Goal: Communication & Community: Participate in discussion

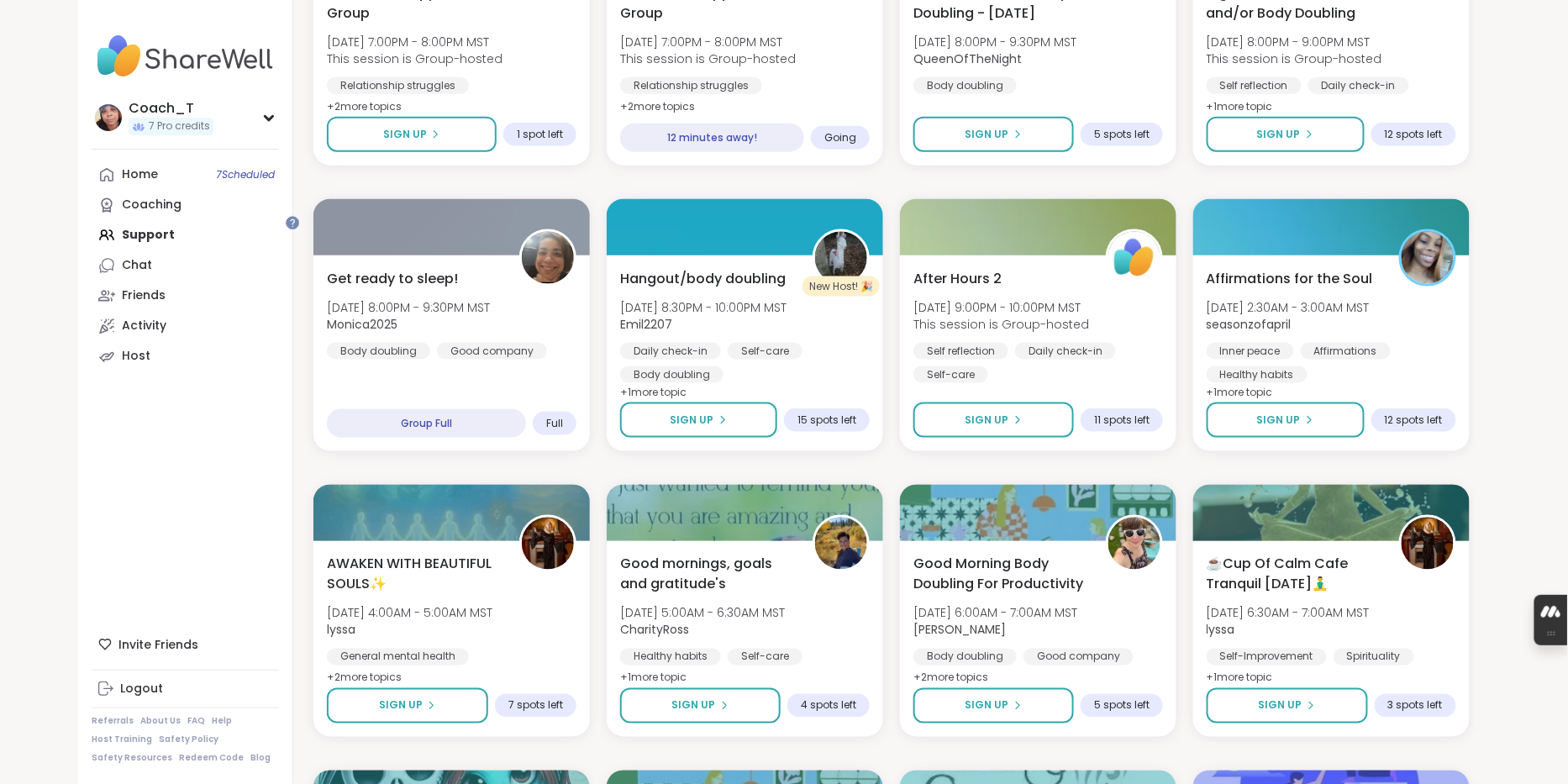
scroll to position [851, 0]
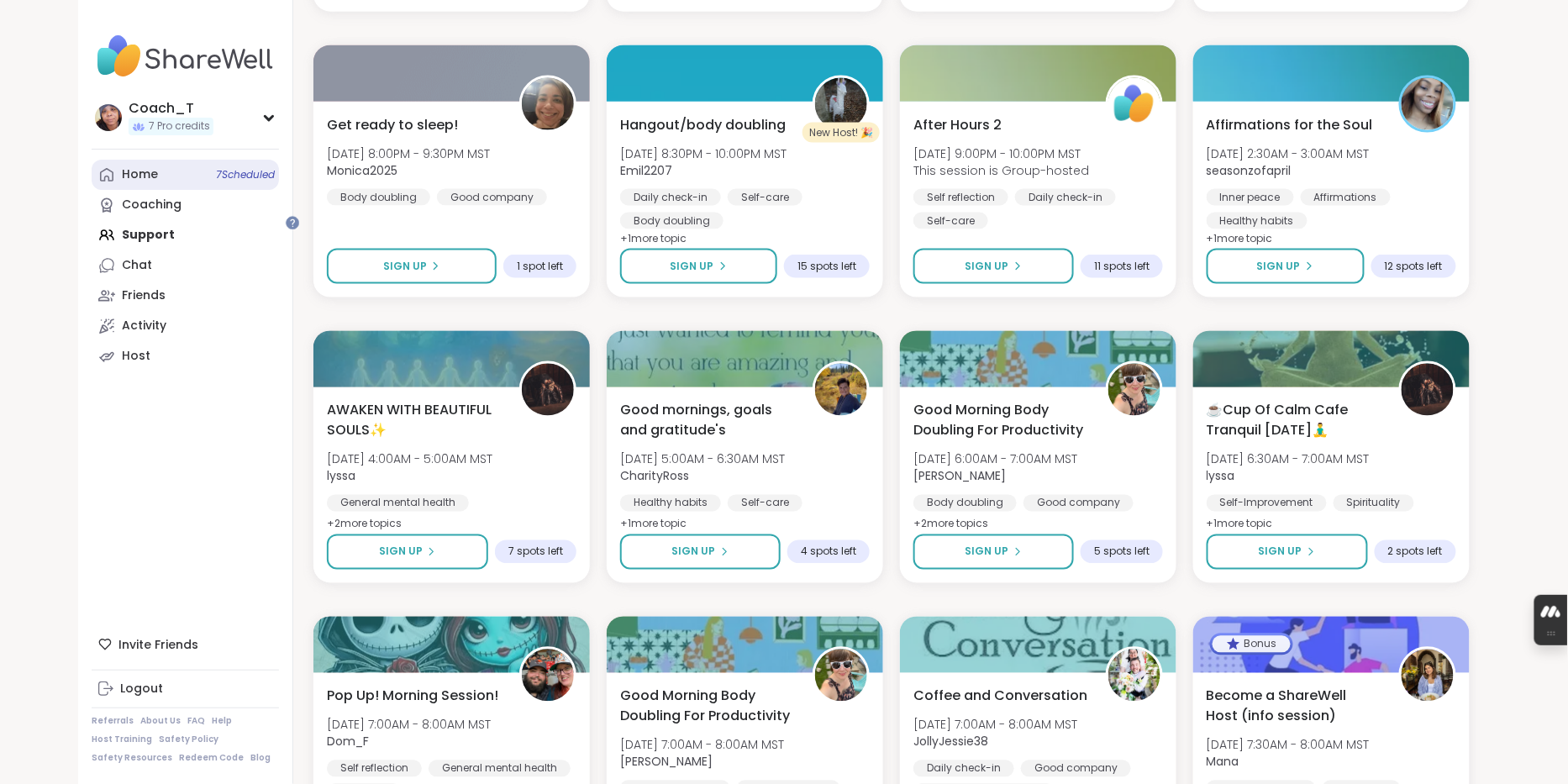
click at [177, 190] on link "Home 7 Scheduled" at bounding box center [186, 175] width 187 height 30
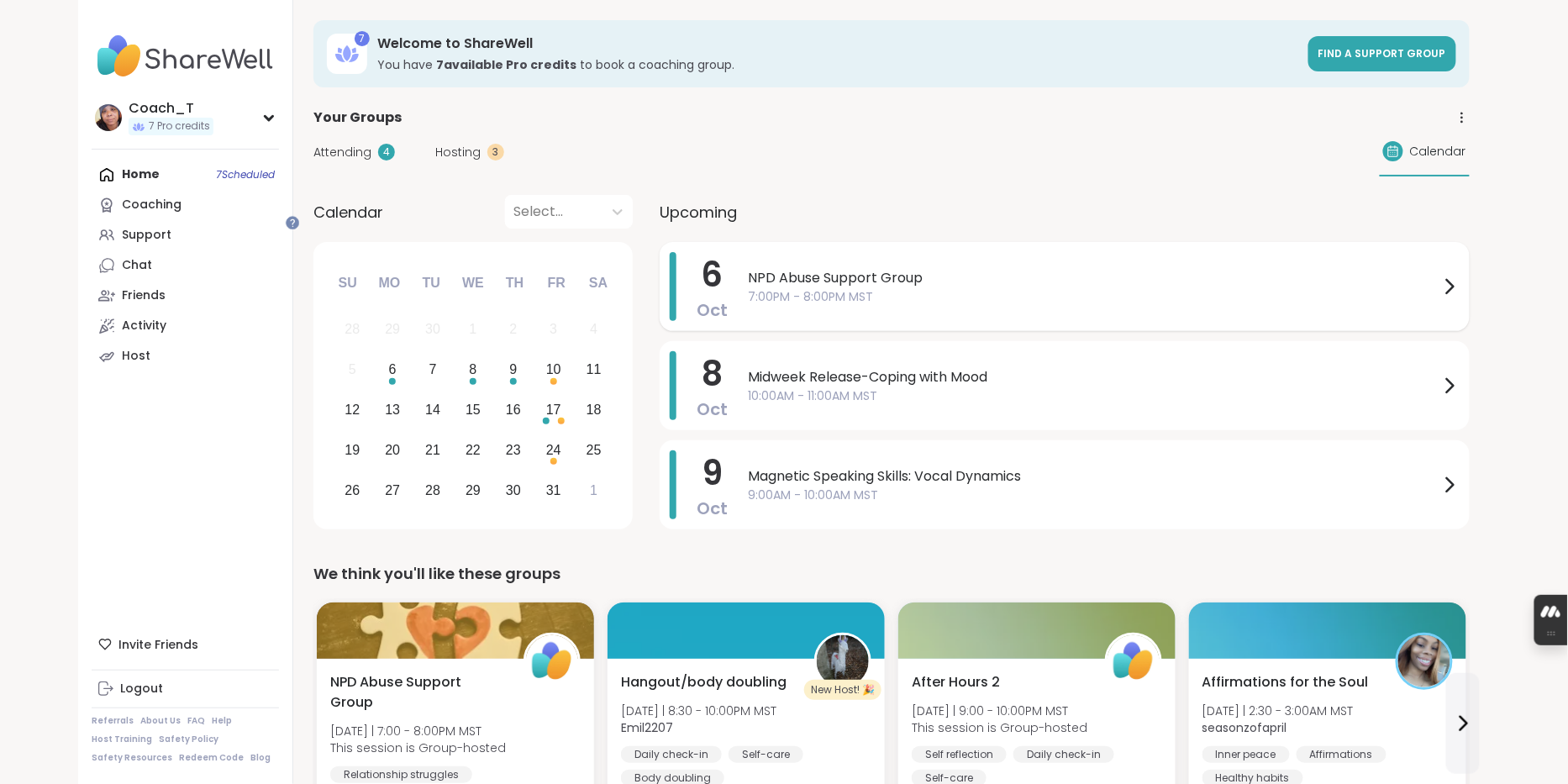
click at [857, 306] on span "7:00PM - 8:00PM MST" at bounding box center [1094, 296] width 691 height 18
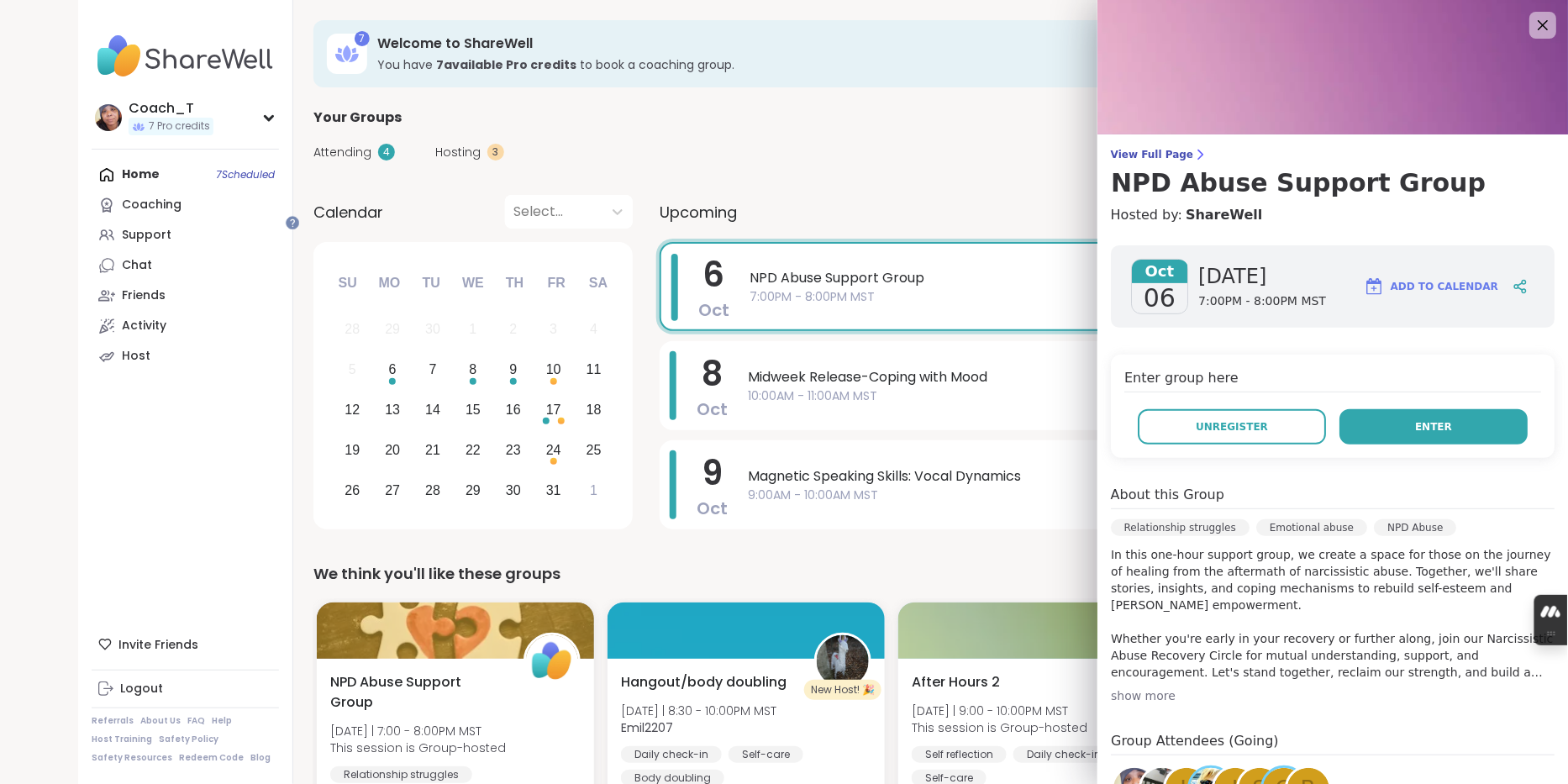
click at [1439, 435] on span "Enter" at bounding box center [1433, 427] width 37 height 15
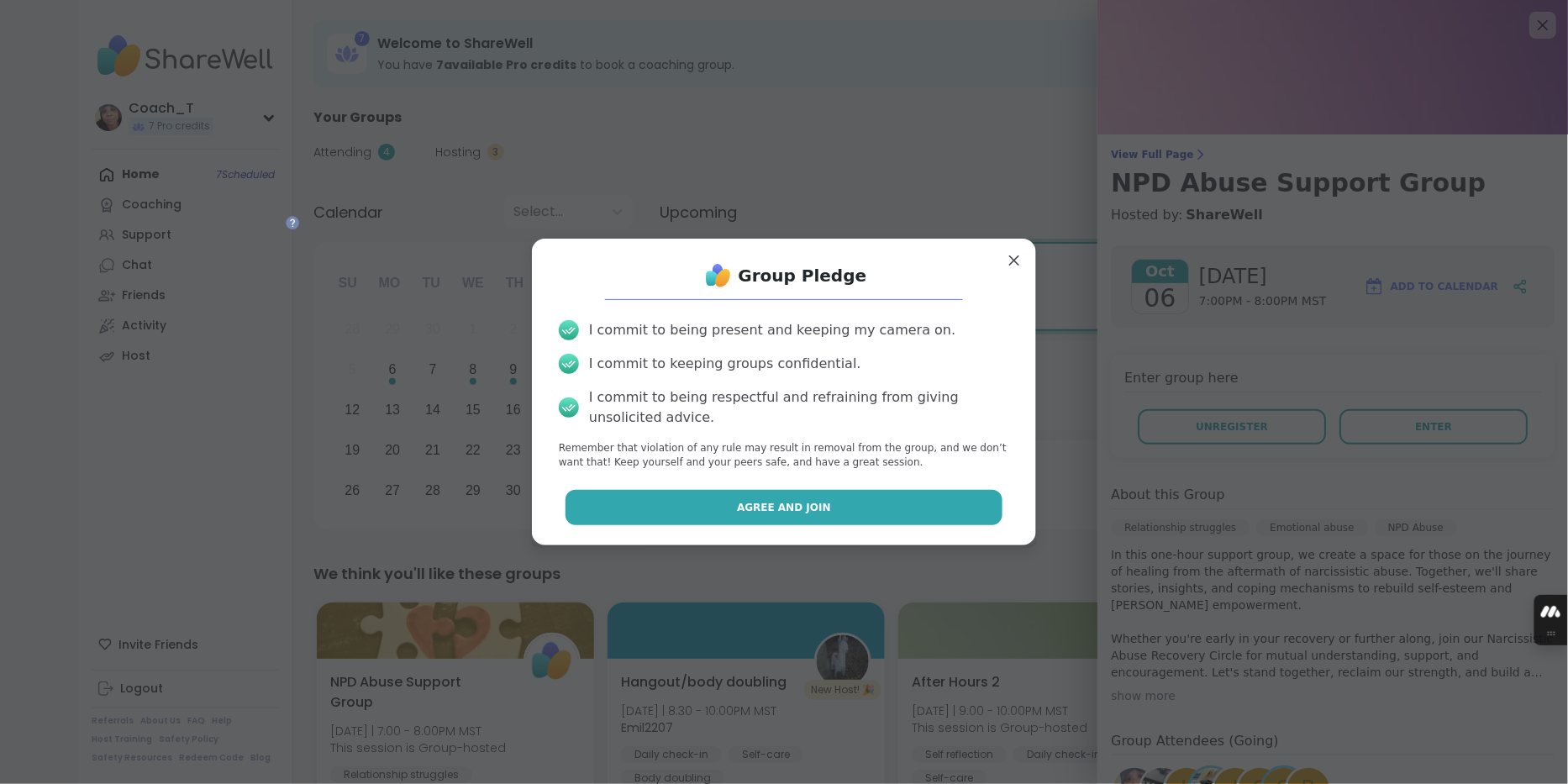
click at [845, 512] on button "Agree and Join" at bounding box center [784, 507] width 437 height 35
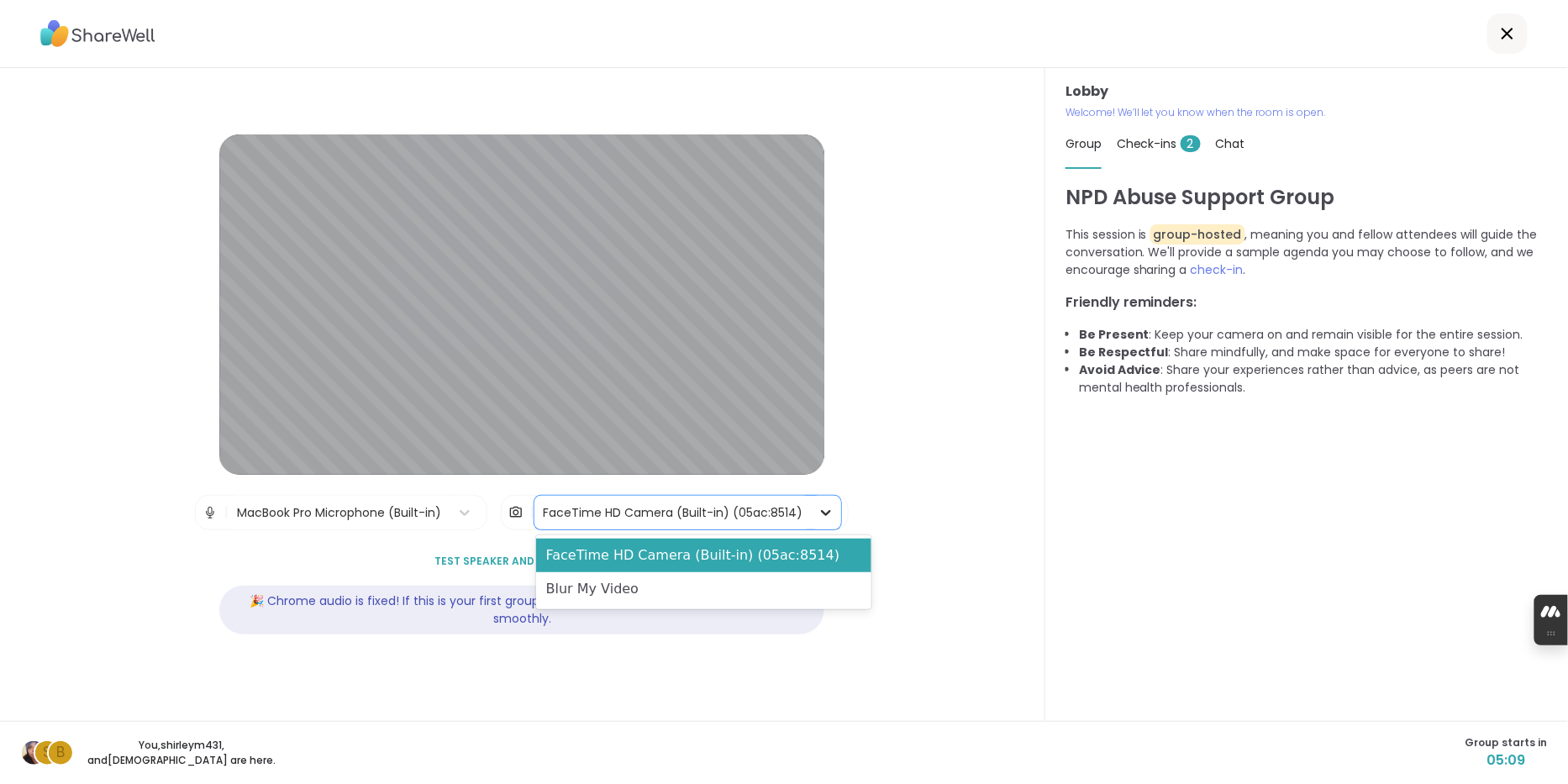
click at [834, 511] on icon at bounding box center [826, 512] width 17 height 17
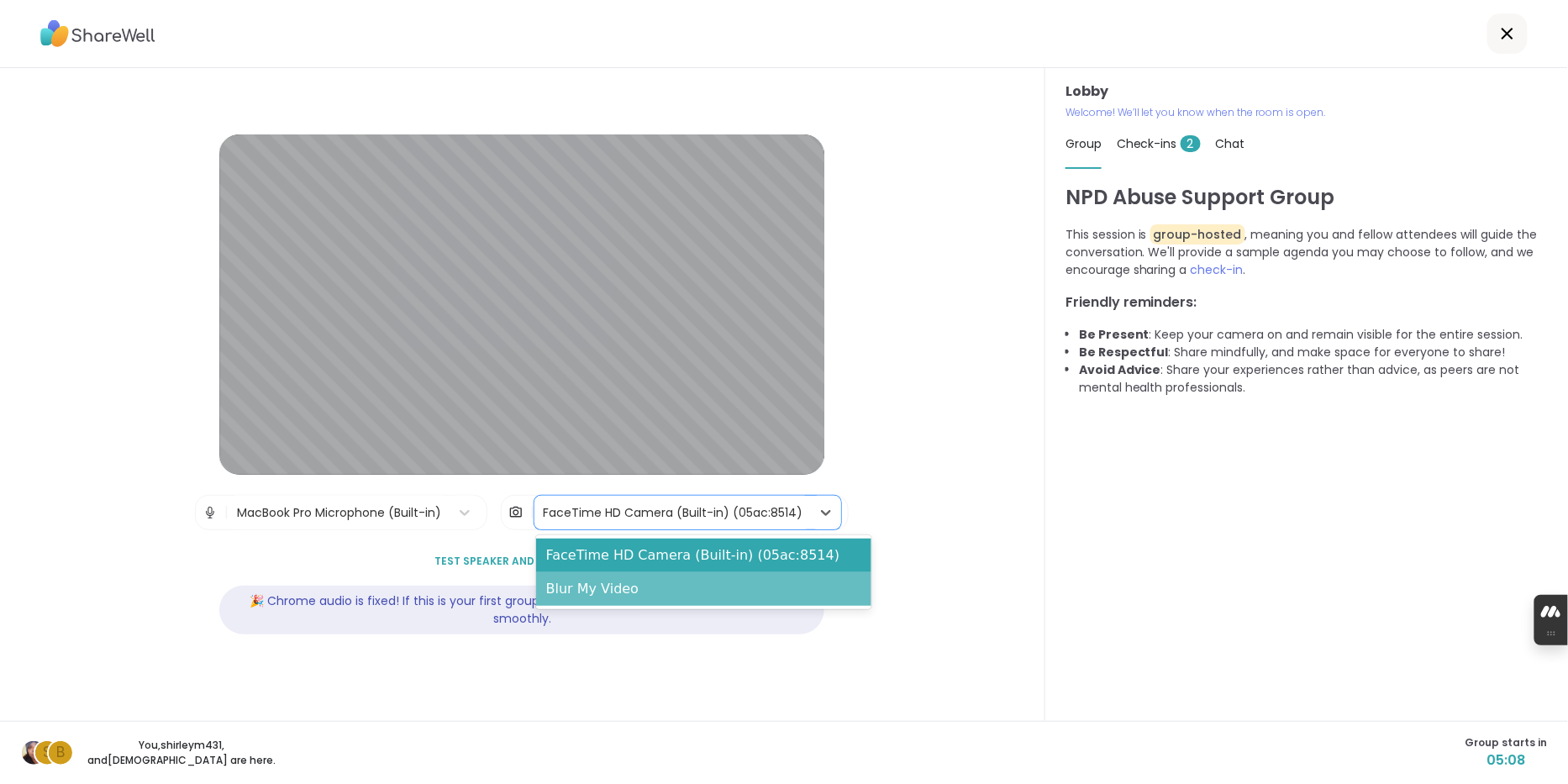
click at [801, 597] on div "Blur My Video" at bounding box center [704, 588] width 335 height 33
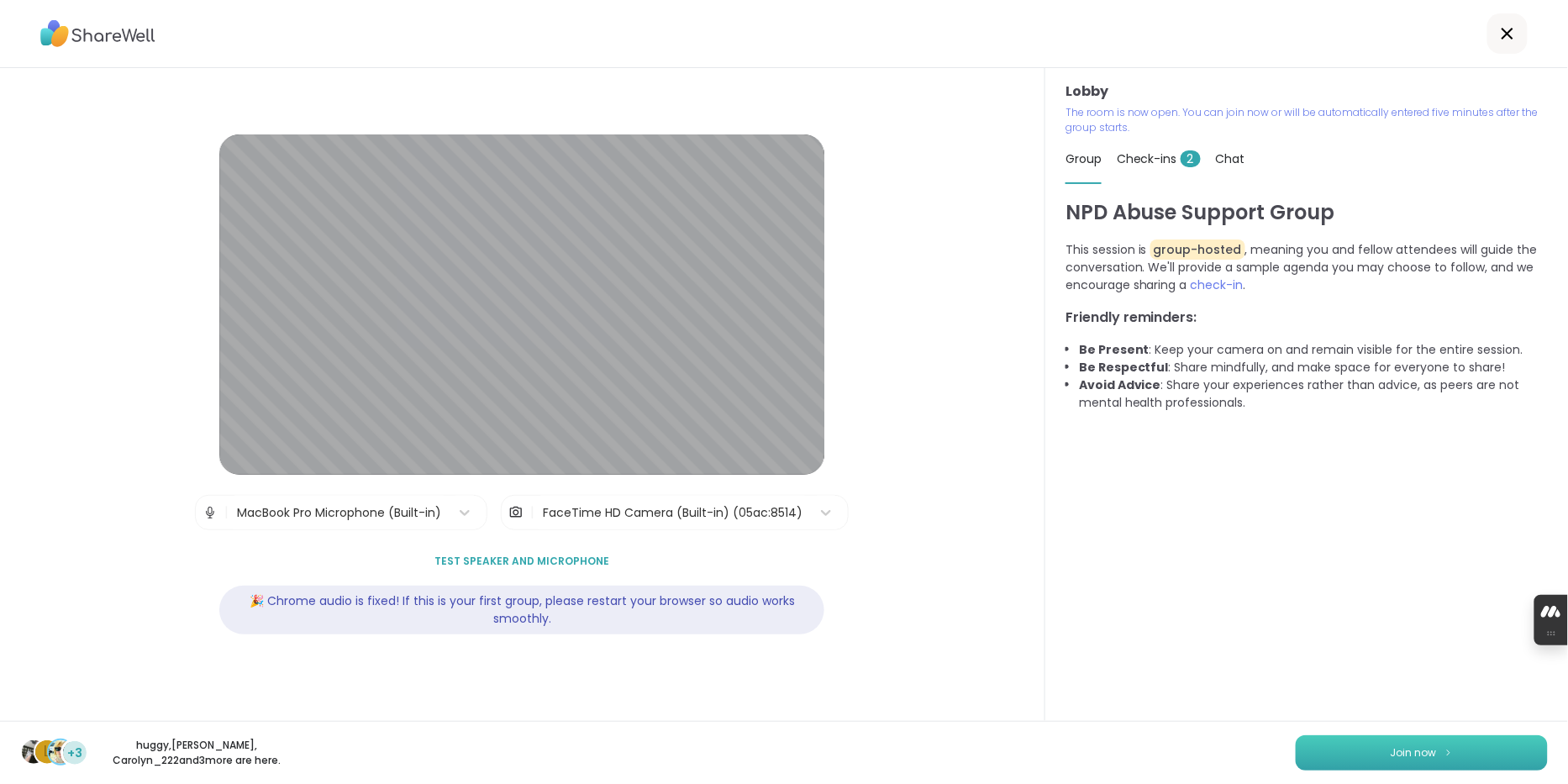
click at [1405, 757] on span "Join now" at bounding box center [1414, 753] width 46 height 15
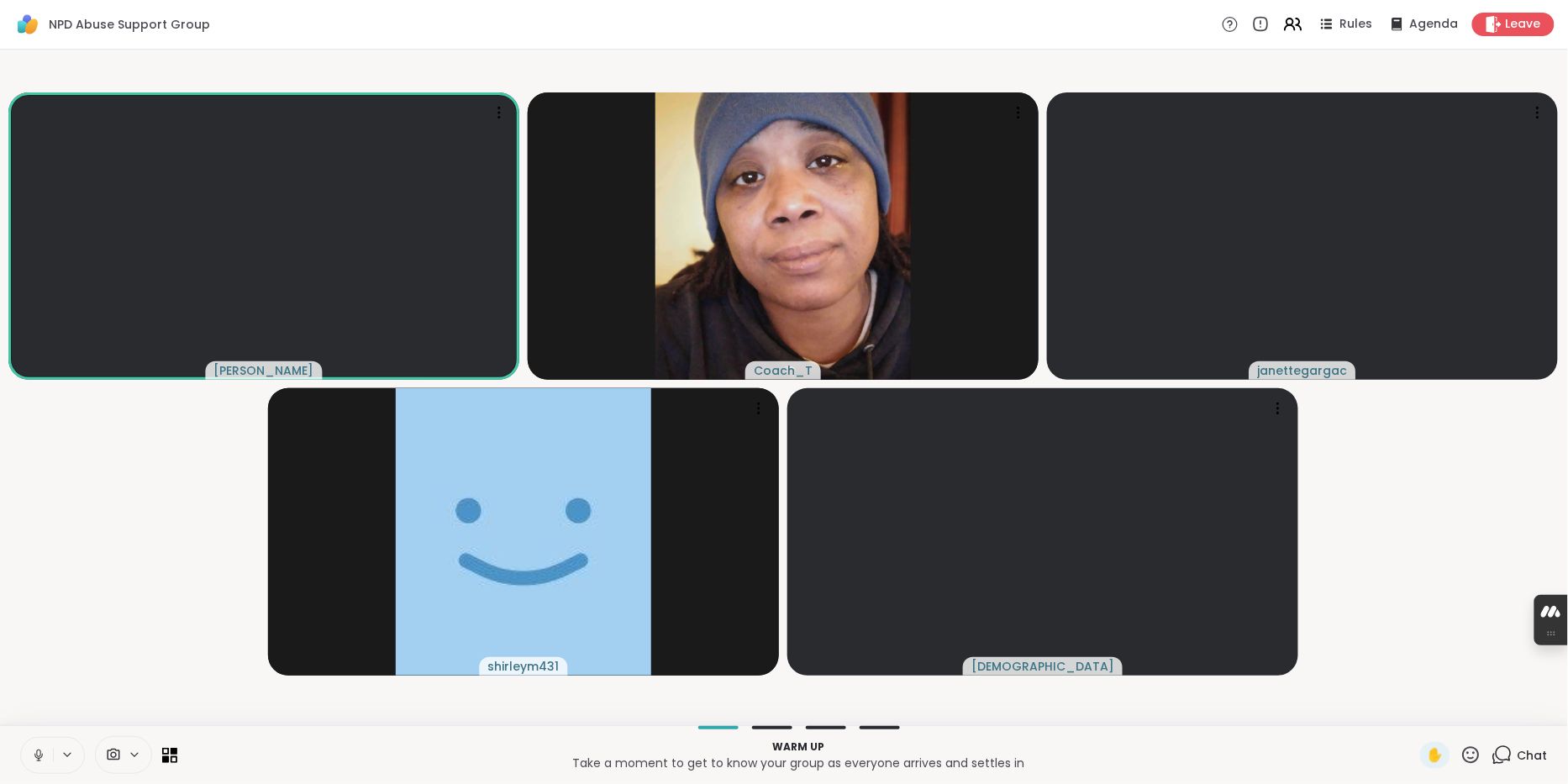
click at [43, 756] on icon at bounding box center [38, 755] width 9 height 5
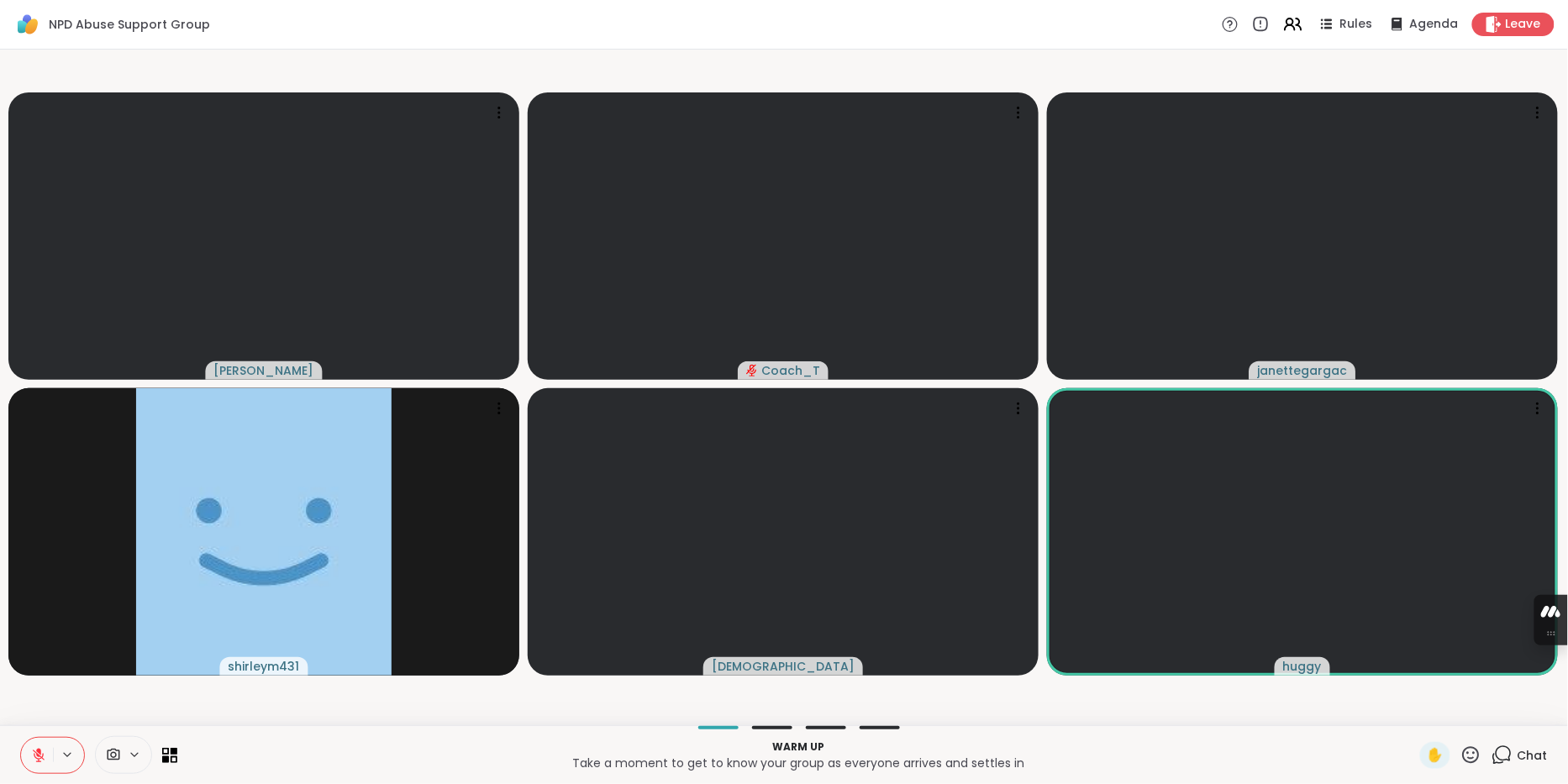
click at [1501, 750] on icon at bounding box center [1502, 755] width 21 height 21
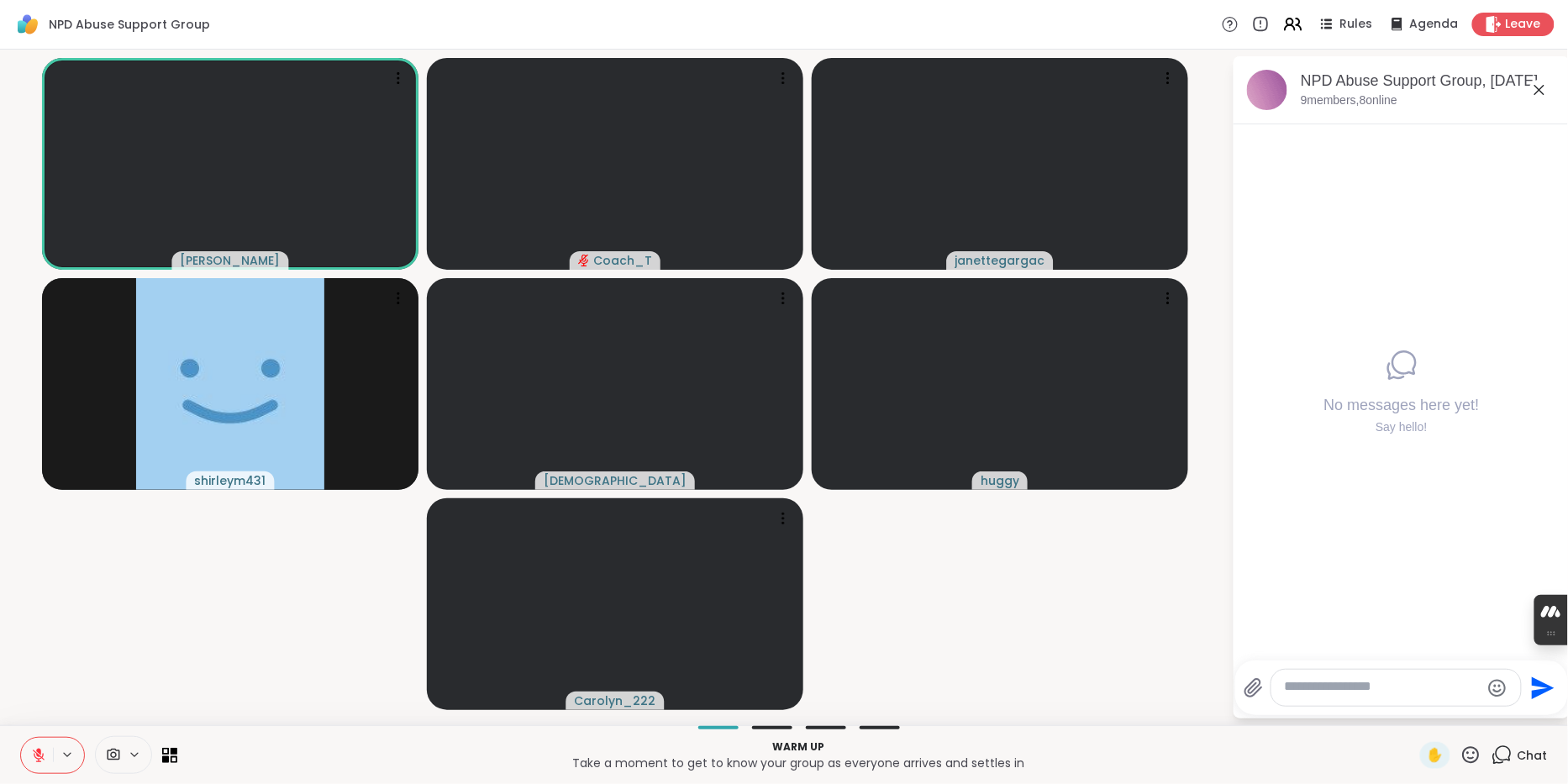
click at [1388, 681] on textarea "Type your message" at bounding box center [1382, 687] width 196 height 19
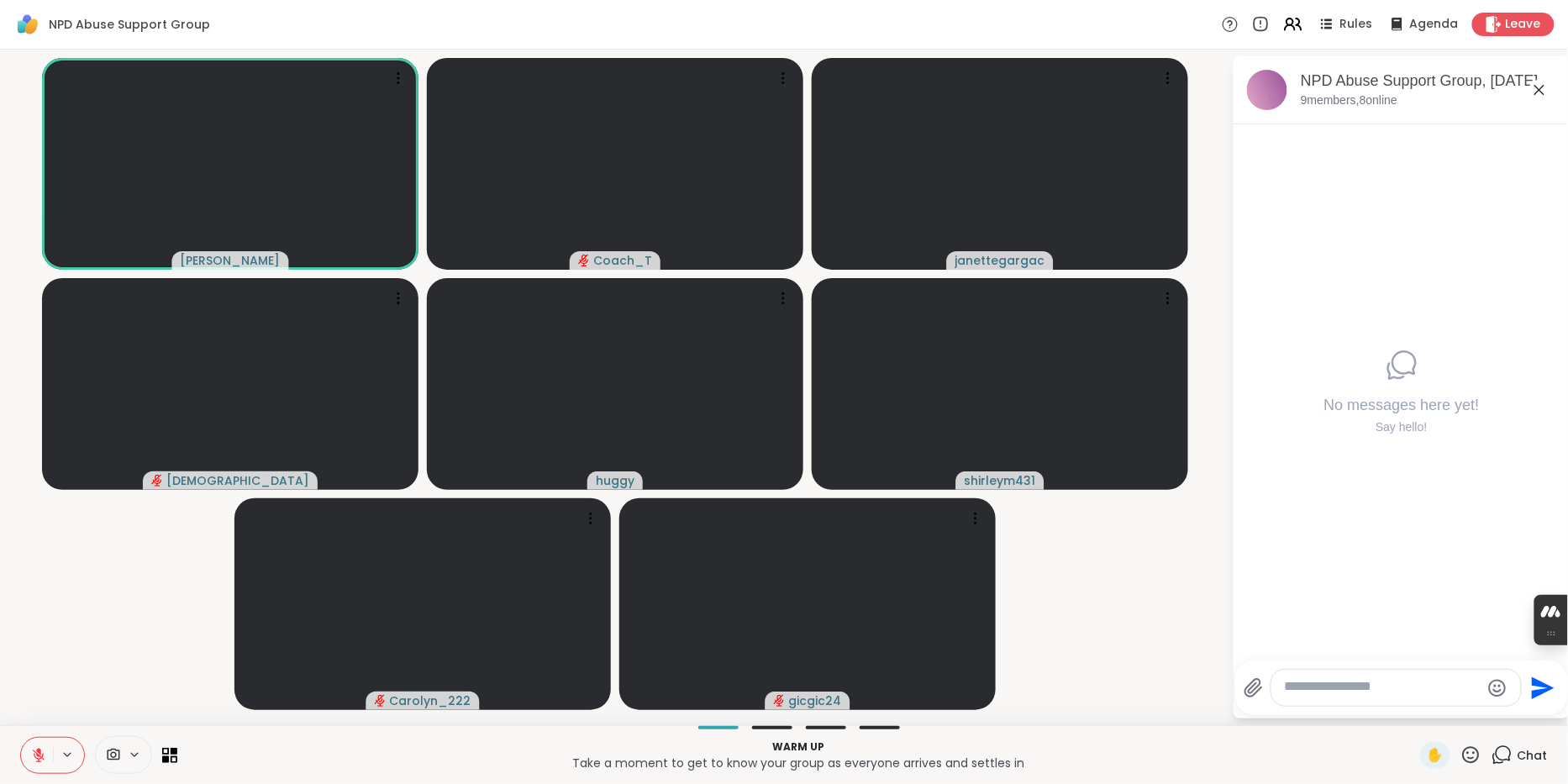
click at [1463, 750] on icon at bounding box center [1471, 755] width 17 height 17
click at [1453, 705] on span "👍" at bounding box center [1459, 710] width 17 height 20
click at [42, 753] on icon at bounding box center [39, 756] width 11 height 11
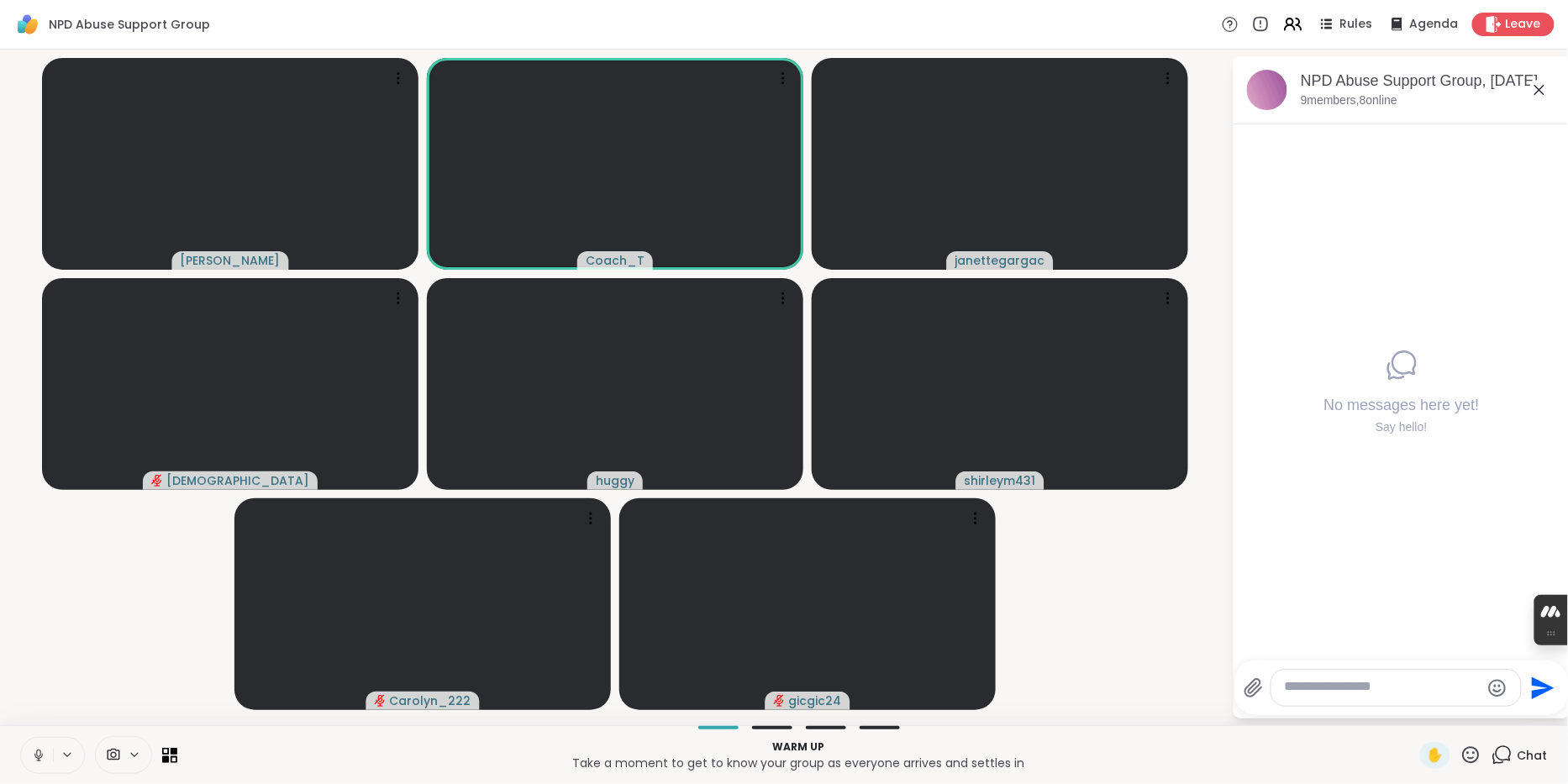
click at [43, 743] on button at bounding box center [37, 755] width 32 height 35
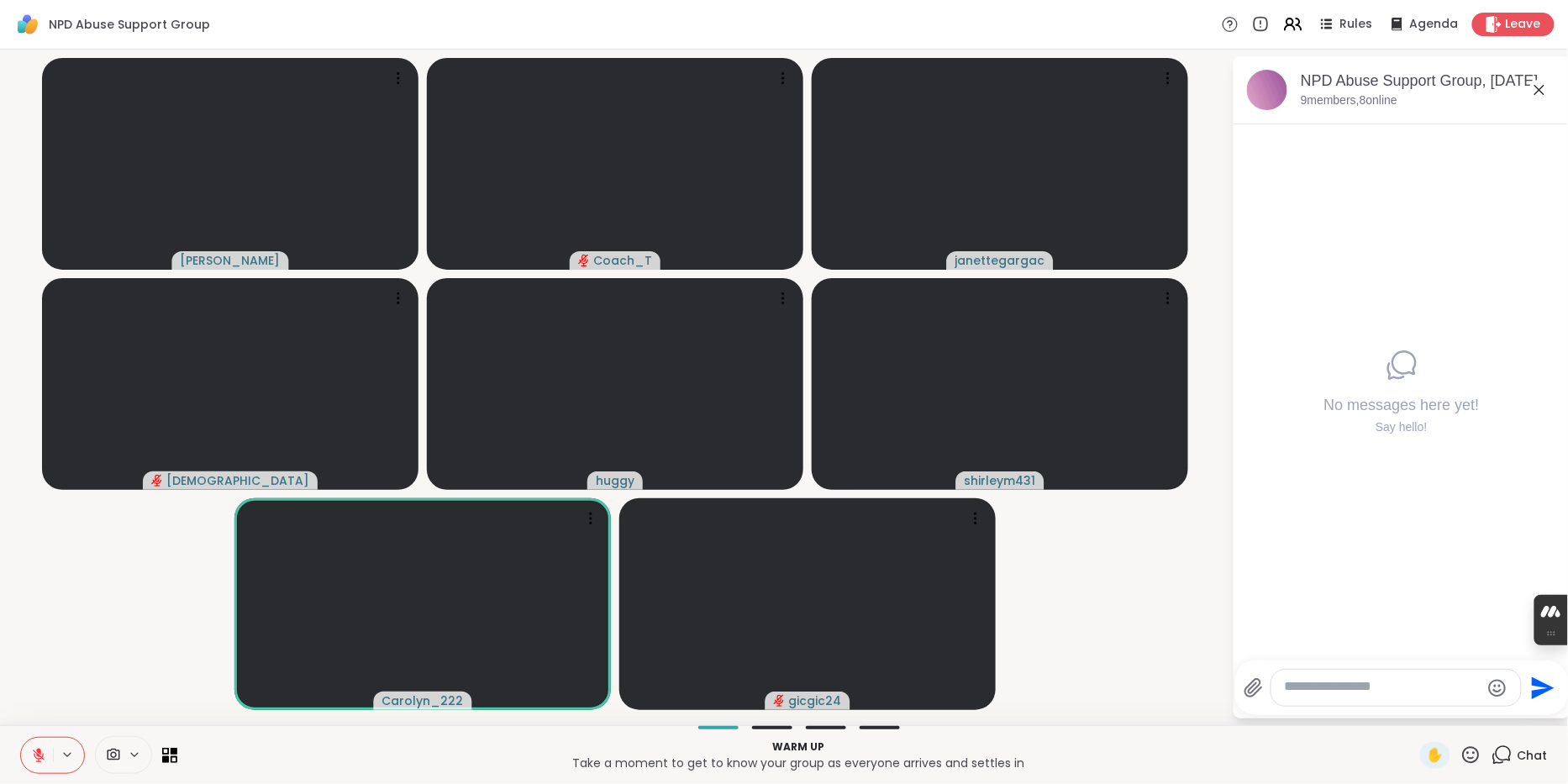
click at [1464, 751] on icon at bounding box center [1470, 755] width 21 height 21
click at [1489, 706] on span "🌟" at bounding box center [1496, 710] width 17 height 20
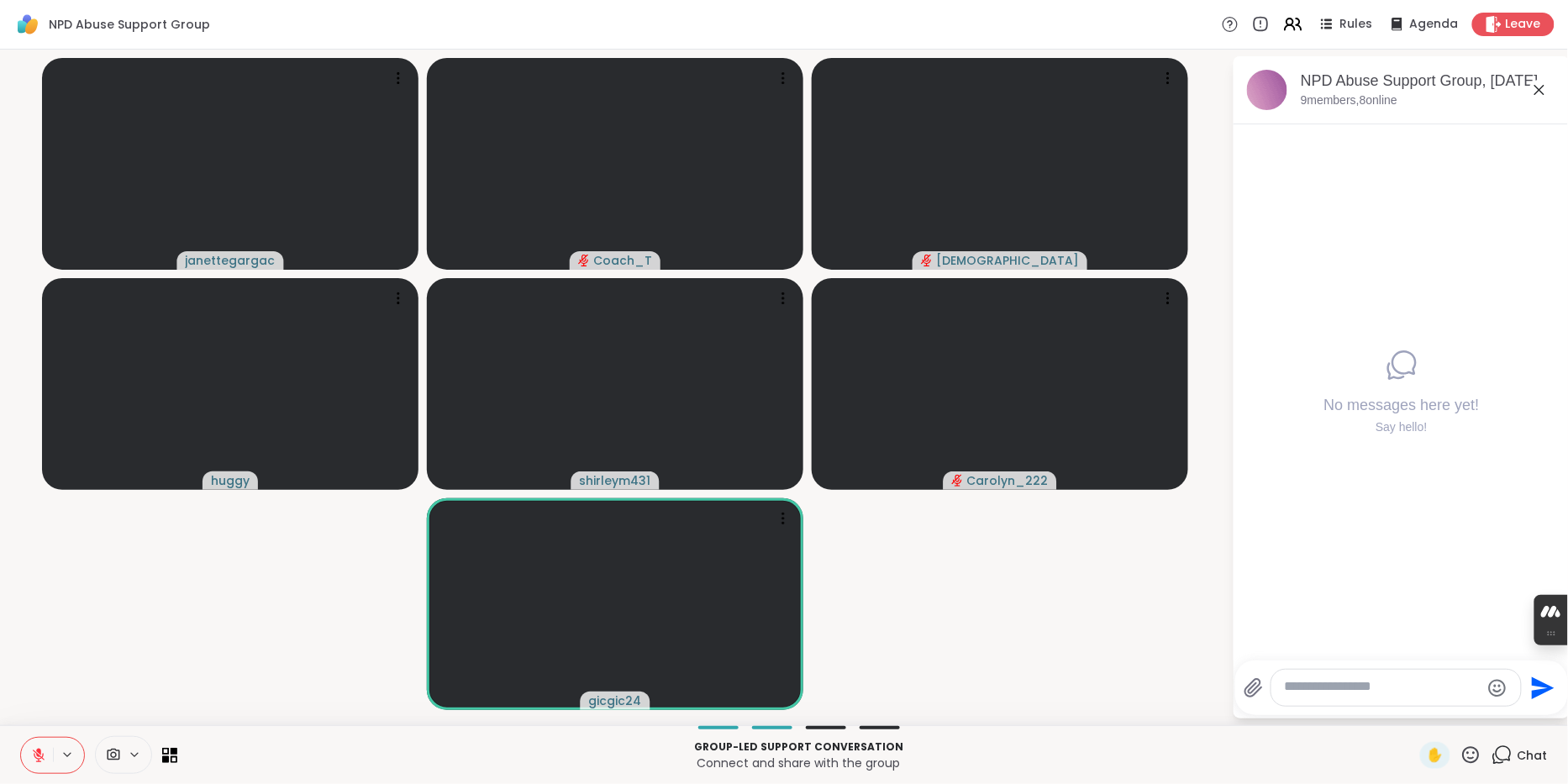
click at [1466, 757] on icon at bounding box center [1470, 755] width 21 height 21
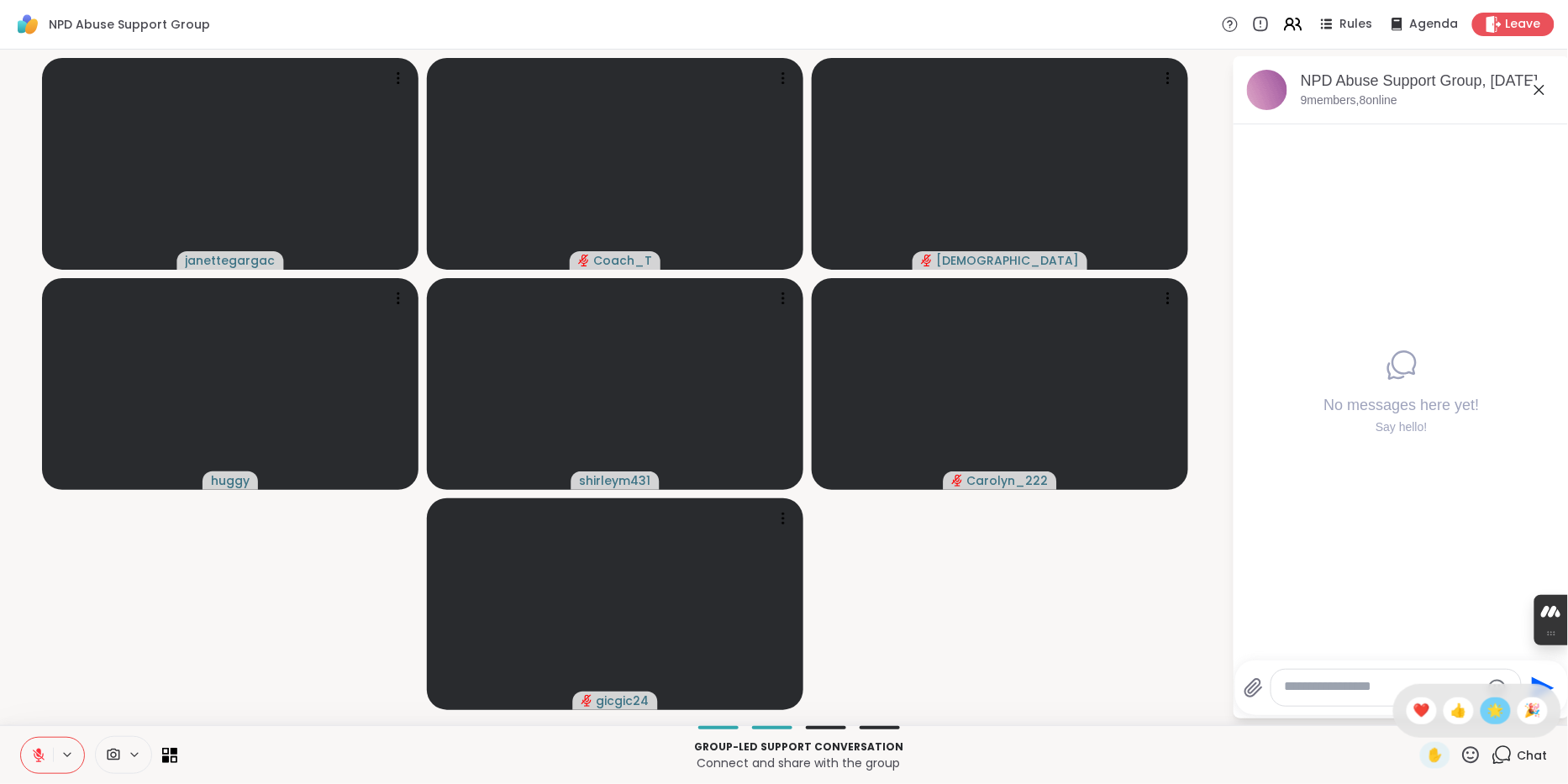
click at [1493, 704] on span "🌟" at bounding box center [1496, 710] width 17 height 20
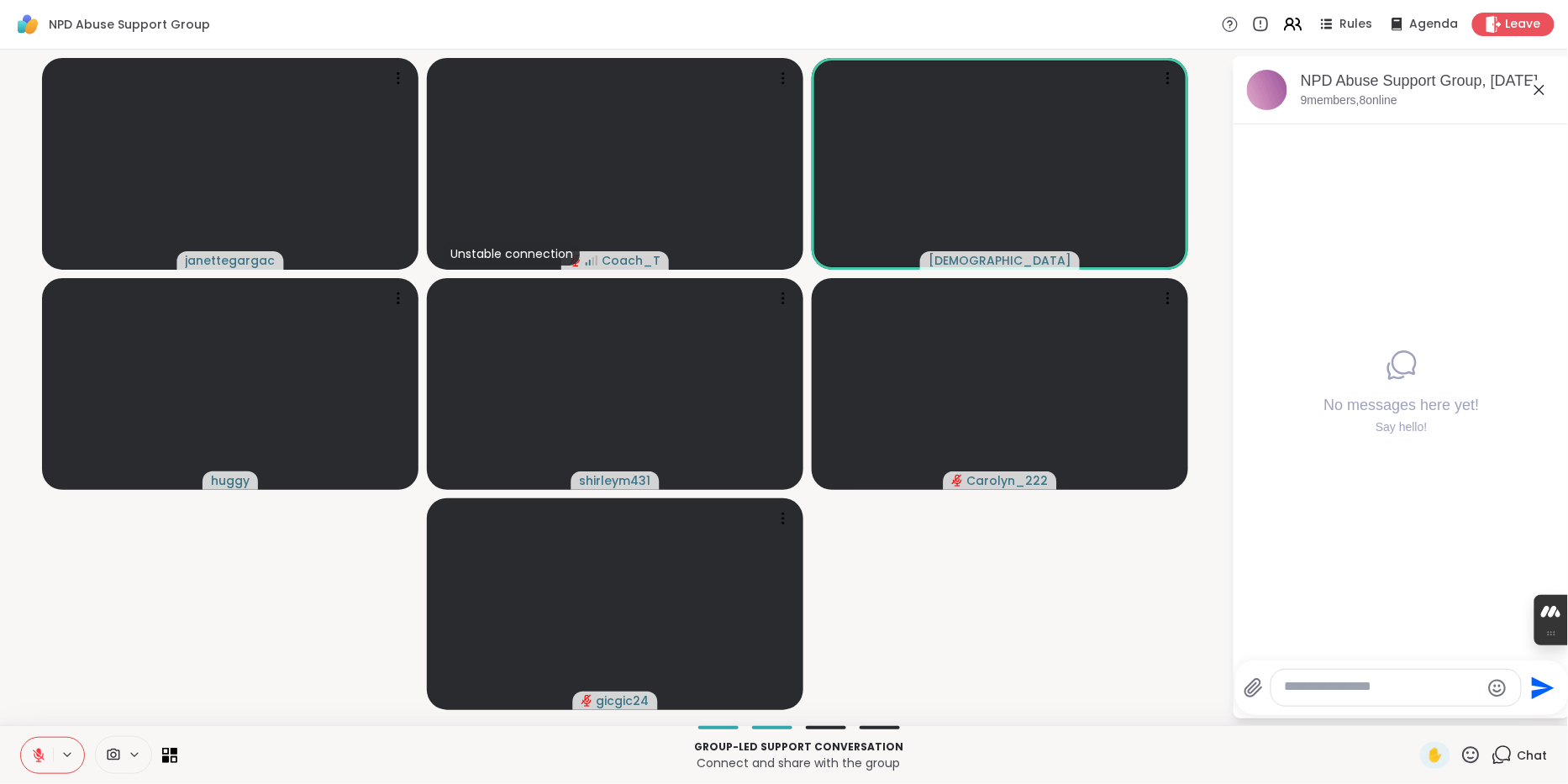
click at [1463, 756] on icon at bounding box center [1471, 755] width 17 height 17
click at [1495, 705] on span "🌟" at bounding box center [1496, 710] width 17 height 20
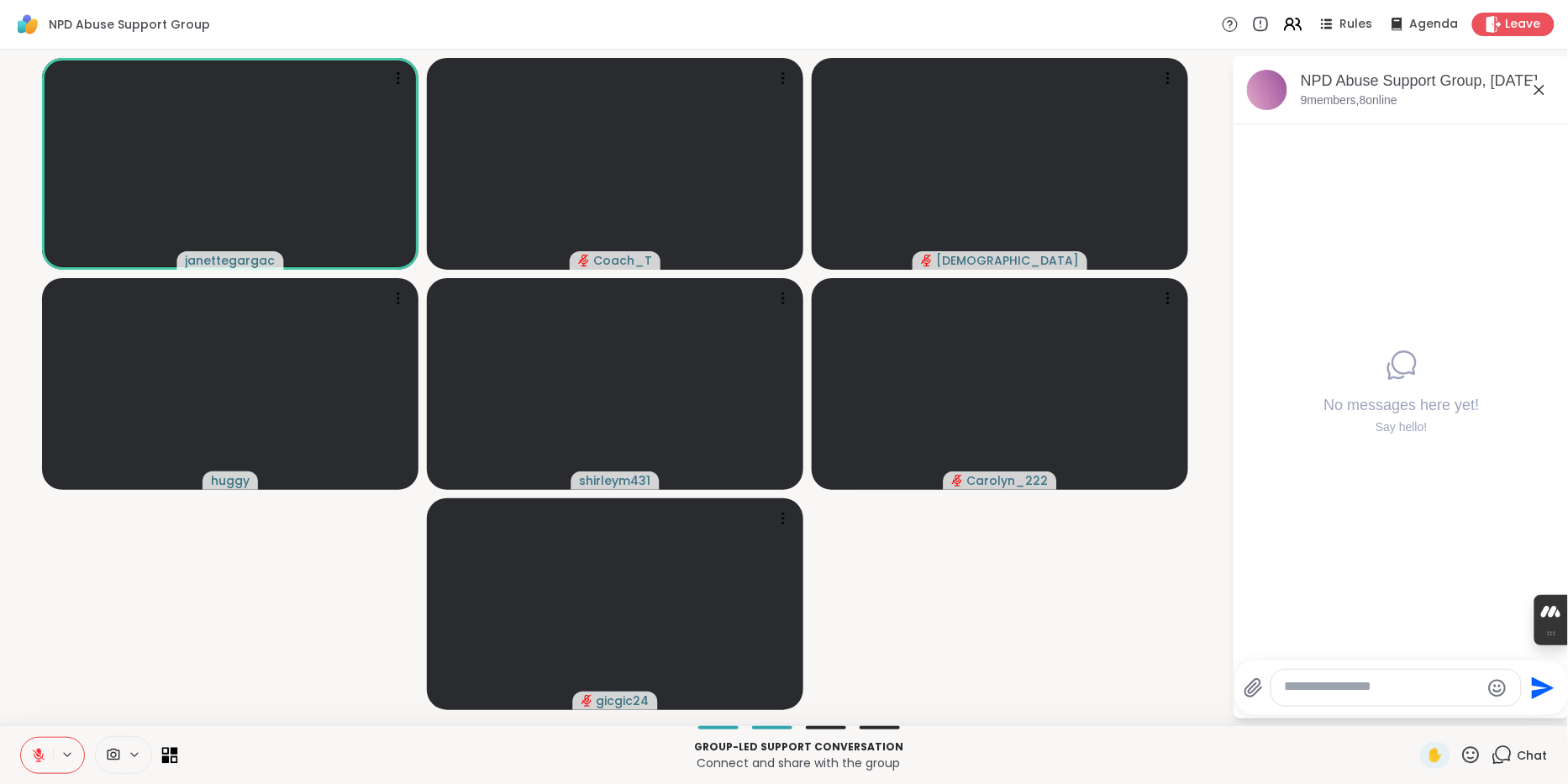
click at [169, 747] on icon at bounding box center [166, 751] width 8 height 8
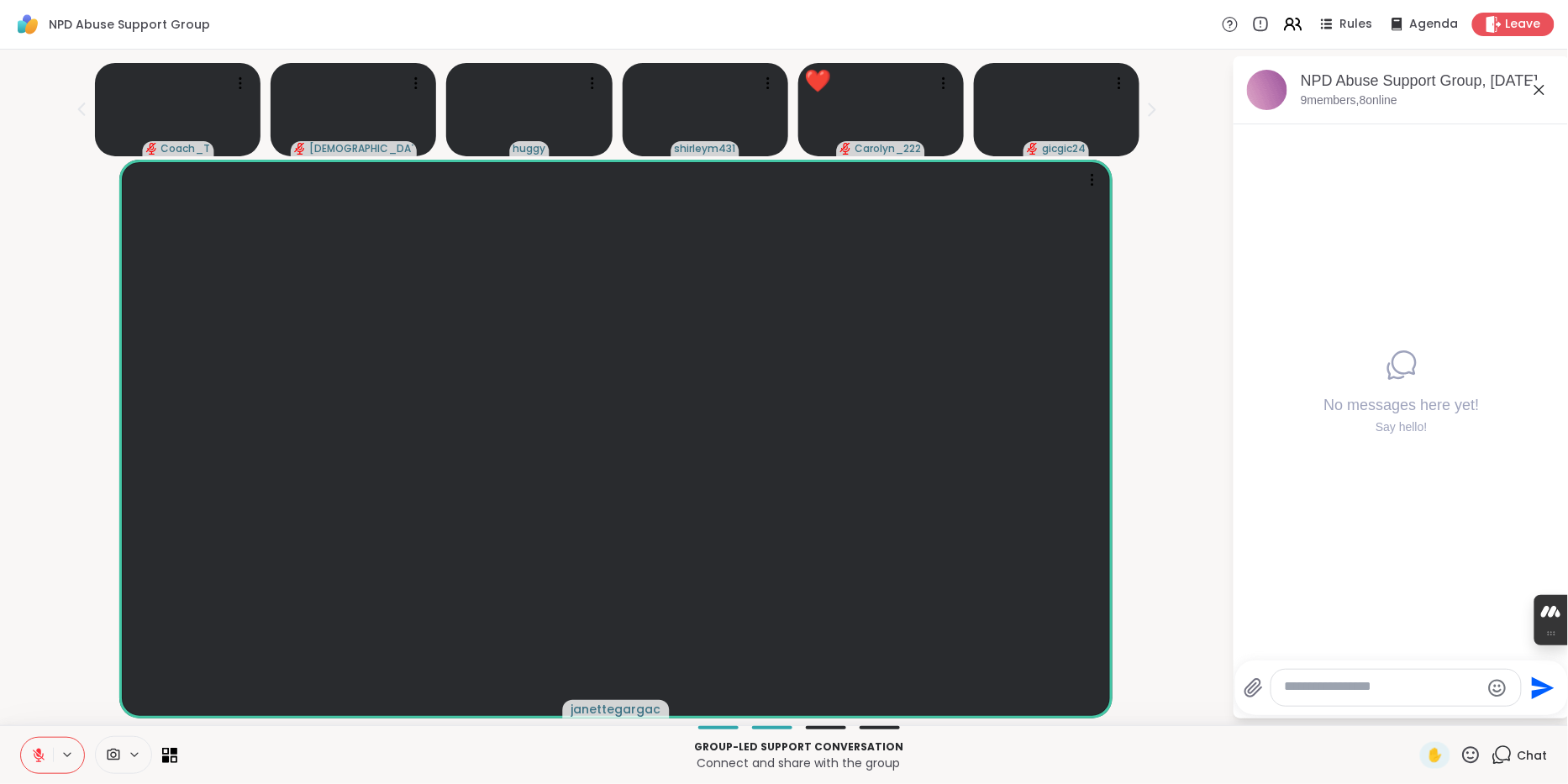
click at [1470, 752] on icon at bounding box center [1470, 755] width 21 height 21
click at [1491, 701] on span "🌟" at bounding box center [1496, 710] width 17 height 20
click at [1334, 684] on textarea "Type your message" at bounding box center [1382, 687] width 196 height 19
paste textarea "**********"
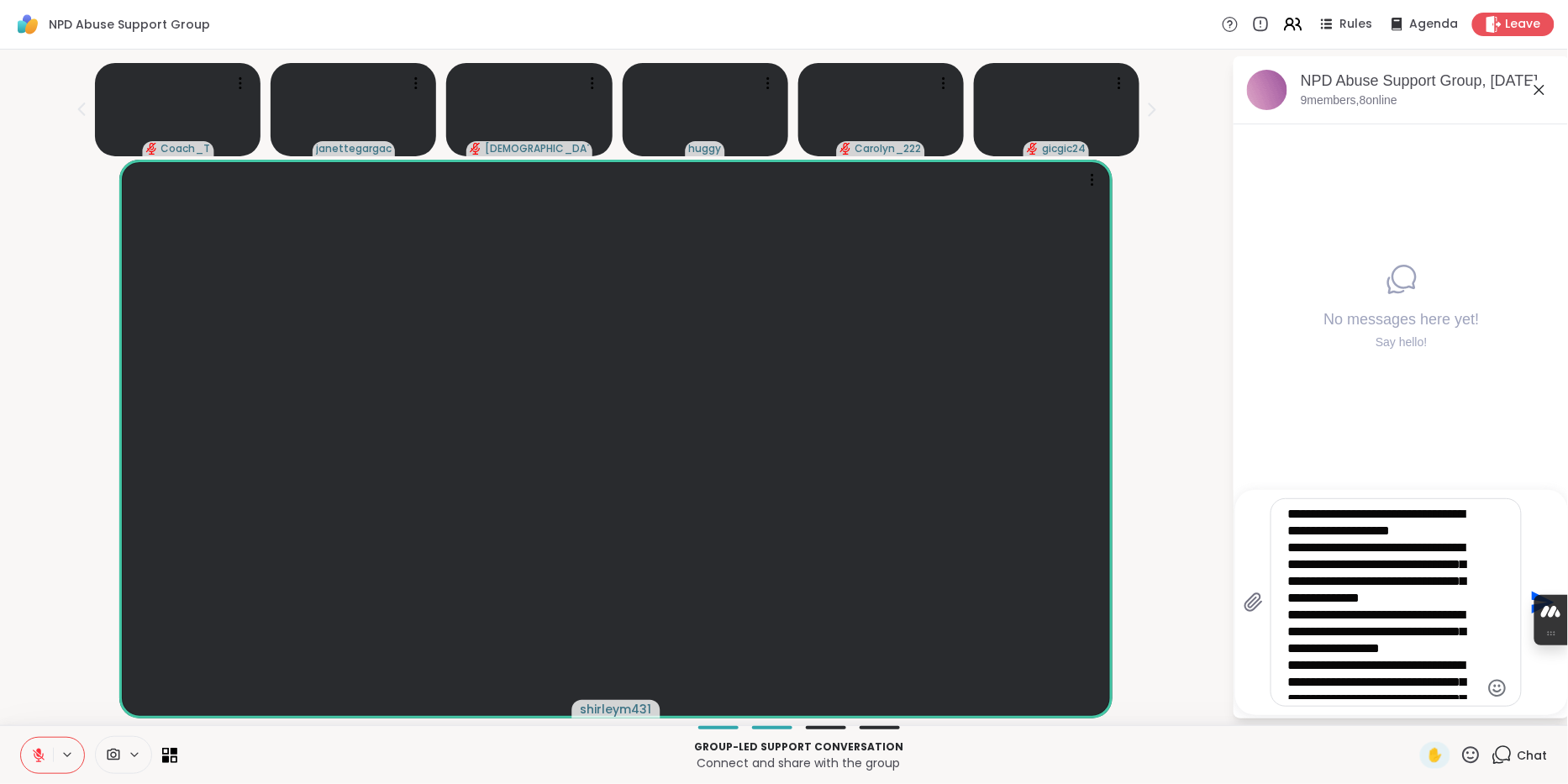
click at [1345, 542] on textarea "**********" at bounding box center [1382, 602] width 189 height 193
click at [1438, 508] on textarea "**********" at bounding box center [1382, 602] width 189 height 193
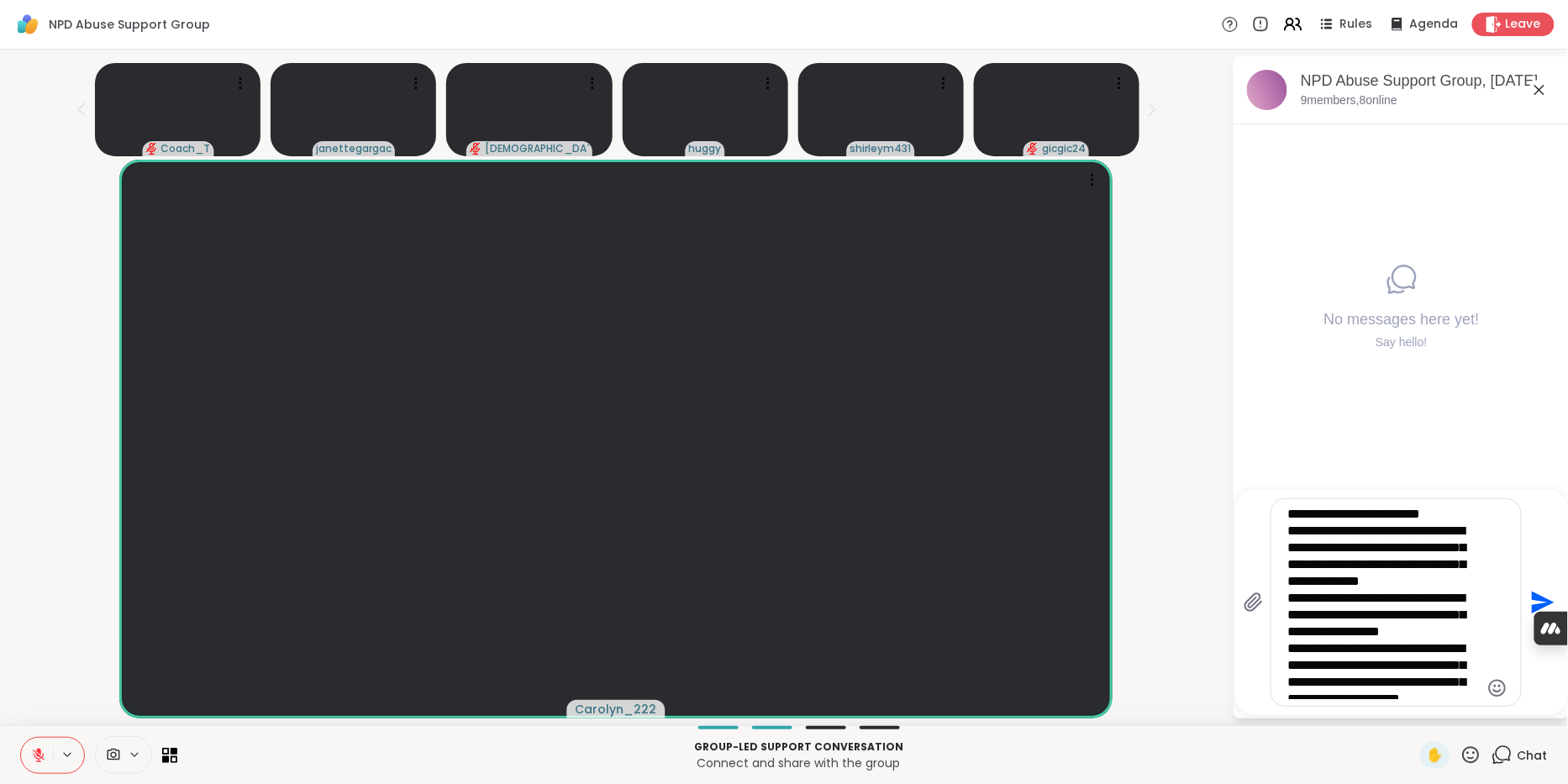
type textarea "**********"
click at [1532, 592] on icon "Send" at bounding box center [1543, 603] width 23 height 23
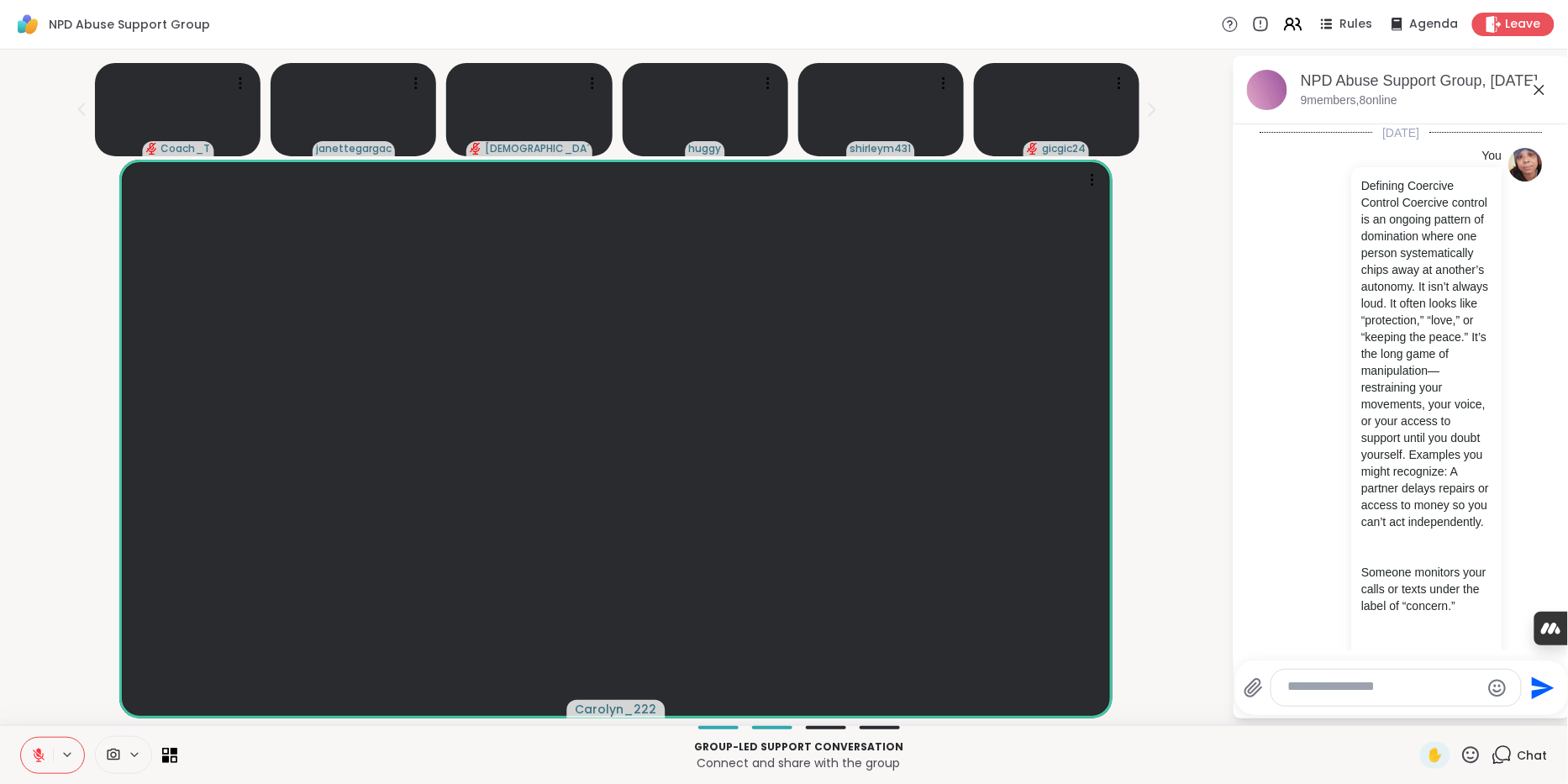
scroll to position [519, 0]
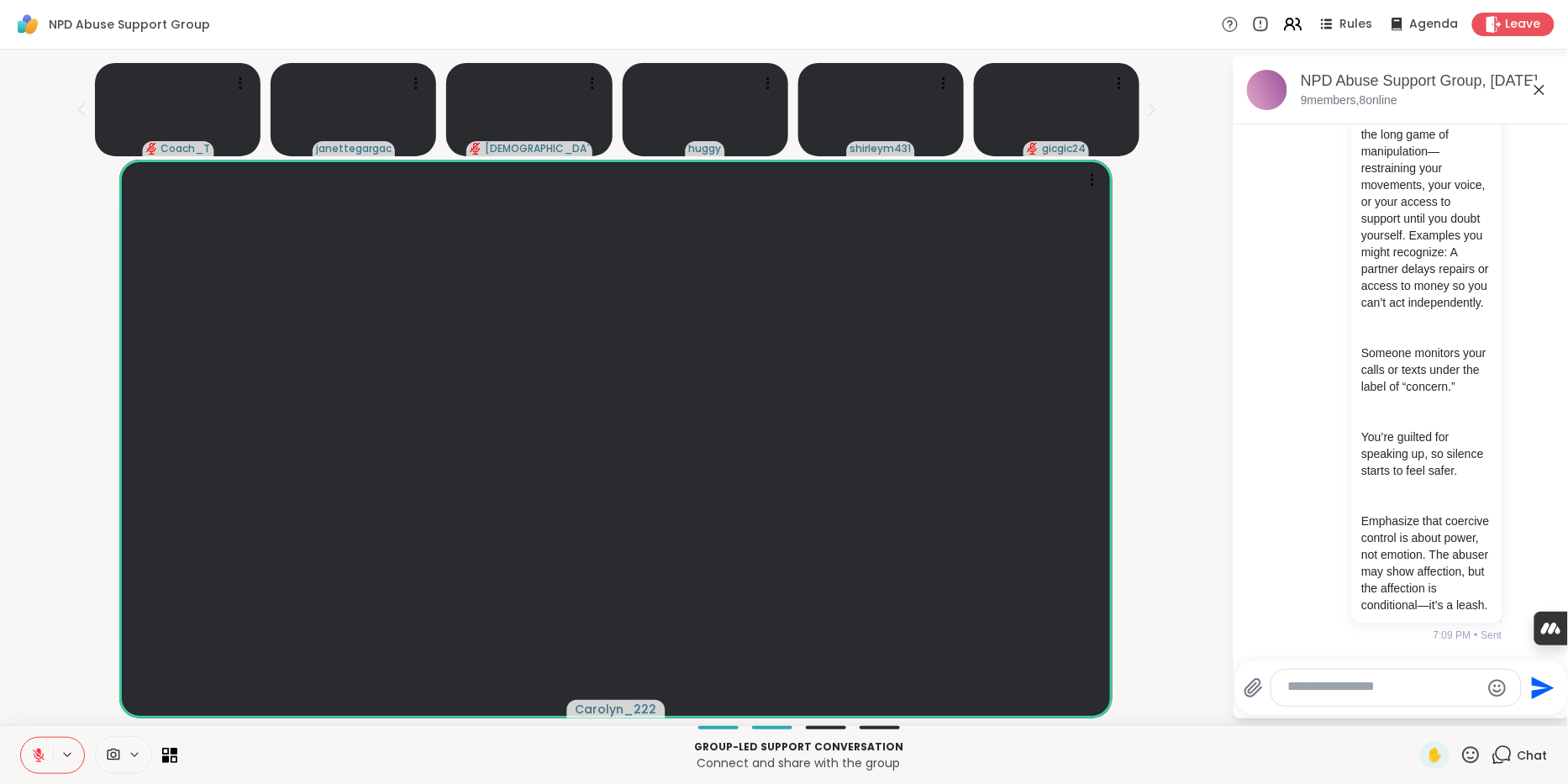
click at [1465, 749] on icon at bounding box center [1470, 755] width 21 height 21
click at [1417, 704] on span "❤️" at bounding box center [1422, 710] width 17 height 20
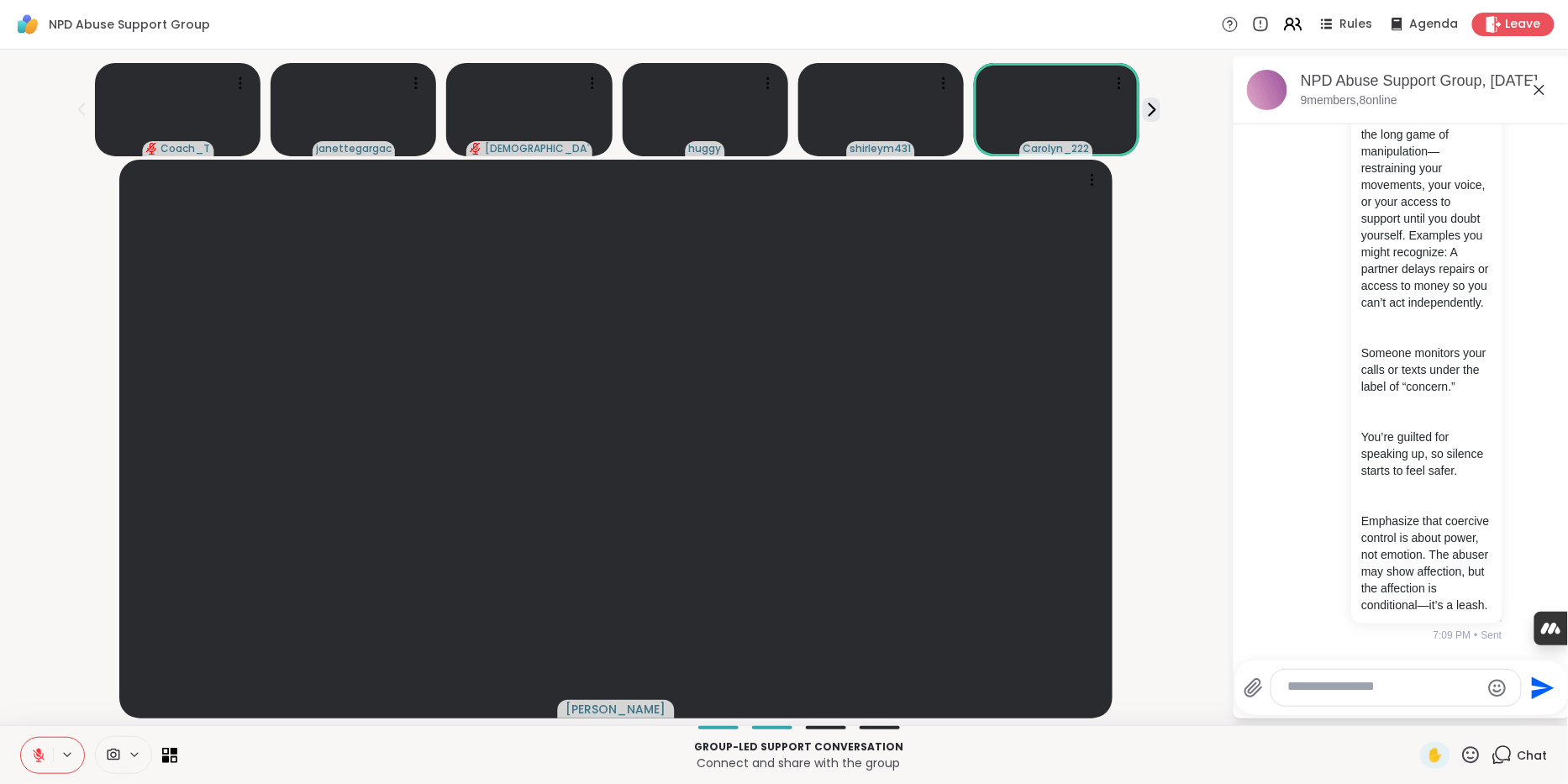
click at [36, 760] on button at bounding box center [37, 755] width 32 height 35
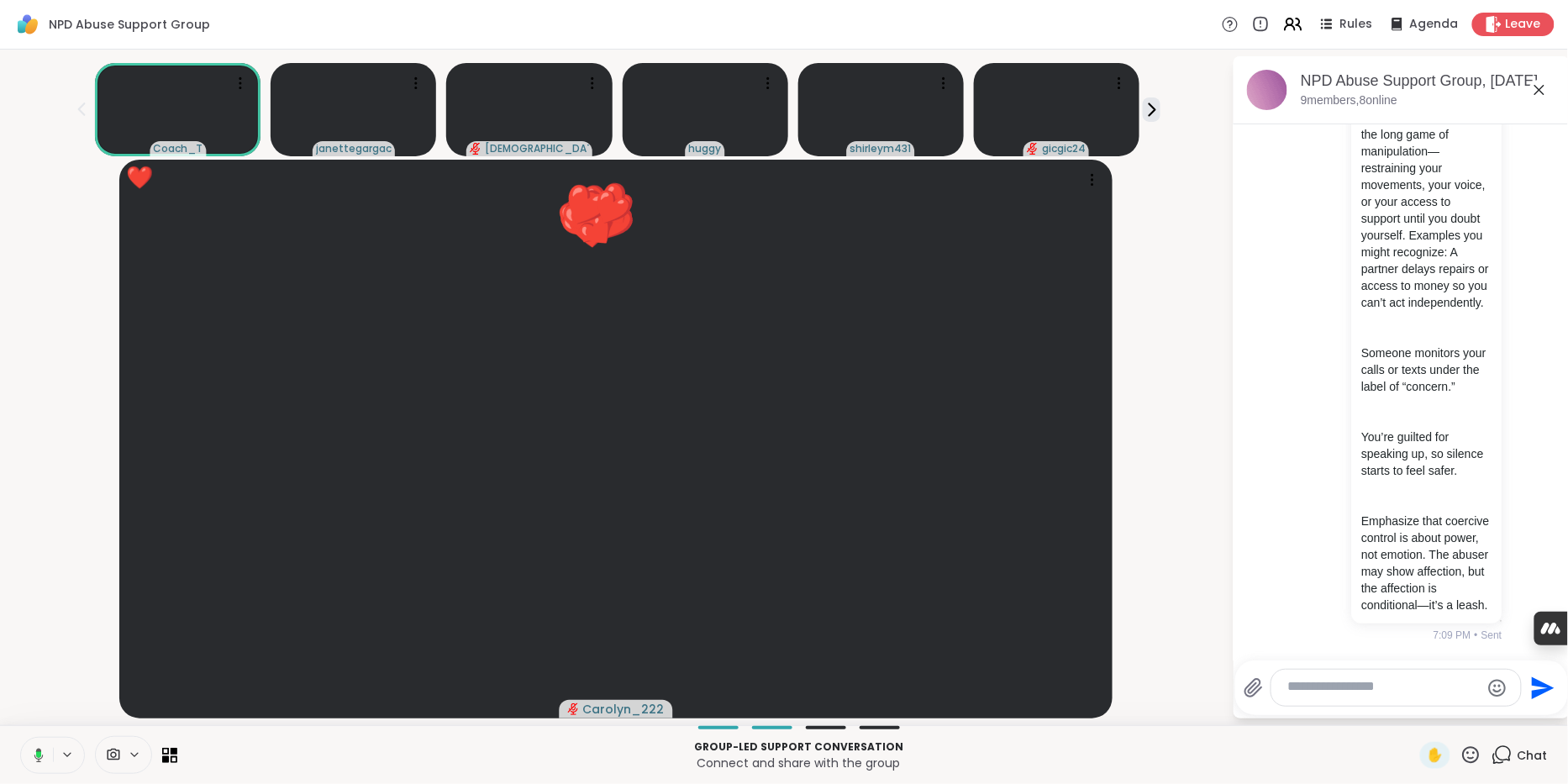
click at [41, 754] on icon at bounding box center [38, 754] width 5 height 7
click at [42, 754] on icon at bounding box center [39, 756] width 11 height 11
click at [1317, 27] on div "Rules" at bounding box center [1345, 24] width 59 height 21
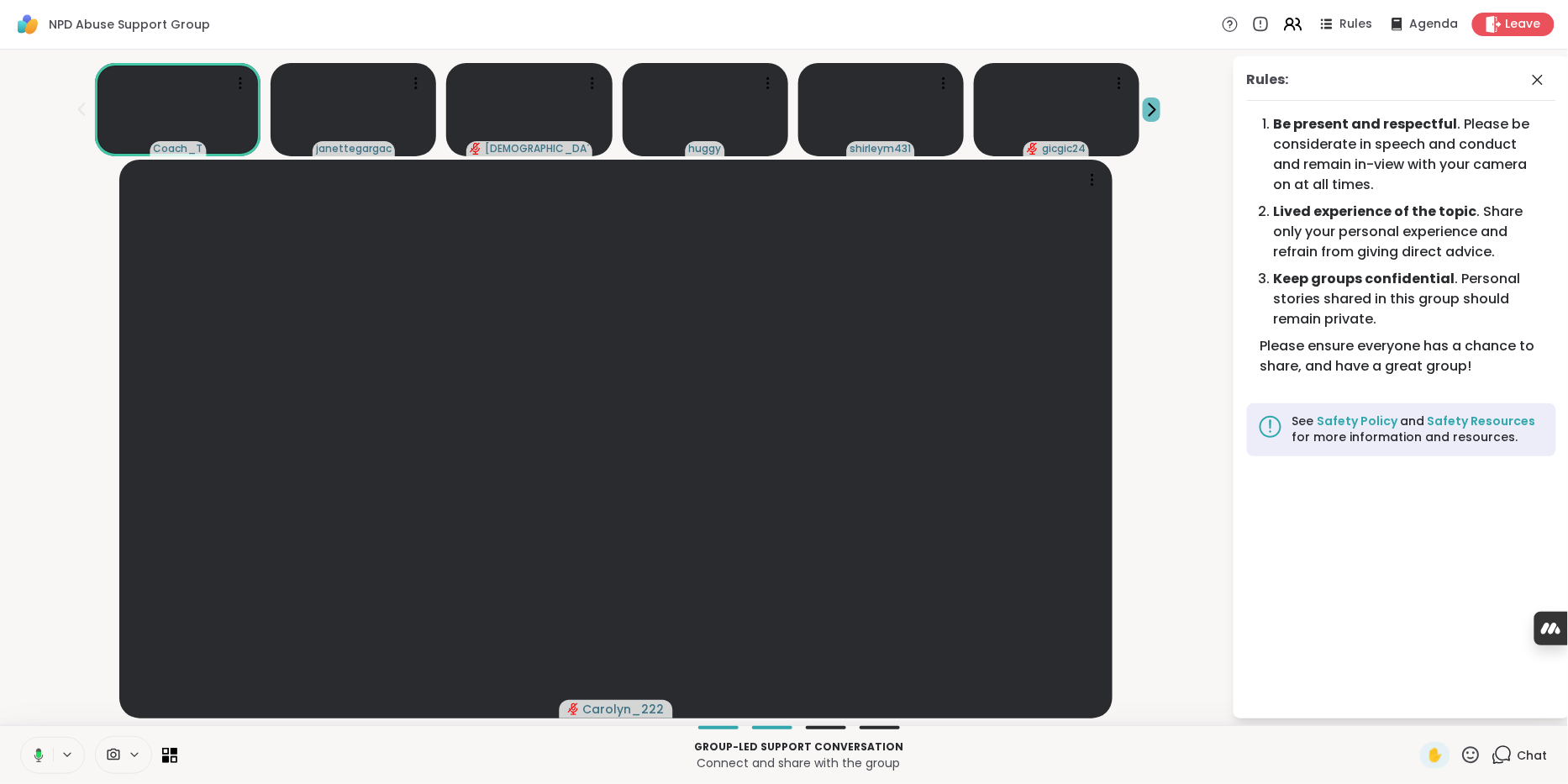
click at [1146, 108] on icon at bounding box center [1151, 109] width 18 height 18
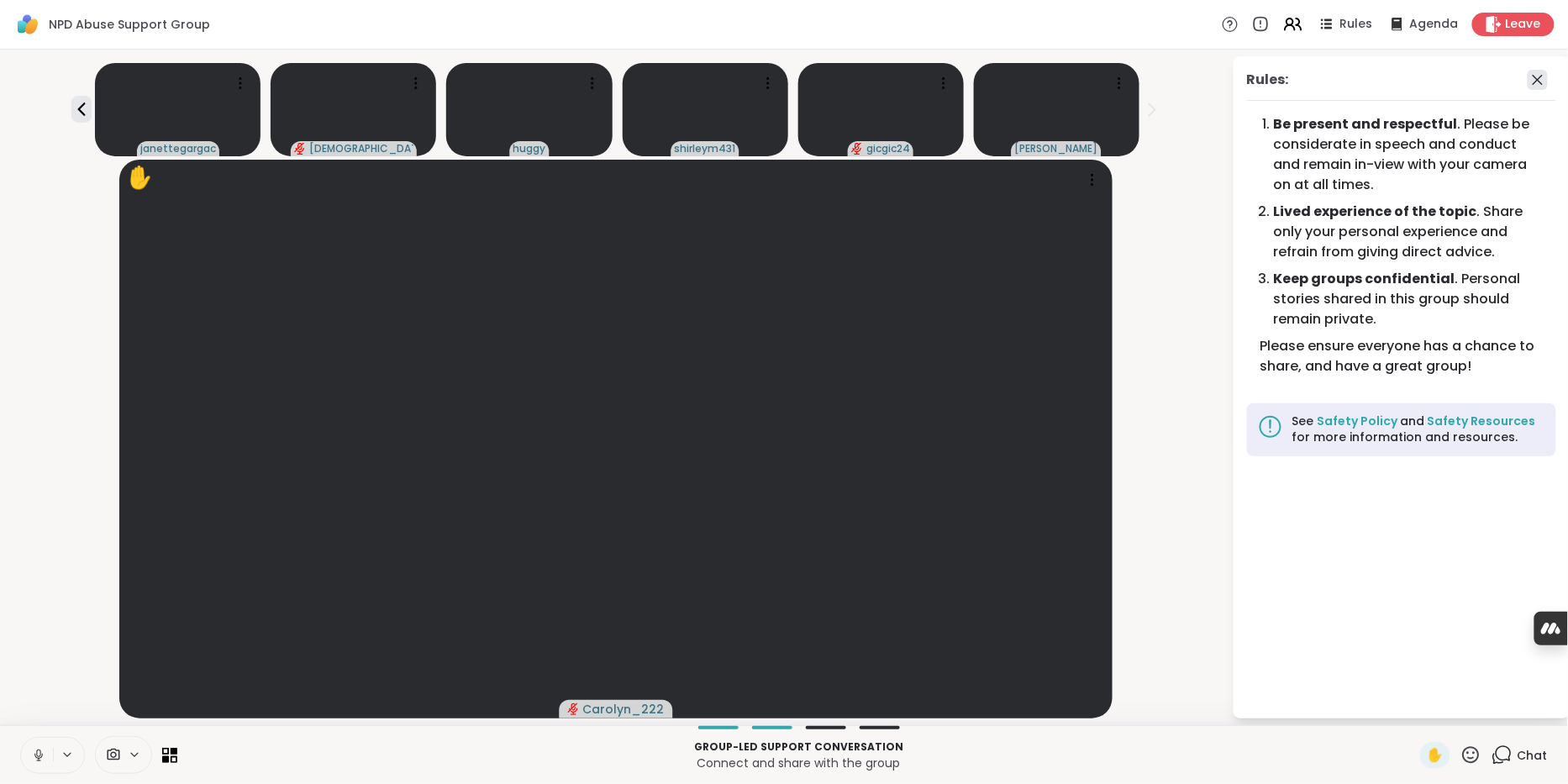
click at [1535, 84] on icon at bounding box center [1538, 80] width 10 height 10
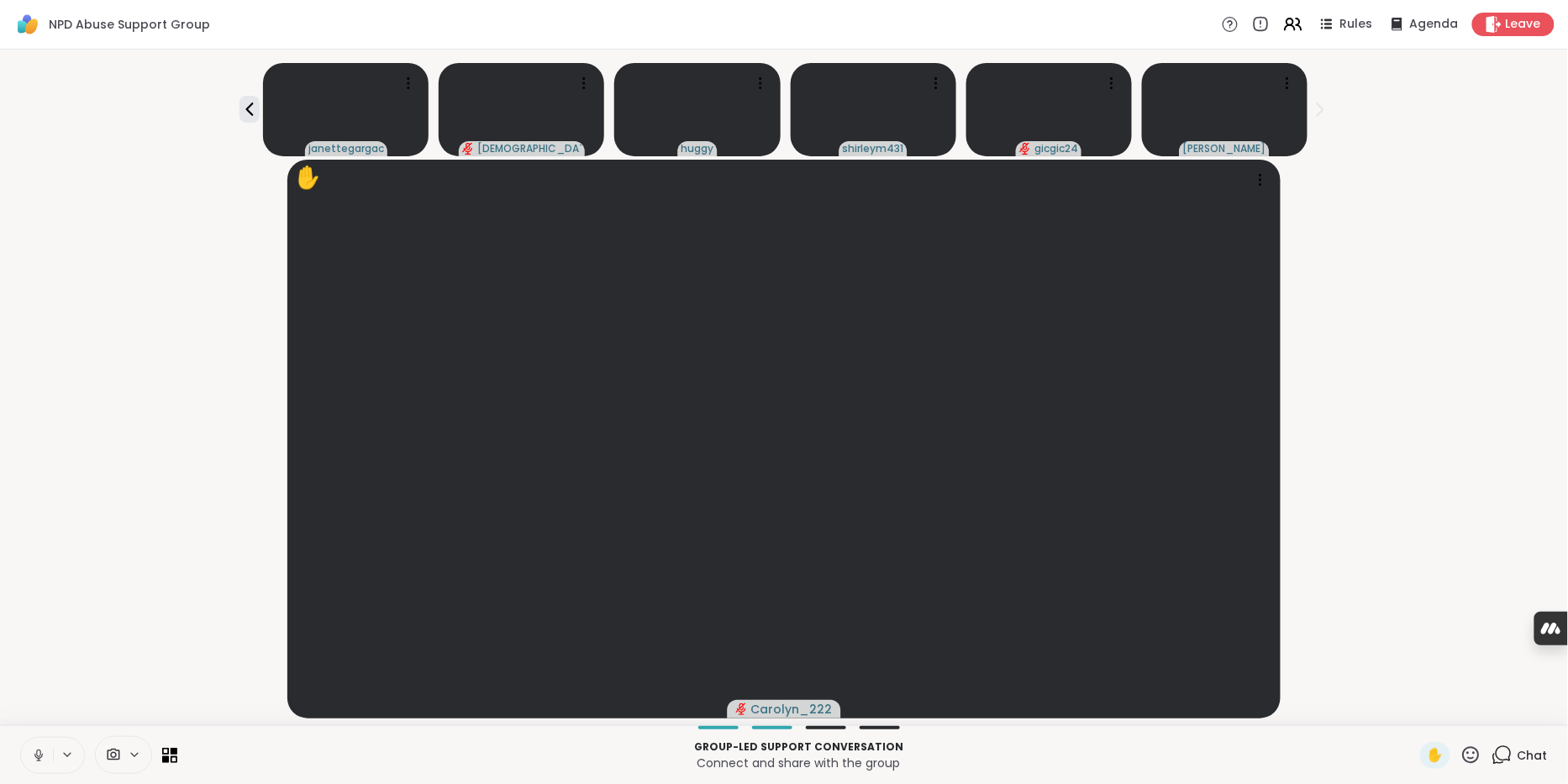
click at [1496, 755] on icon at bounding box center [1502, 755] width 21 height 21
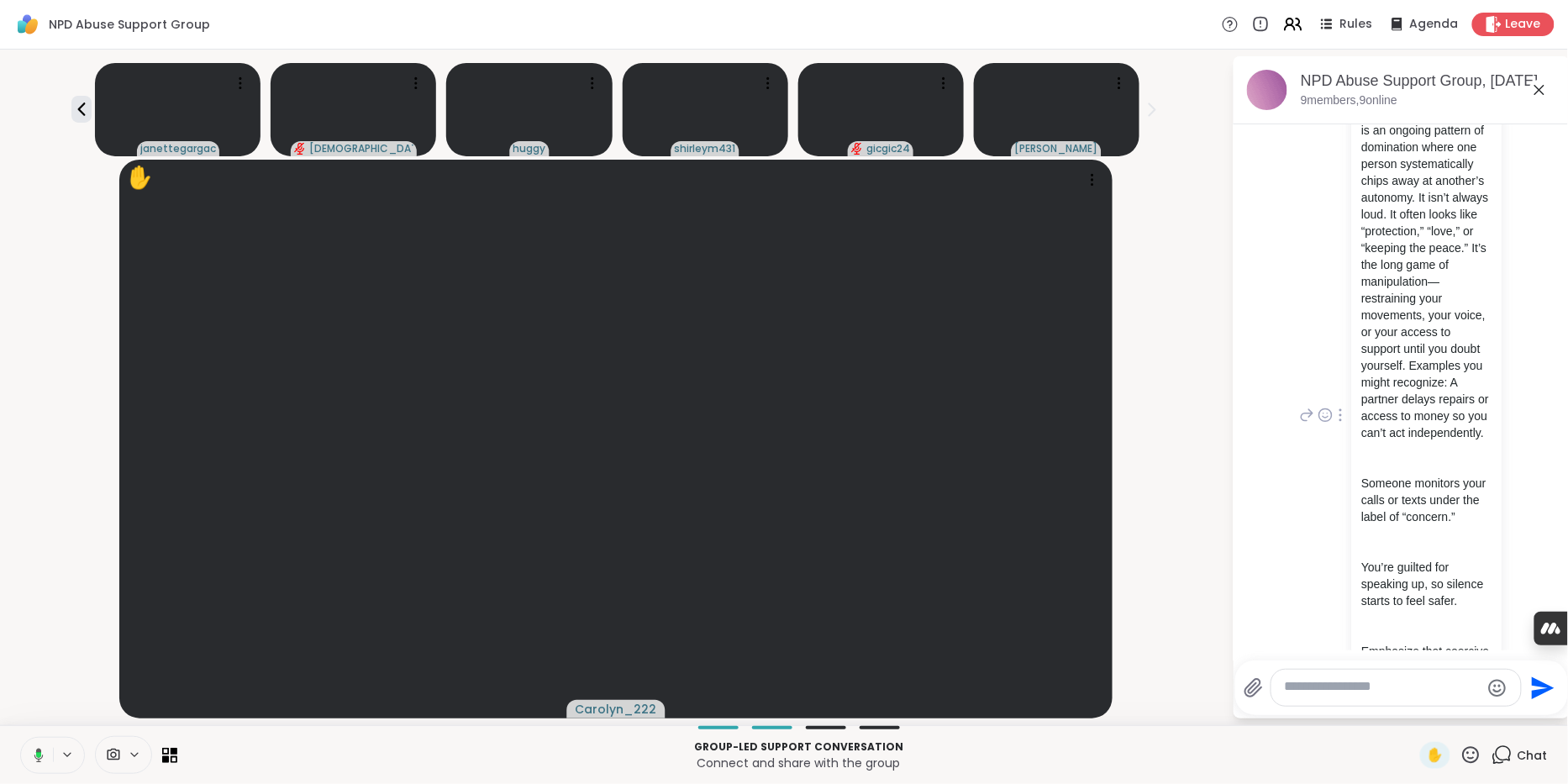
scroll to position [0, 0]
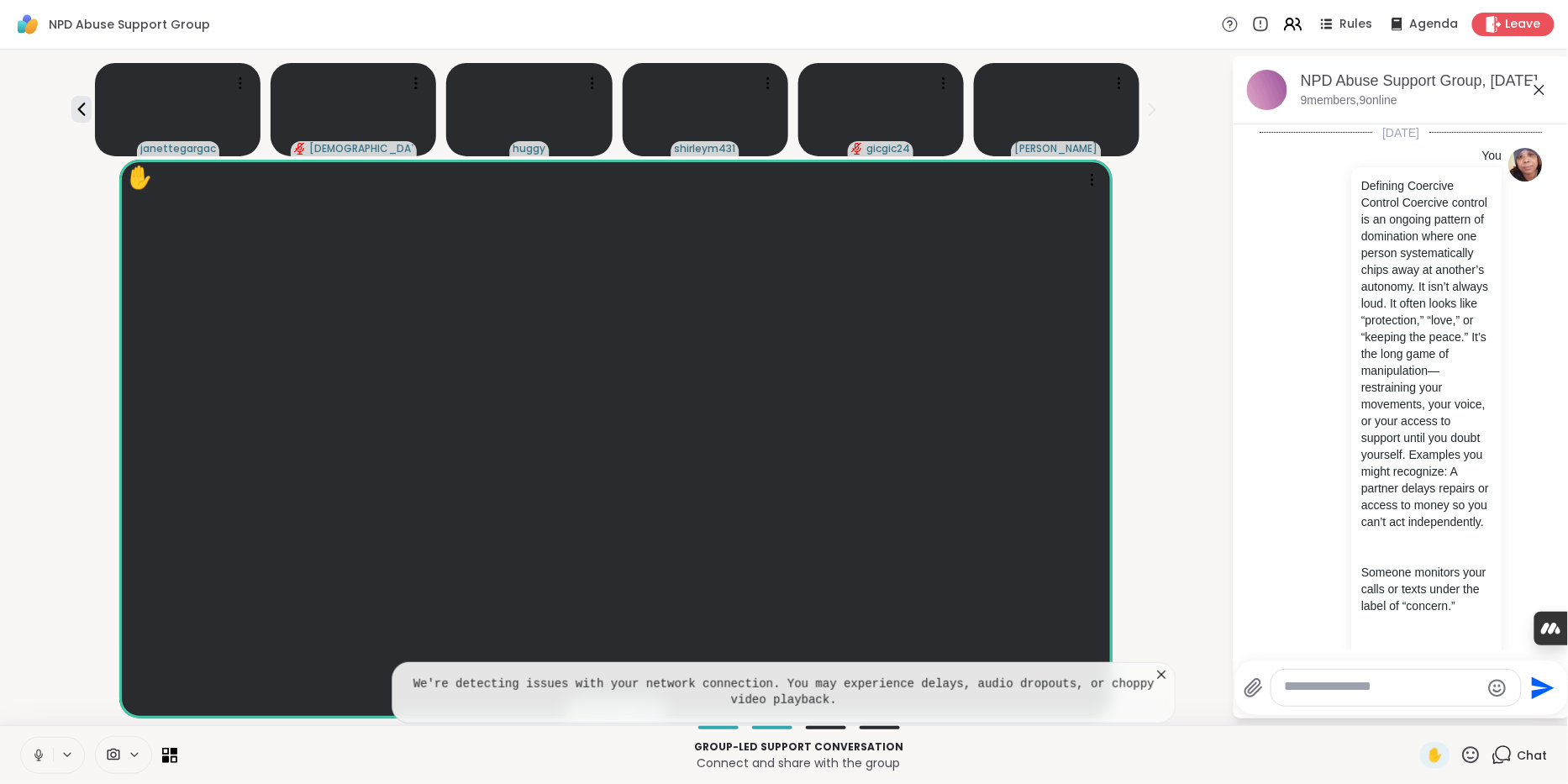
click at [1164, 667] on icon at bounding box center [1162, 675] width 17 height 17
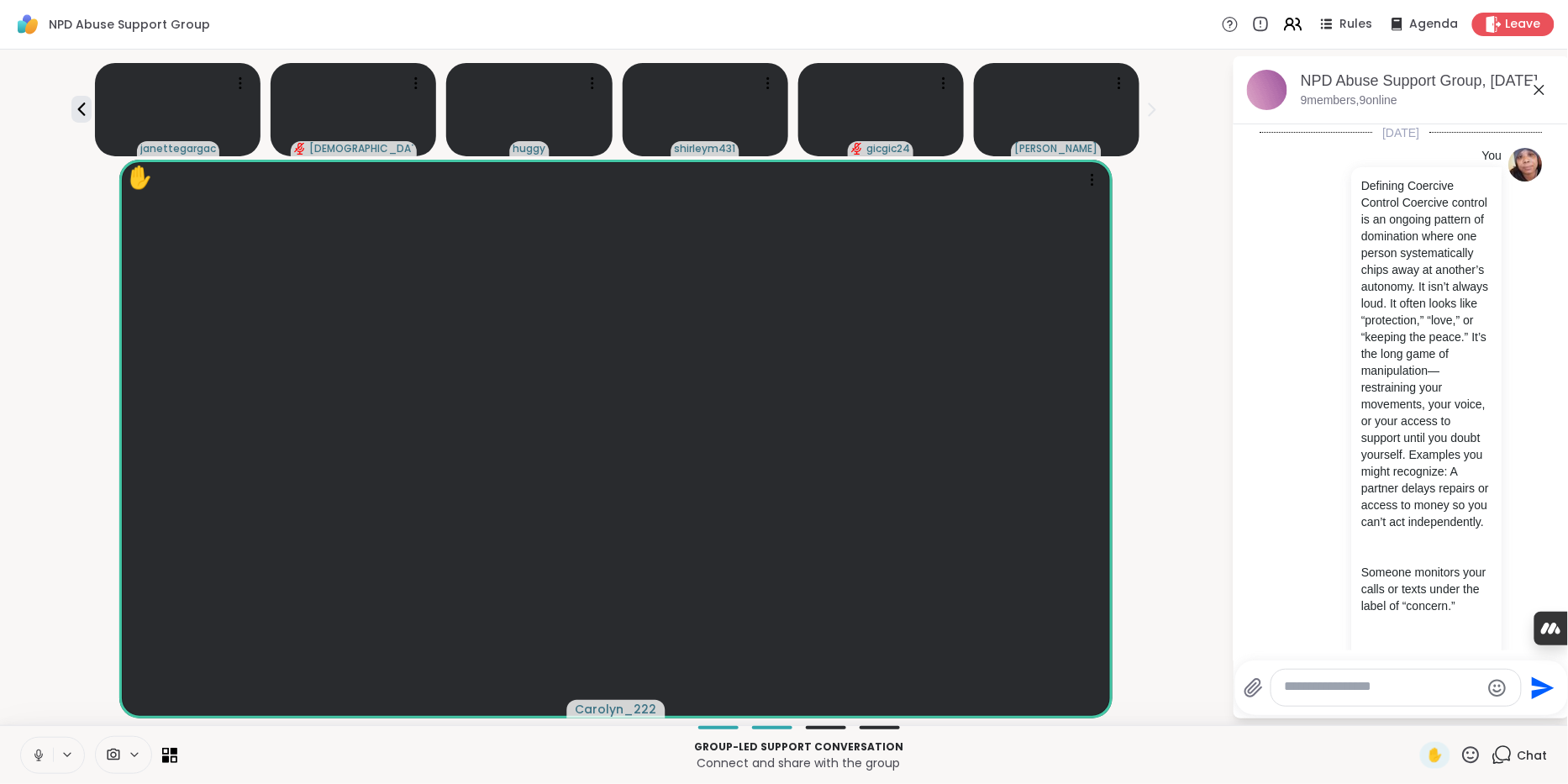
click at [46, 752] on icon at bounding box center [39, 756] width 15 height 15
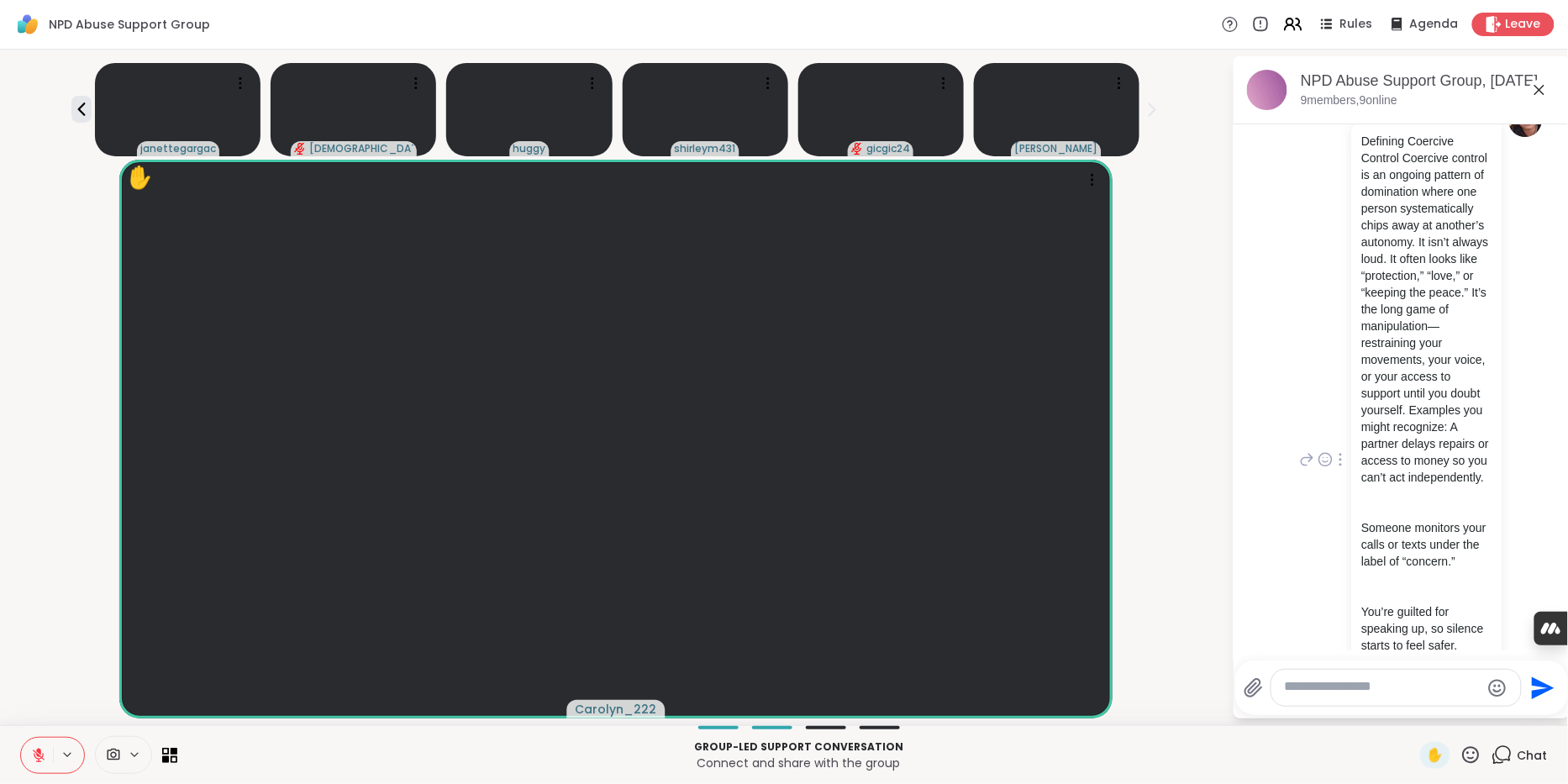
scroll to position [47, 0]
click at [1309, 684] on textarea "Type your message" at bounding box center [1382, 687] width 196 height 19
paste textarea "**********"
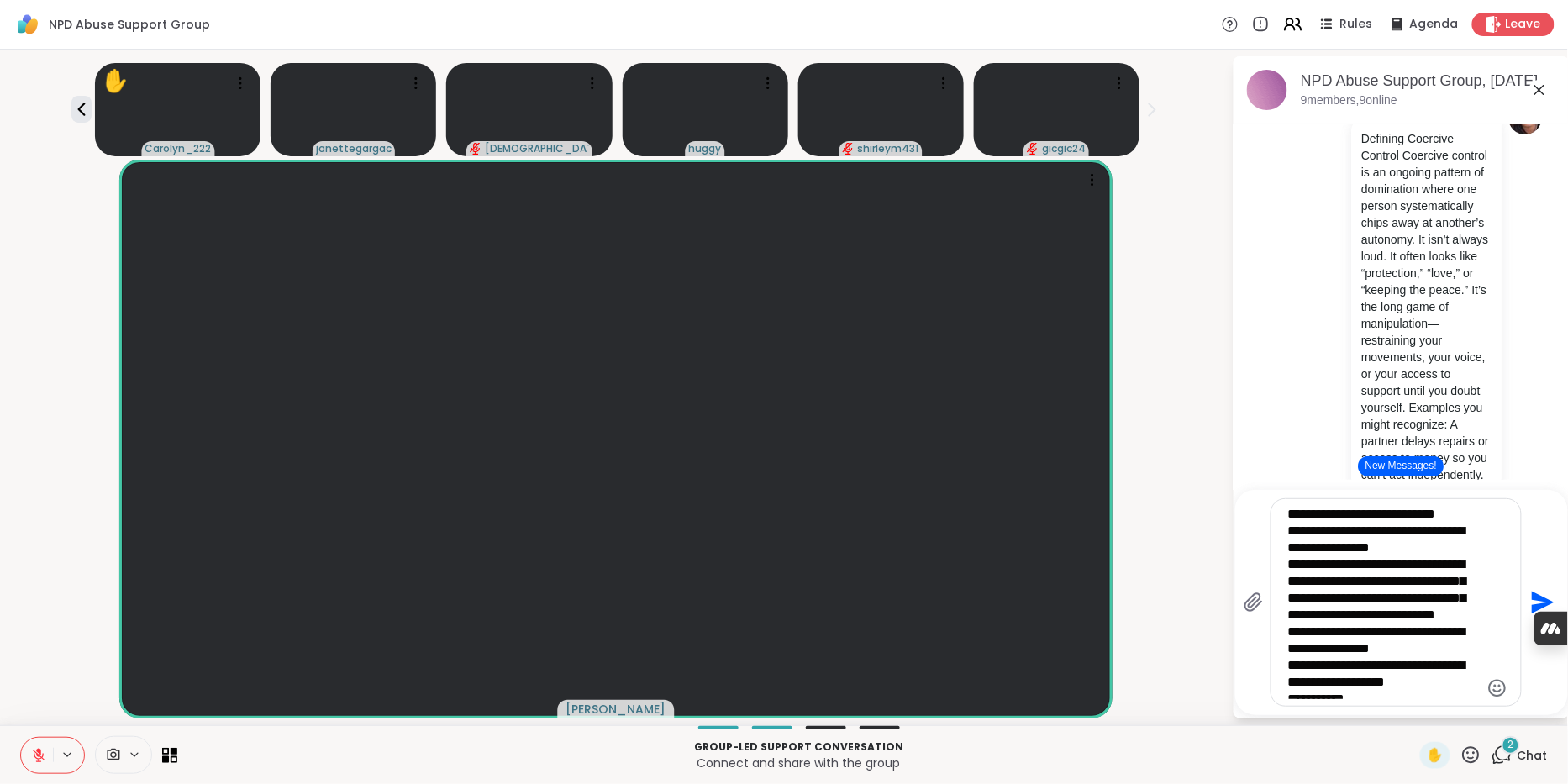
click at [1349, 529] on textarea "**********" at bounding box center [1382, 602] width 189 height 193
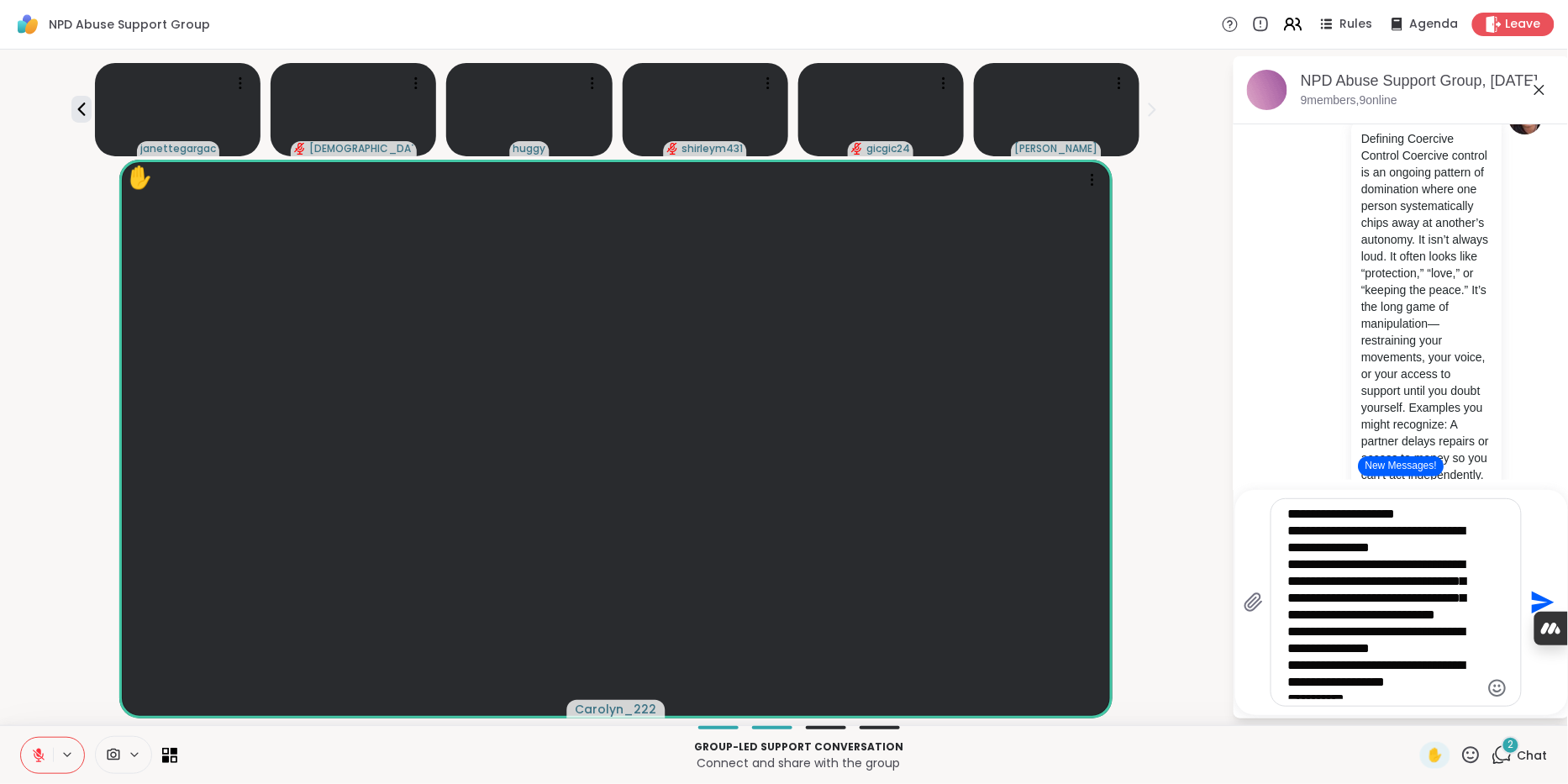
type textarea "**********"
click at [1533, 589] on icon "Send" at bounding box center [1541, 602] width 27 height 27
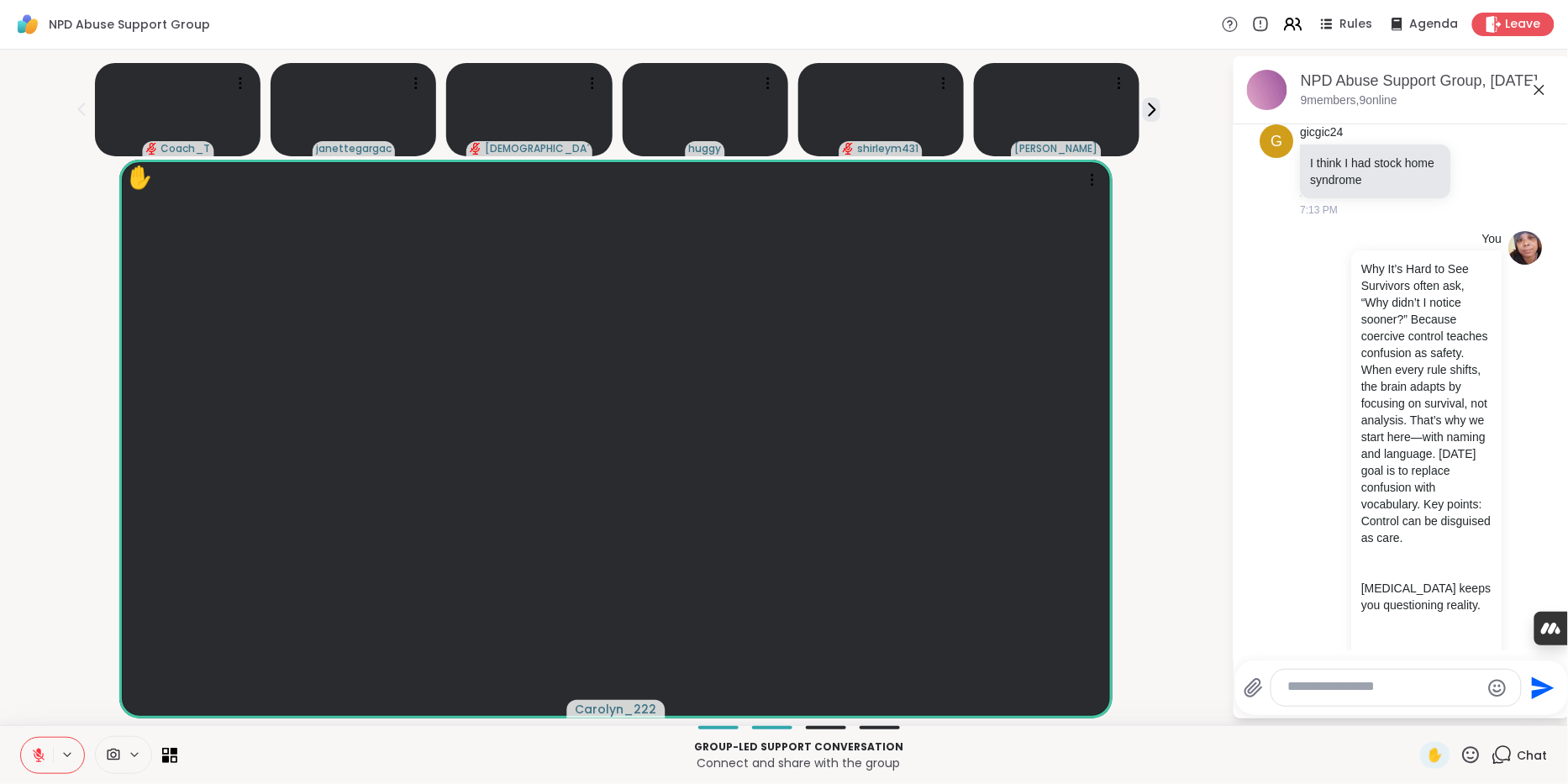
scroll to position [772, 0]
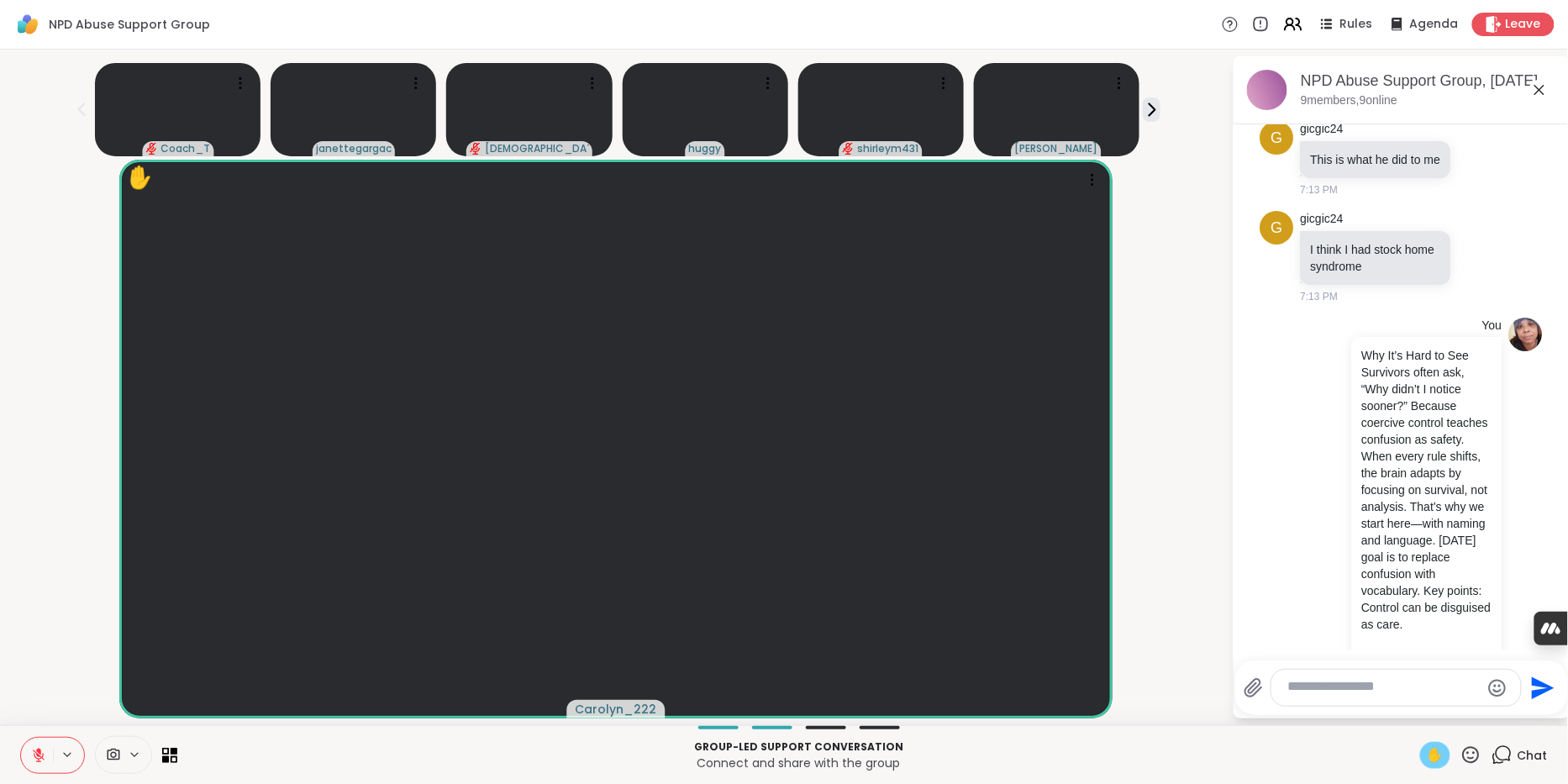
click at [1435, 753] on div "✋" at bounding box center [1435, 756] width 30 height 27
click at [1307, 690] on textarea "Type your message" at bounding box center [1382, 687] width 189 height 19
type textarea "**********"
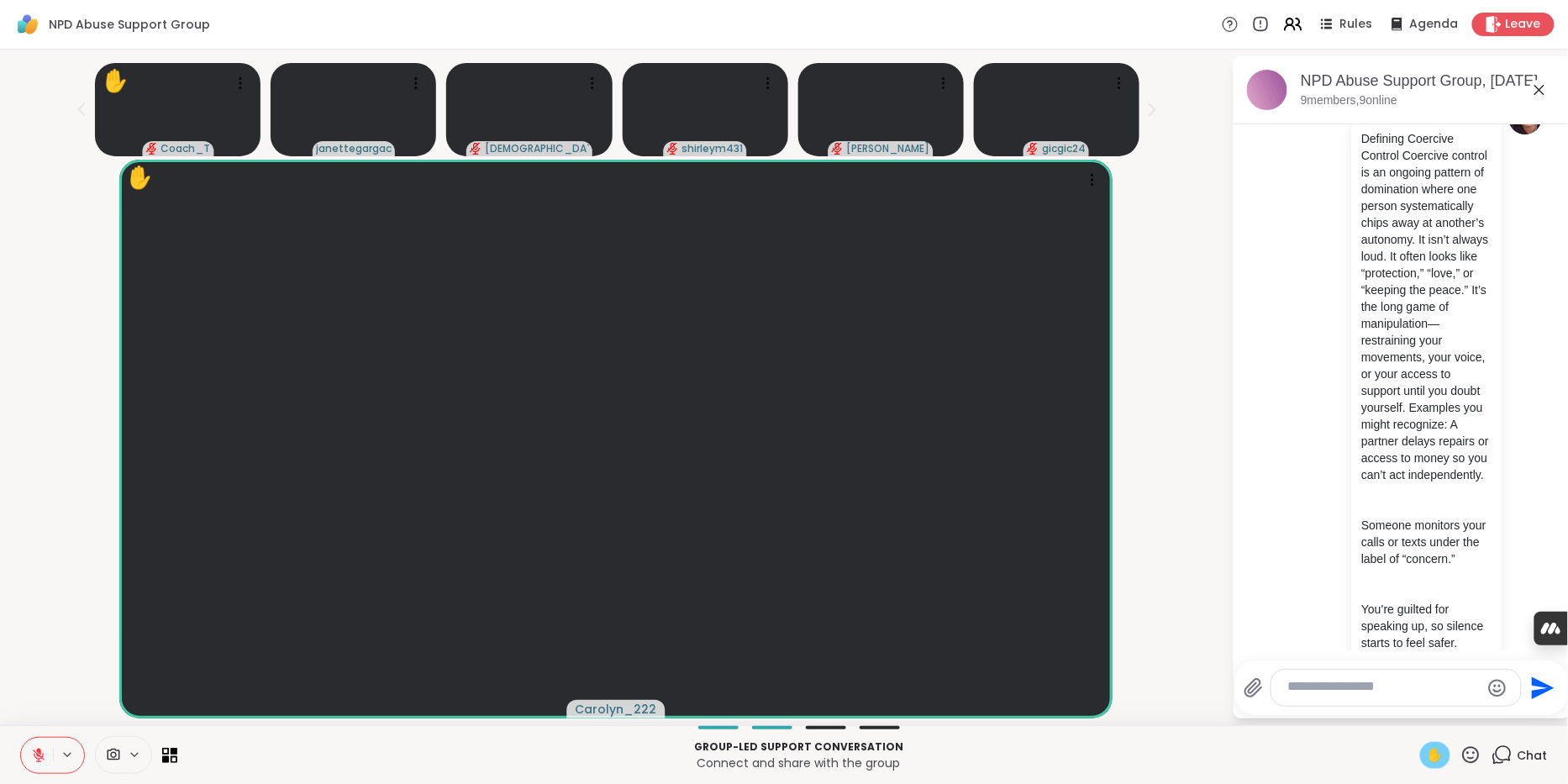
scroll to position [0, 0]
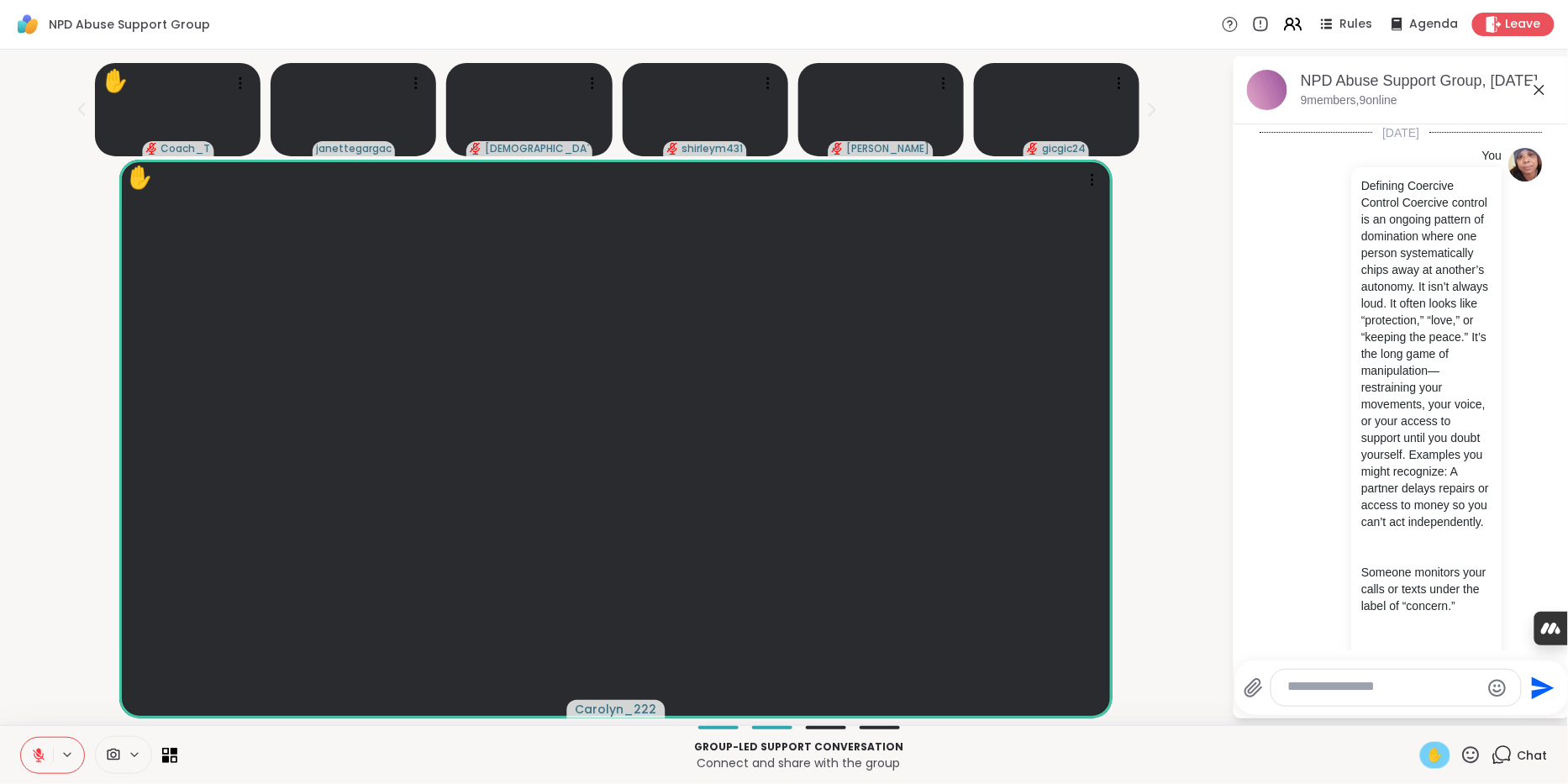
click at [46, 759] on icon at bounding box center [39, 756] width 15 height 15
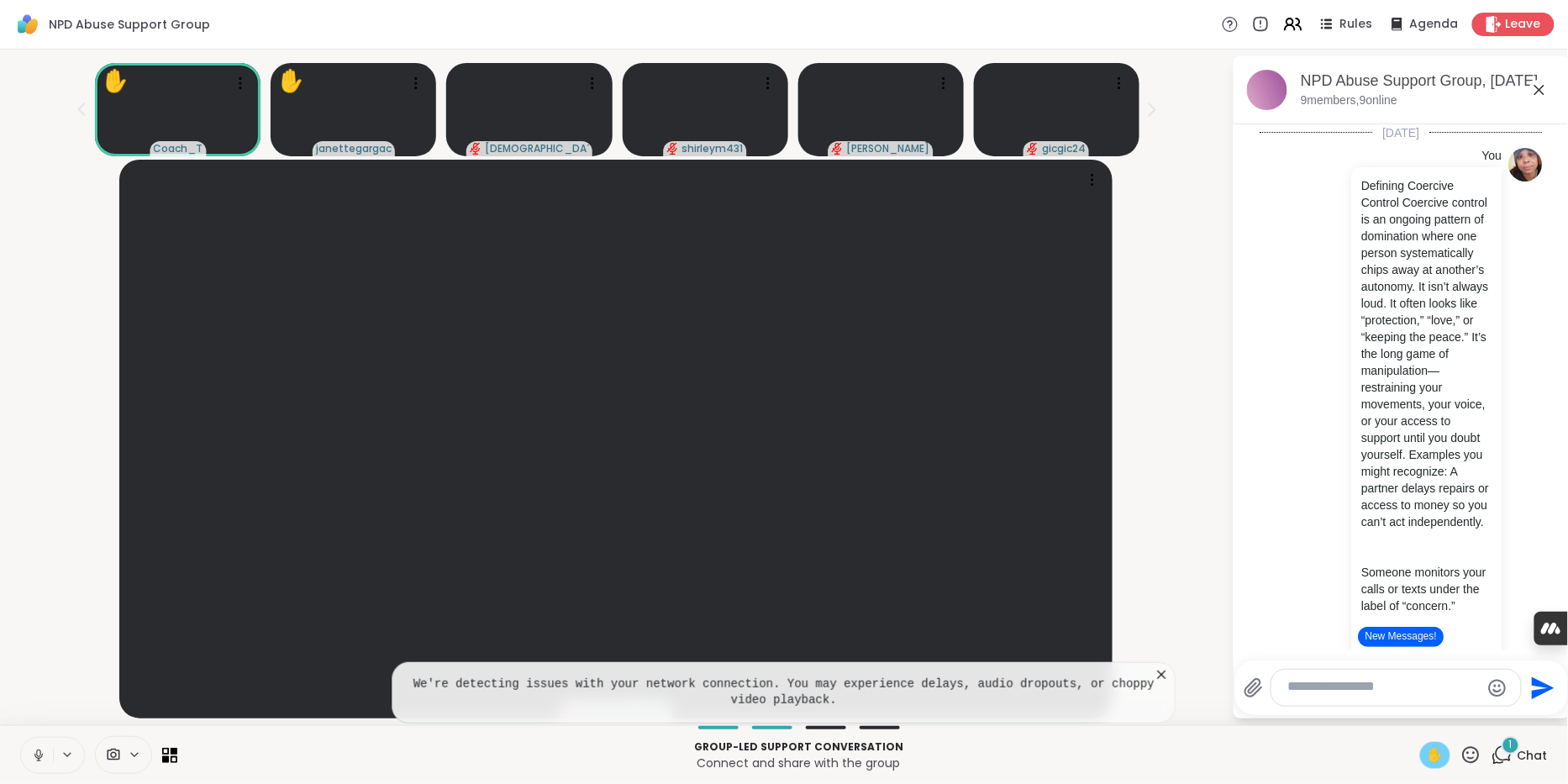
click at [1163, 667] on icon at bounding box center [1162, 675] width 17 height 17
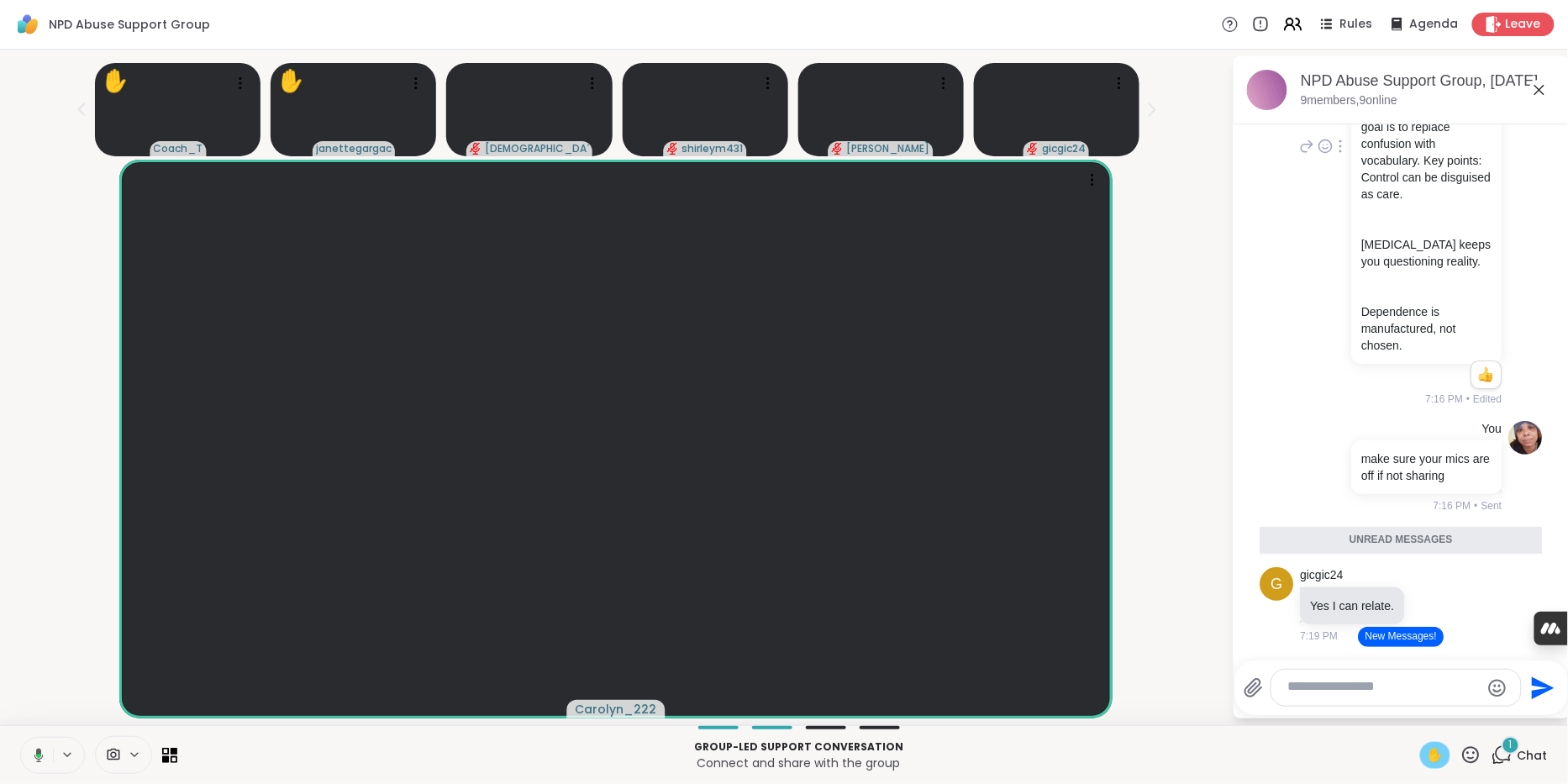
scroll to position [1350, 0]
click at [1282, 22] on icon at bounding box center [1292, 24] width 21 height 21
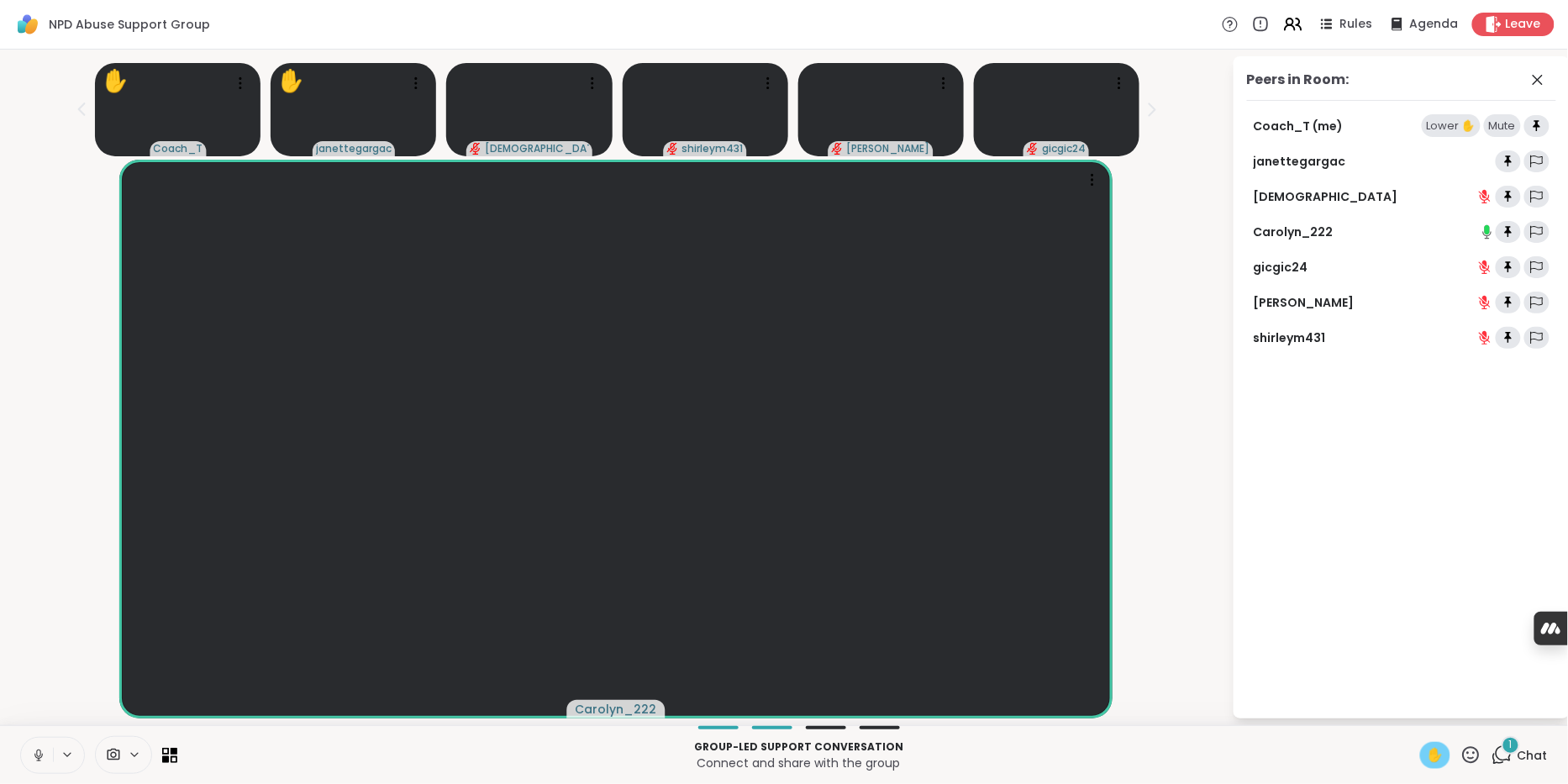
click at [1181, 230] on div "Carolyn_222" at bounding box center [616, 439] width 1212 height 559
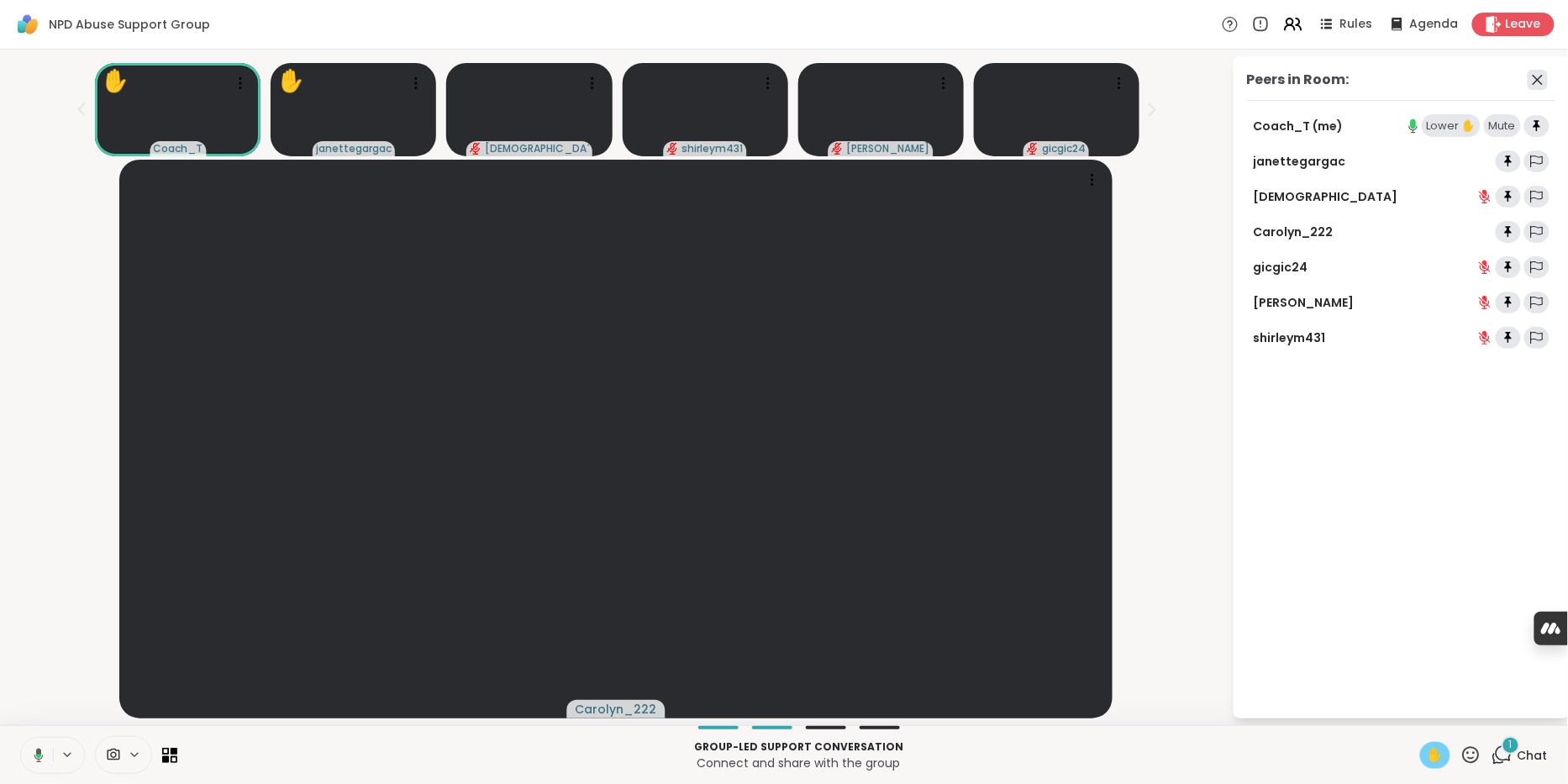
click at [1533, 90] on icon at bounding box center [1537, 80] width 20 height 20
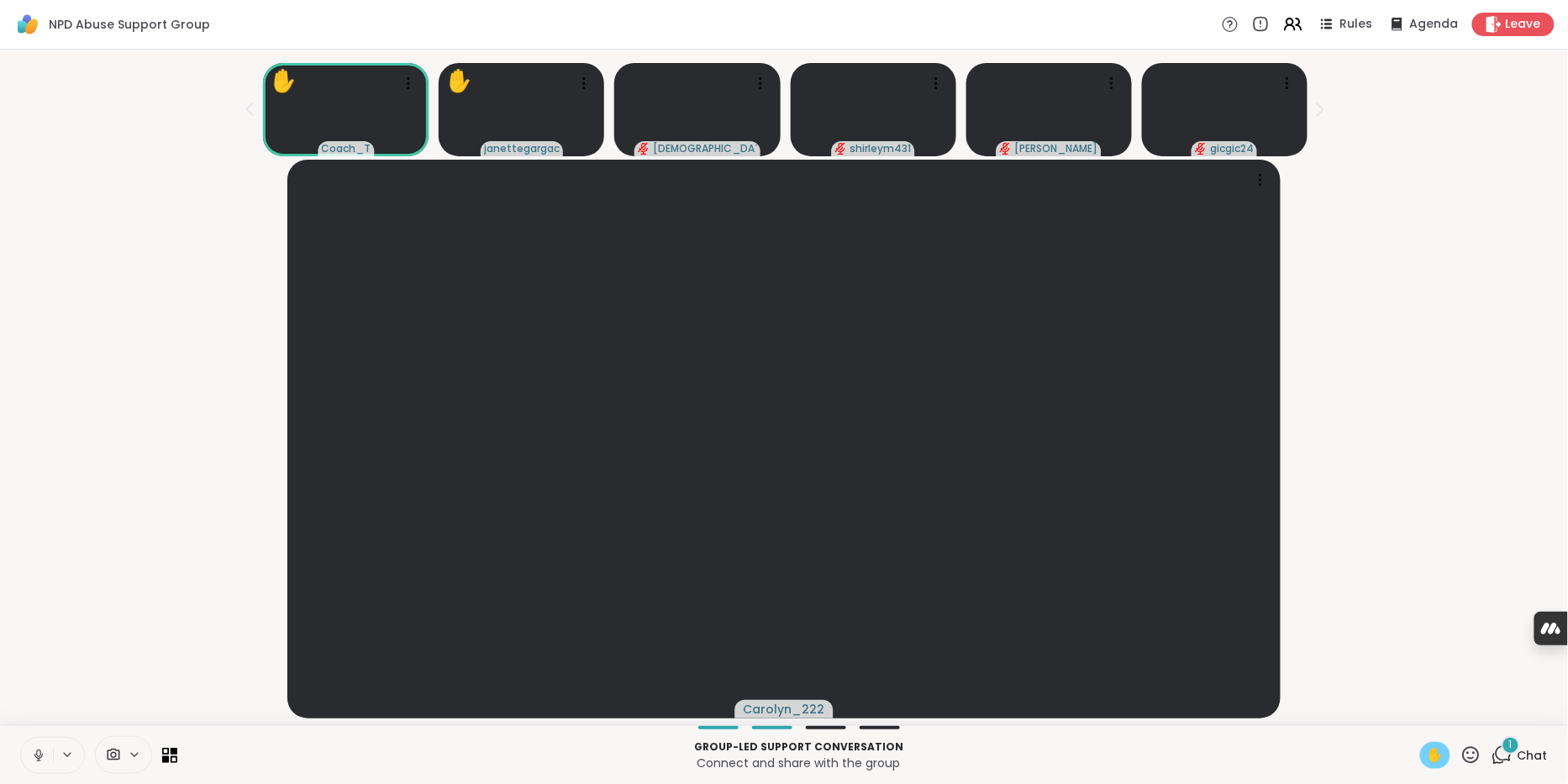
click at [1504, 749] on div "1" at bounding box center [1511, 745] width 19 height 19
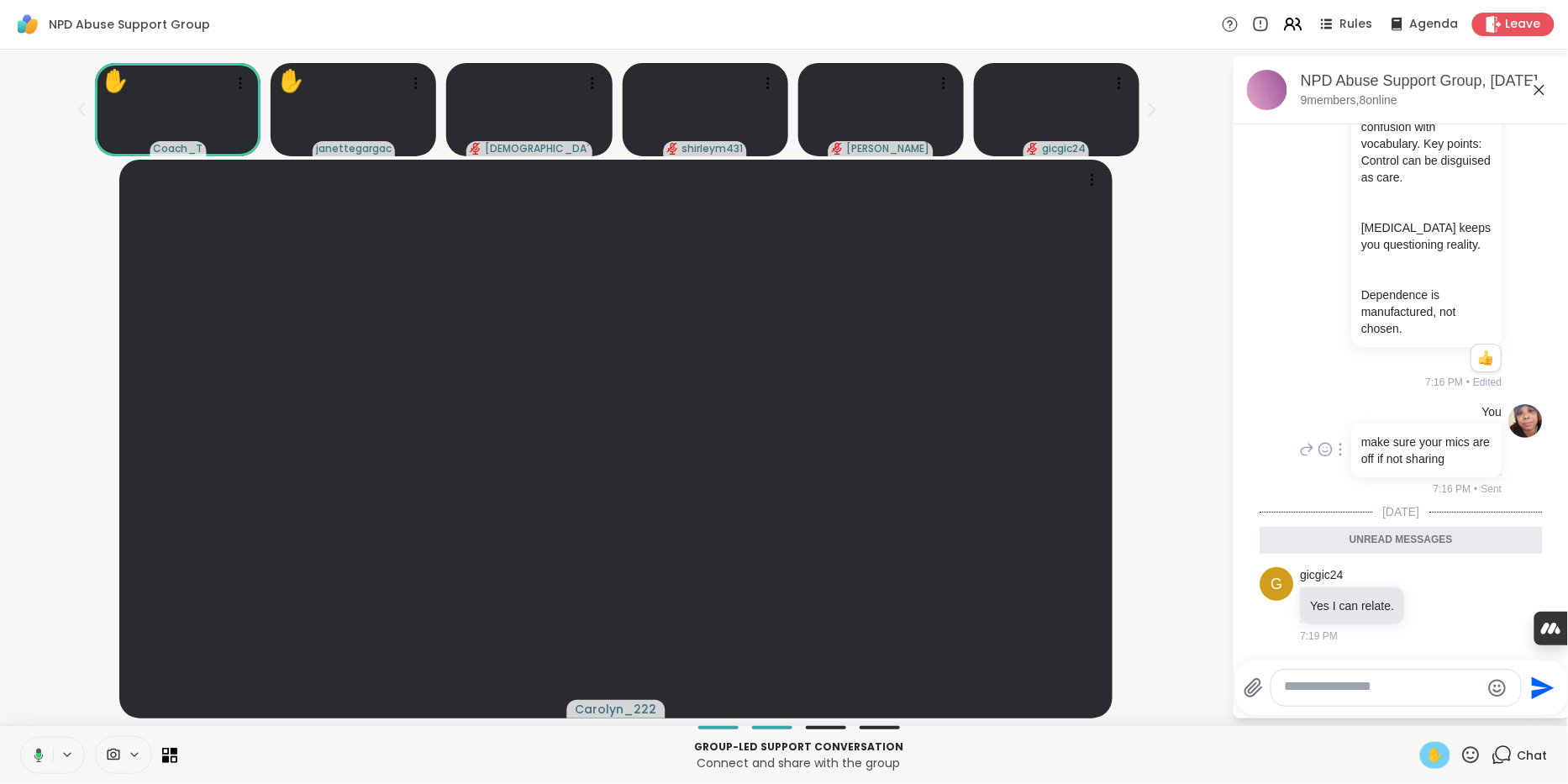
scroll to position [1366, 0]
click at [1431, 751] on span "✋" at bounding box center [1435, 755] width 17 height 20
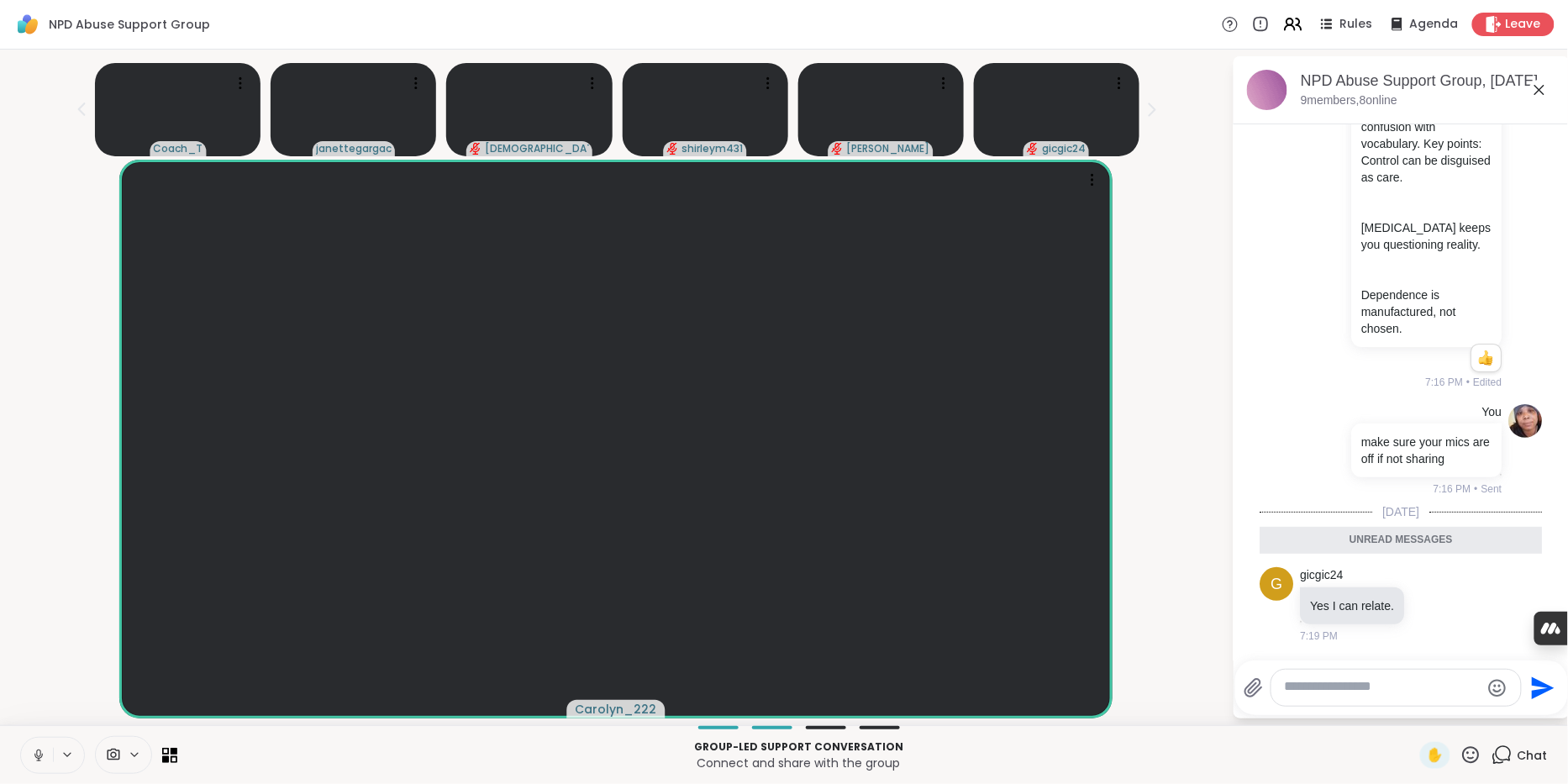
click at [46, 750] on icon at bounding box center [39, 756] width 15 height 15
click at [1198, 570] on div "Carolyn_222" at bounding box center [616, 439] width 1212 height 559
click at [46, 748] on icon at bounding box center [39, 756] width 15 height 15
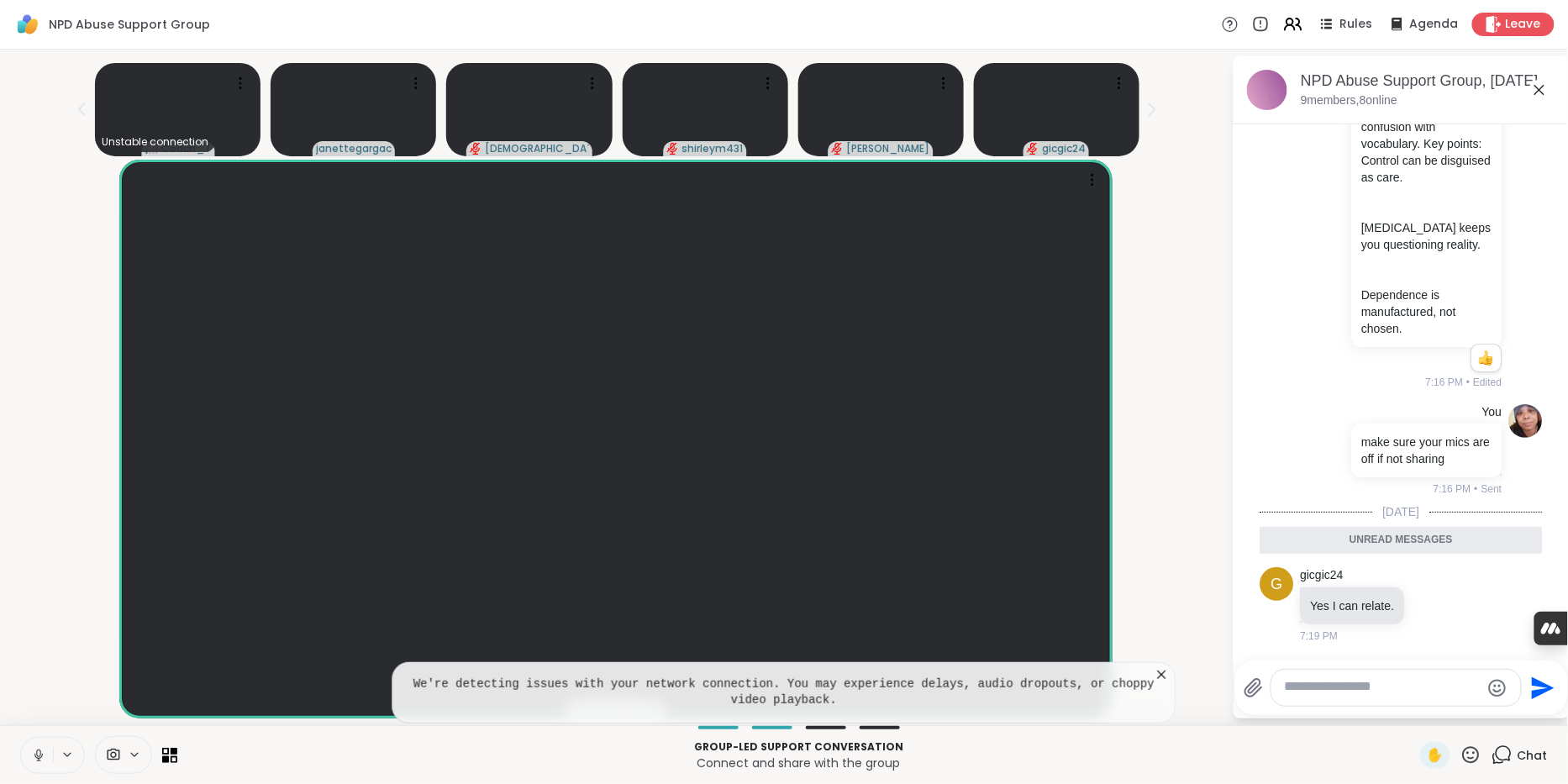
click at [1166, 670] on icon at bounding box center [1162, 674] width 9 height 9
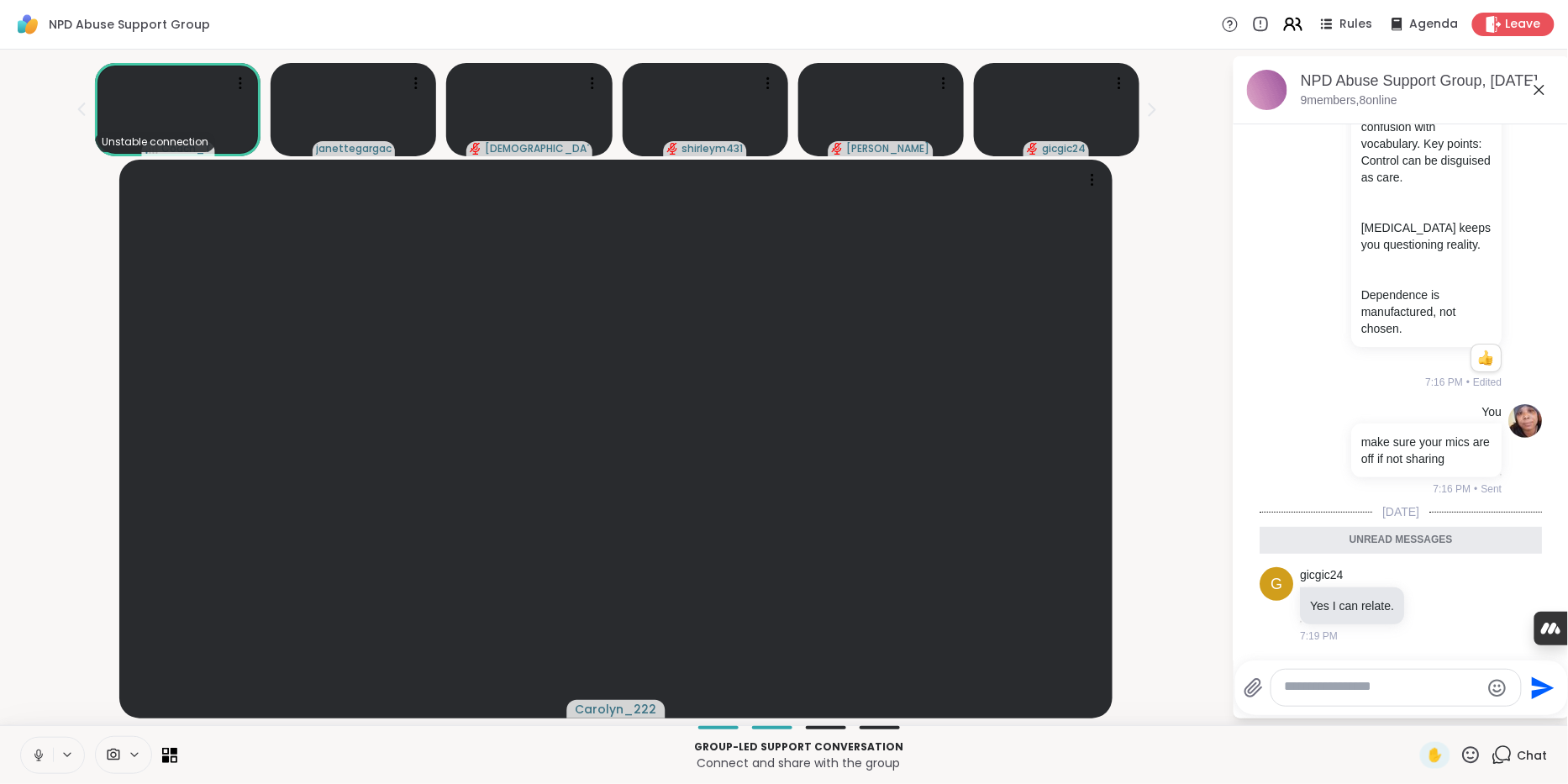
click at [1285, 27] on icon at bounding box center [1290, 27] width 10 height 5
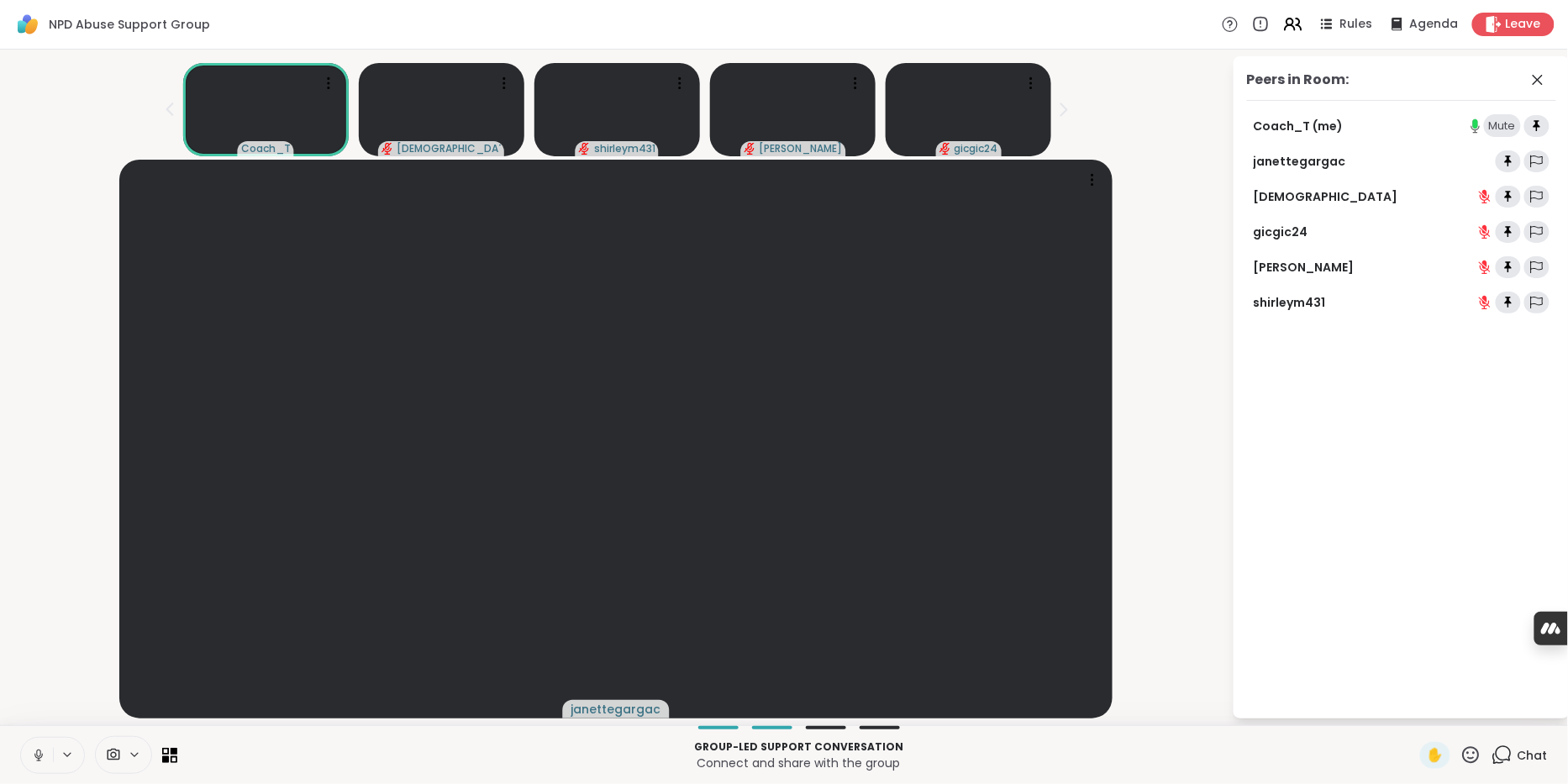
drag, startPoint x: 1496, startPoint y: 112, endPoint x: 1328, endPoint y: 137, distance: 169.8
click at [1459, 98] on div "Peers in Room: Coach_T (me) [PERSON_NAME] brookemalaz gicgic24 [PERSON_NAME] sh…" at bounding box center [1401, 386] width 336 height 662
click at [1535, 84] on icon at bounding box center [1538, 80] width 10 height 10
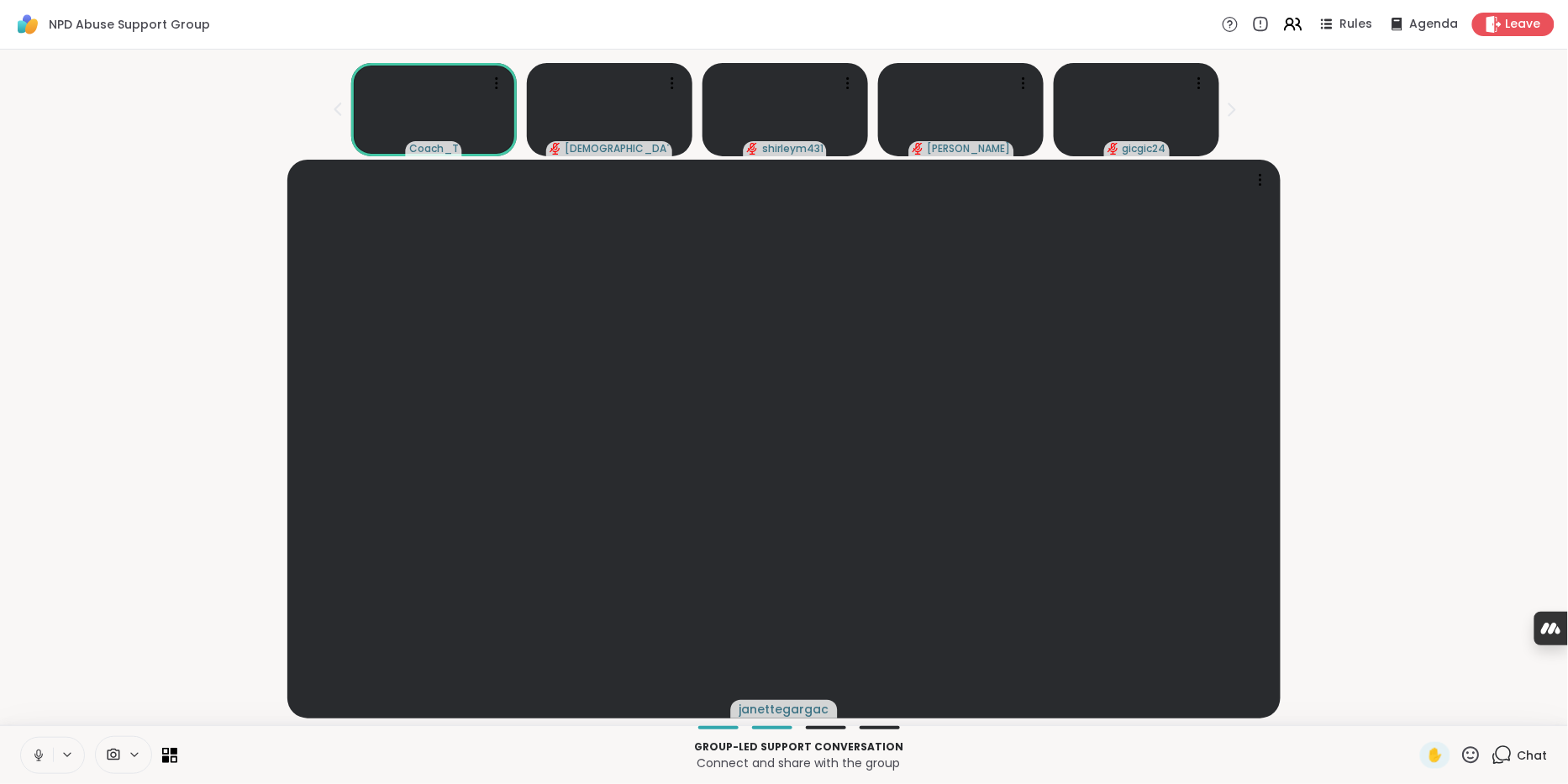
click at [1496, 746] on icon at bounding box center [1504, 754] width 16 height 15
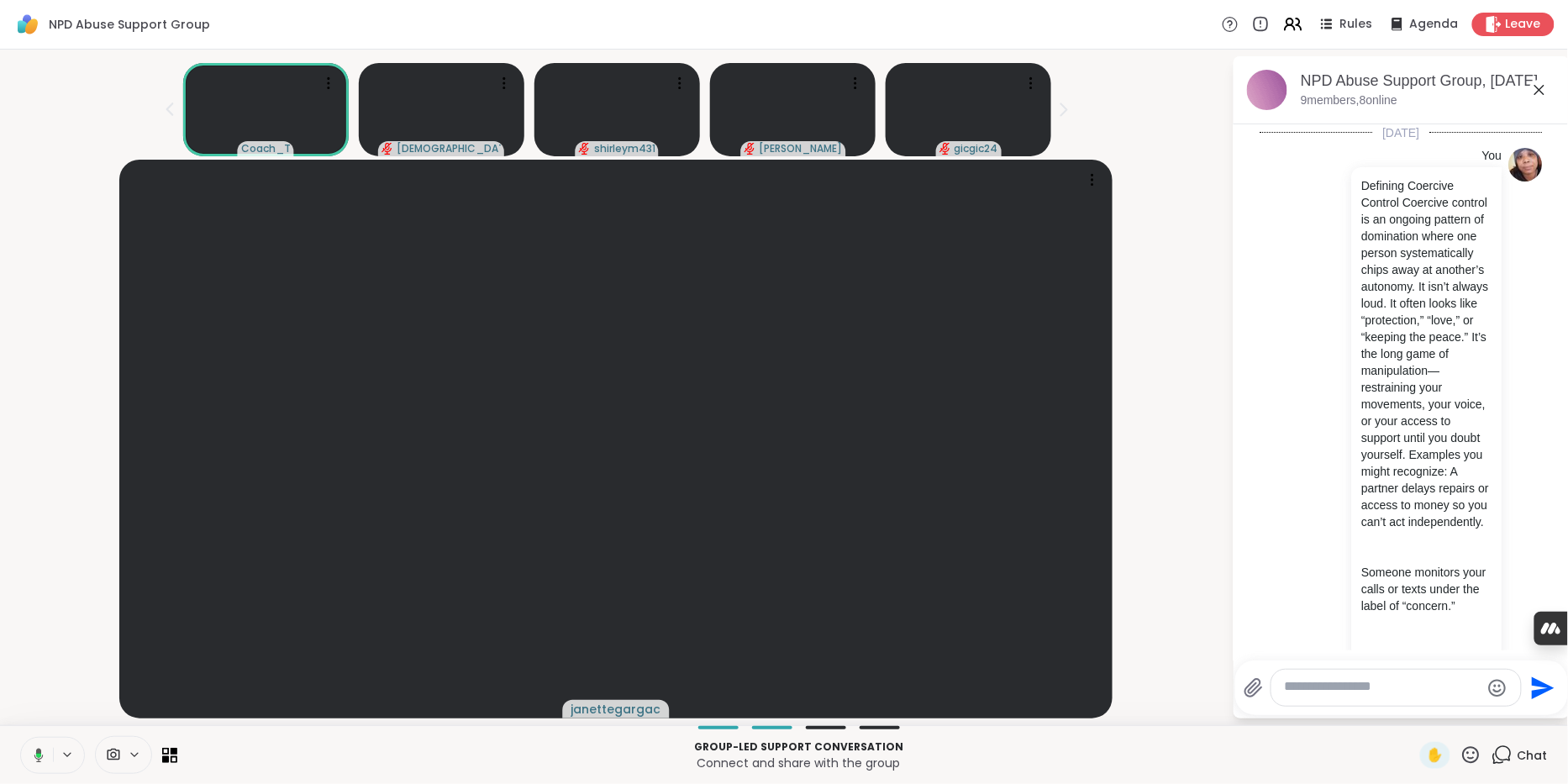
scroll to position [1649, 0]
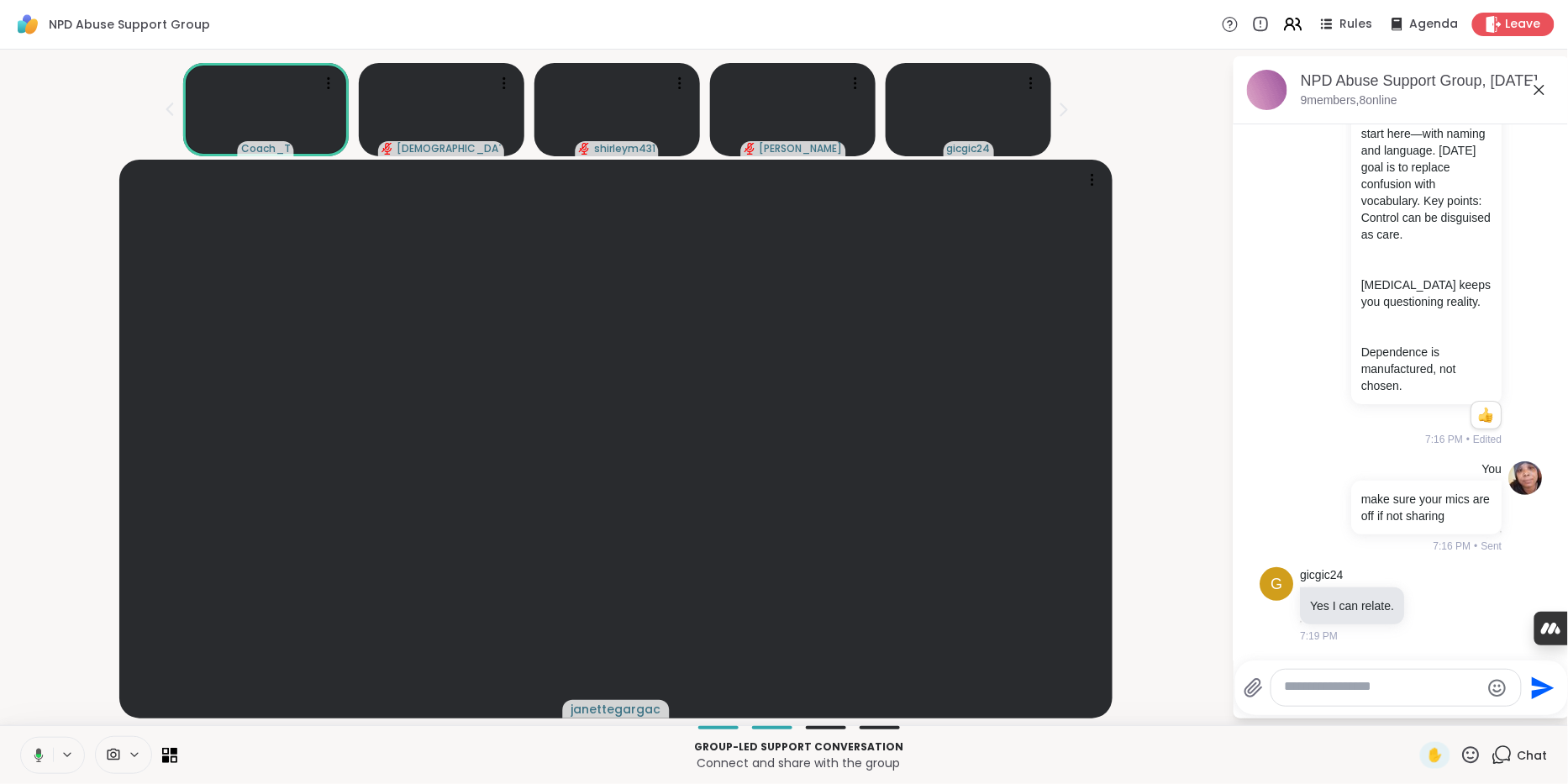
click at [38, 749] on icon at bounding box center [36, 756] width 15 height 15
click at [45, 750] on icon at bounding box center [39, 756] width 15 height 15
click at [41, 753] on icon at bounding box center [38, 755] width 5 height 5
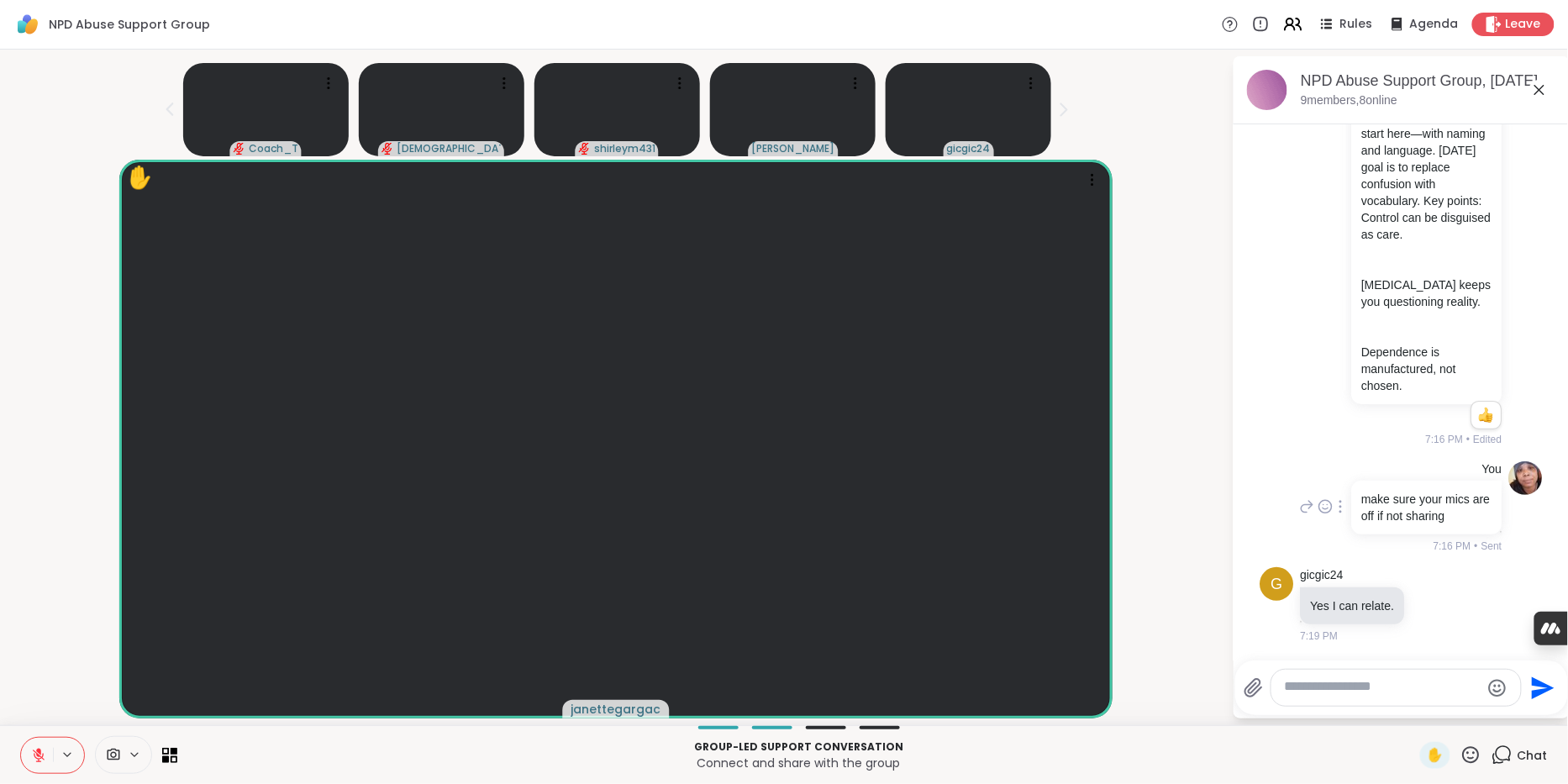
scroll to position [1648, 0]
click at [1467, 751] on icon at bounding box center [1471, 755] width 17 height 17
click at [1496, 703] on span "🌟" at bounding box center [1496, 710] width 17 height 20
click at [42, 748] on icon at bounding box center [39, 756] width 15 height 15
click at [46, 753] on icon at bounding box center [39, 756] width 15 height 15
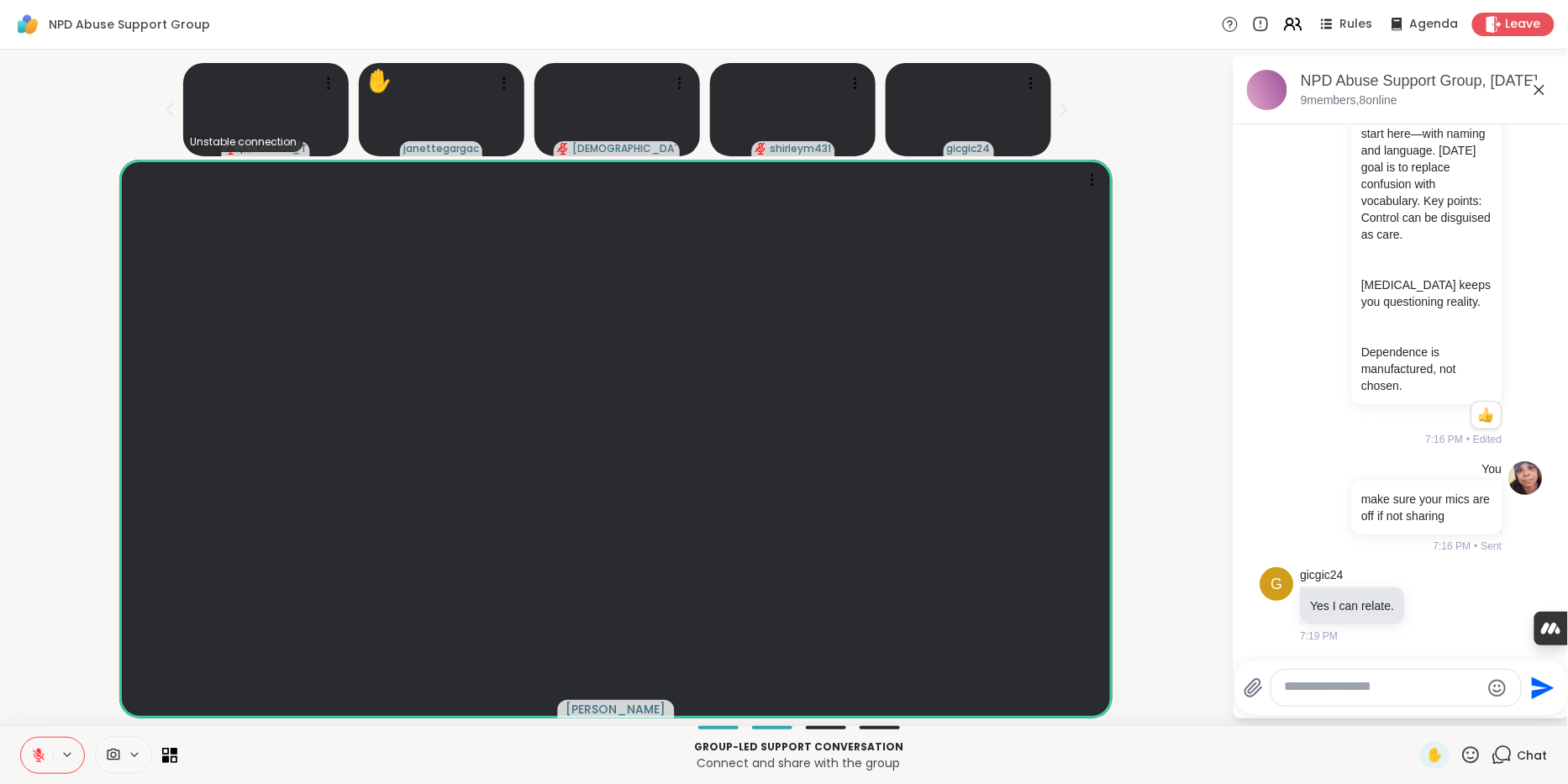
click at [41, 748] on icon at bounding box center [38, 751] width 5 height 7
click at [41, 605] on div "[PERSON_NAME]" at bounding box center [616, 439] width 1212 height 559
click at [45, 748] on icon at bounding box center [39, 756] width 15 height 15
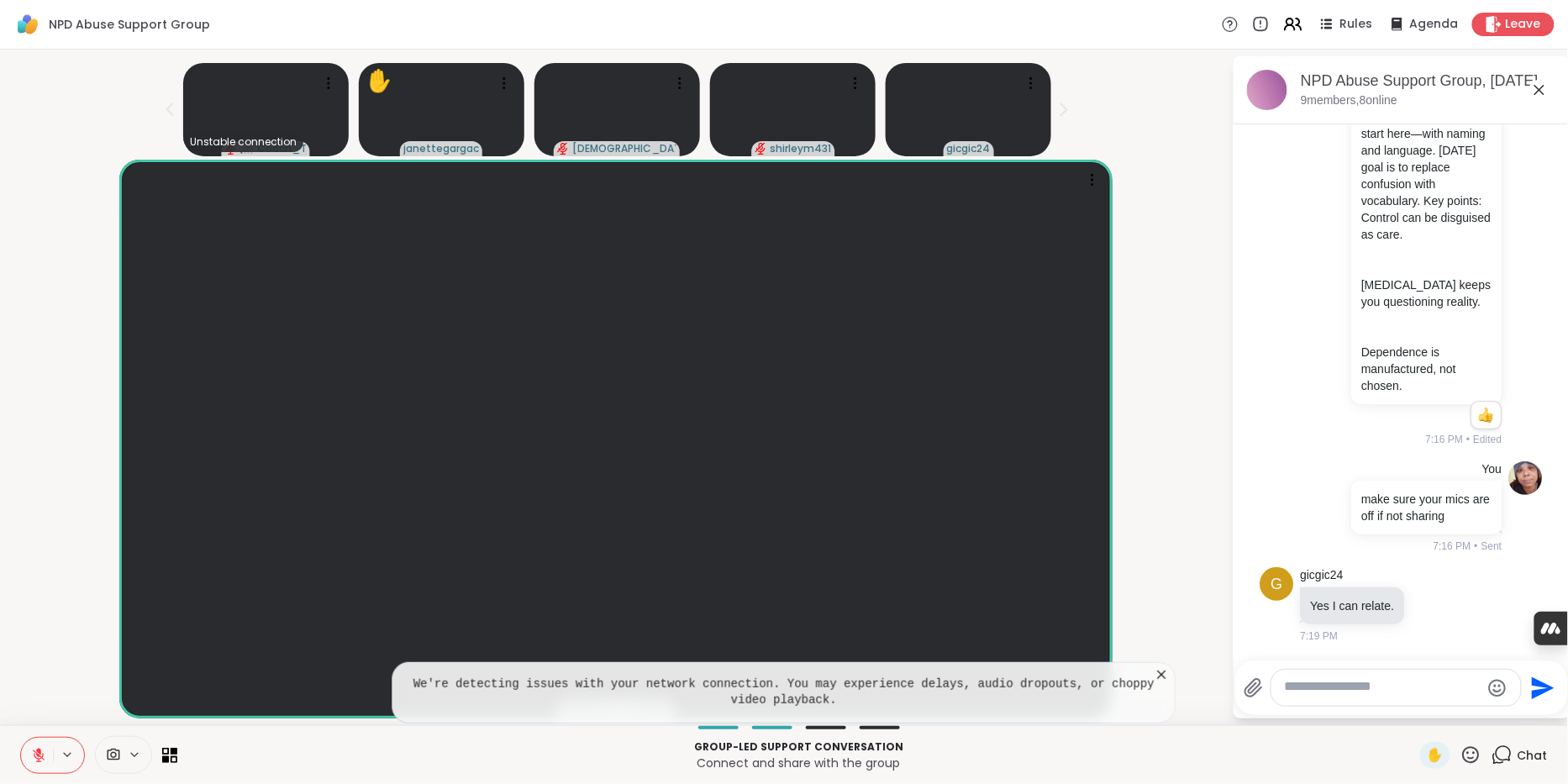
click at [1372, 686] on textarea "Type your message" at bounding box center [1382, 687] width 196 height 19
click at [41, 754] on icon at bounding box center [39, 756] width 11 height 11
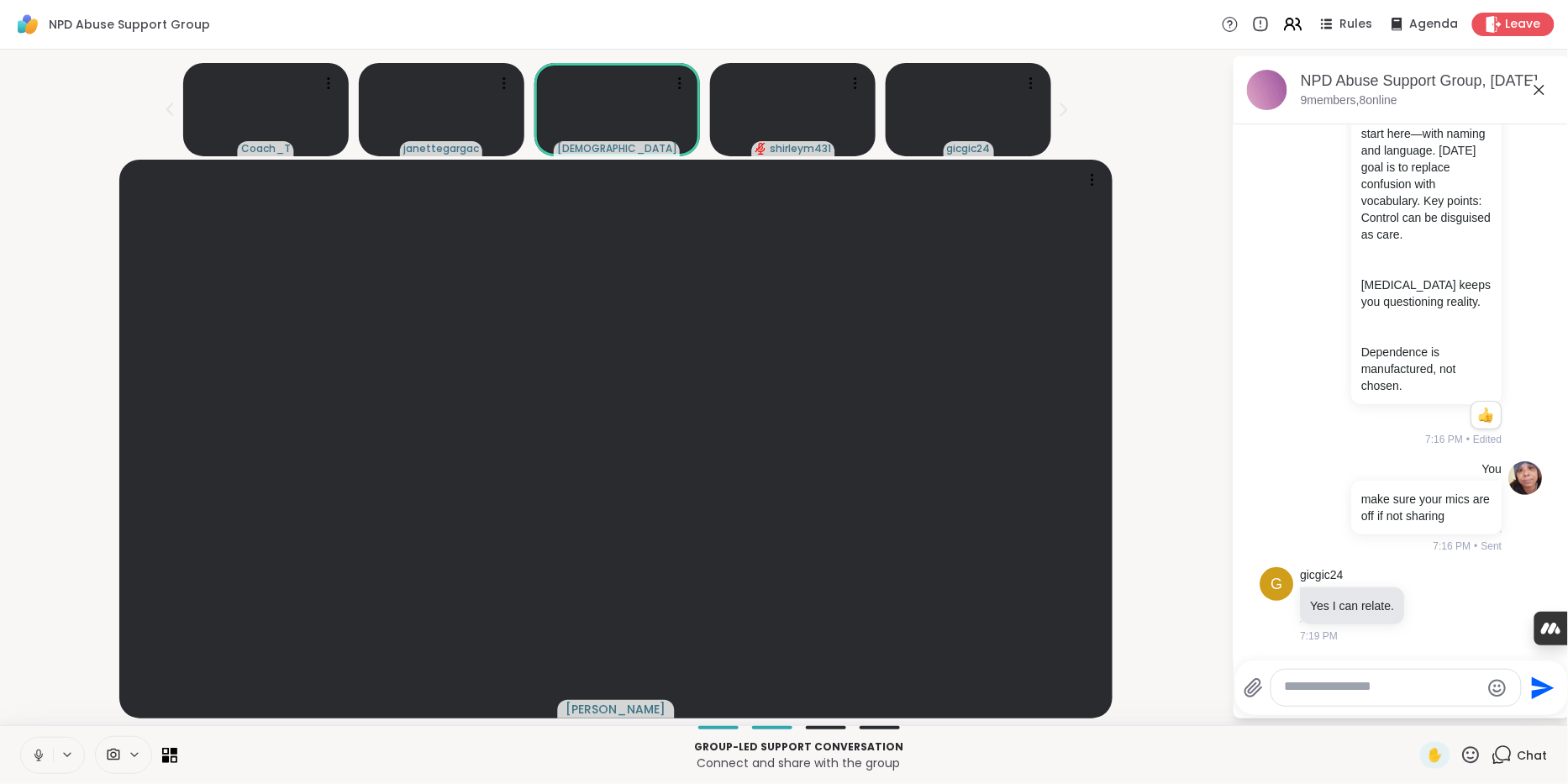
click at [41, 750] on icon at bounding box center [39, 756] width 15 height 15
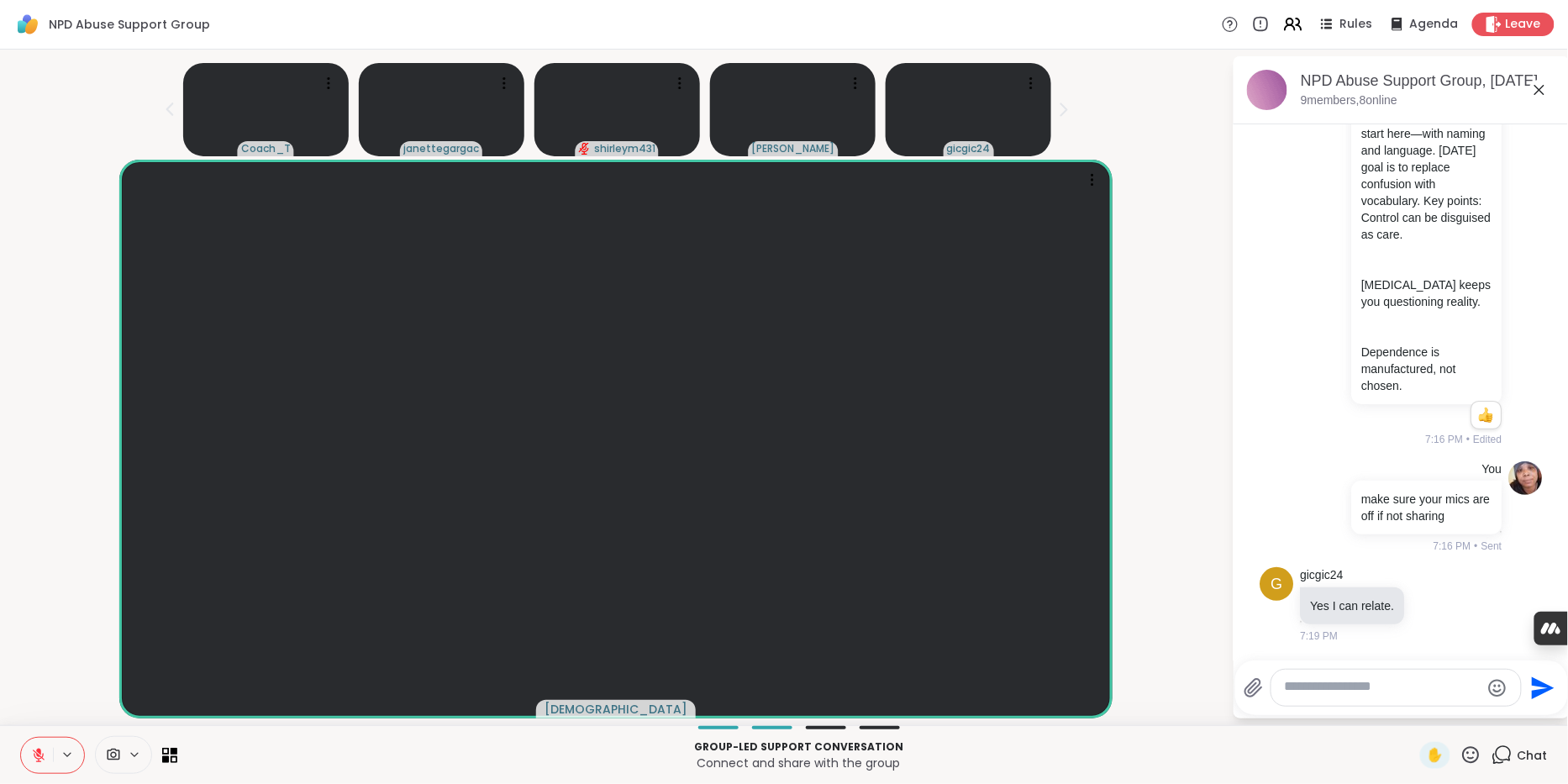
click at [46, 750] on icon at bounding box center [39, 756] width 15 height 15
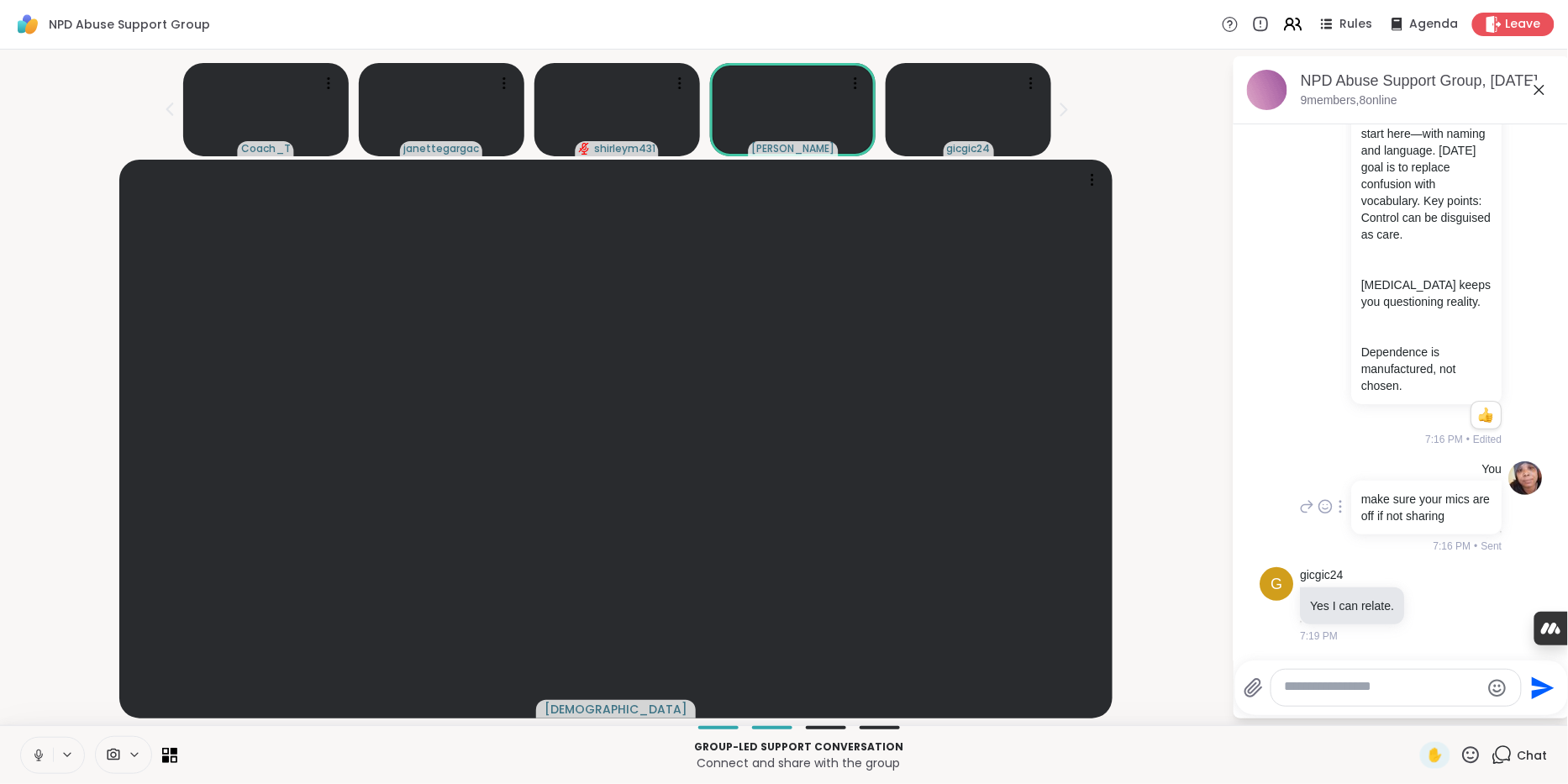
scroll to position [1234, 0]
click at [854, 88] on icon at bounding box center [855, 83] width 17 height 17
click at [809, 152] on h4 "Report Member" at bounding box center [805, 139] width 90 height 33
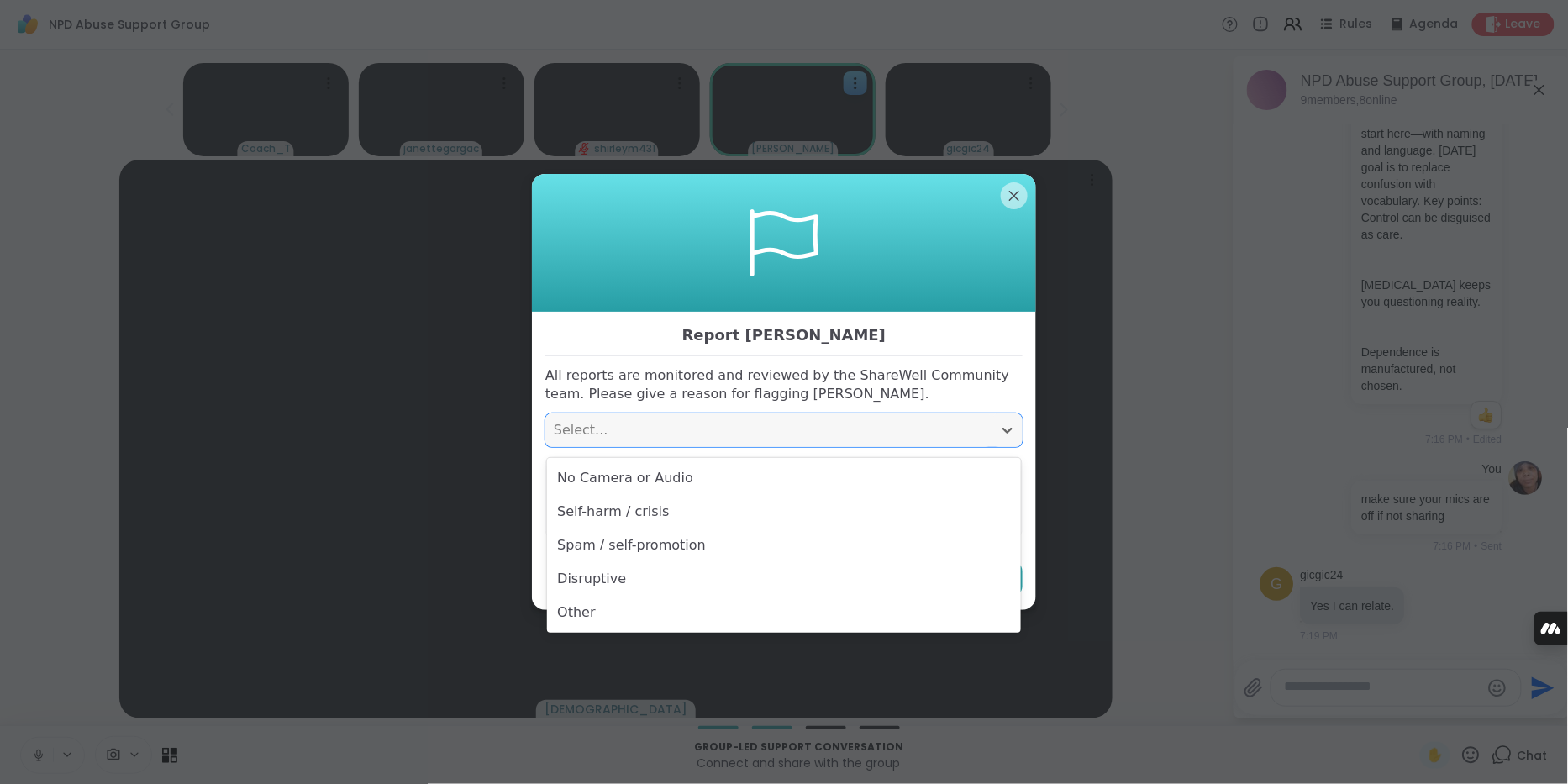
click at [798, 437] on div "Select..." at bounding box center [769, 430] width 430 height 20
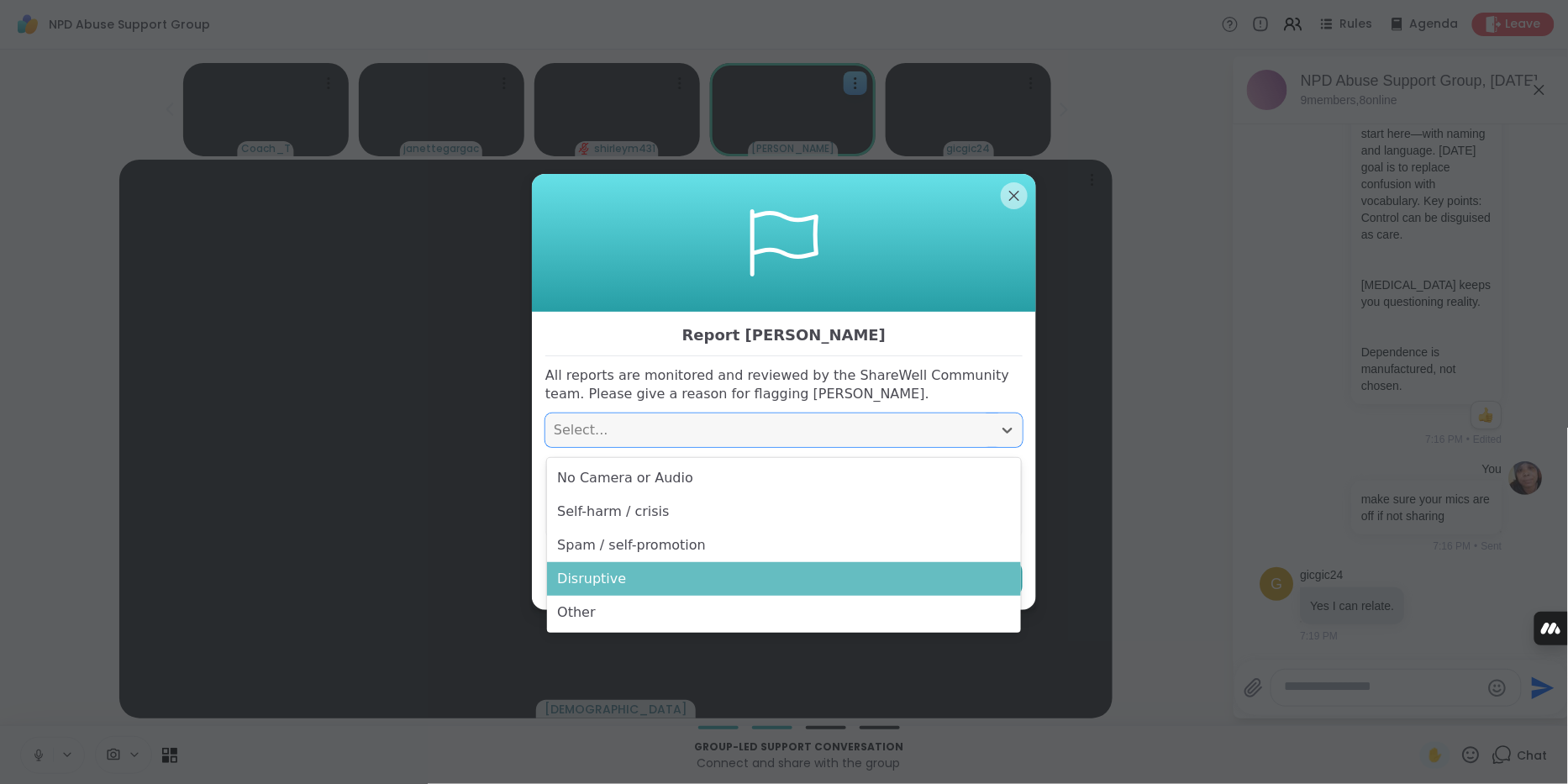
click at [769, 589] on div "Disruptive" at bounding box center [784, 579] width 473 height 33
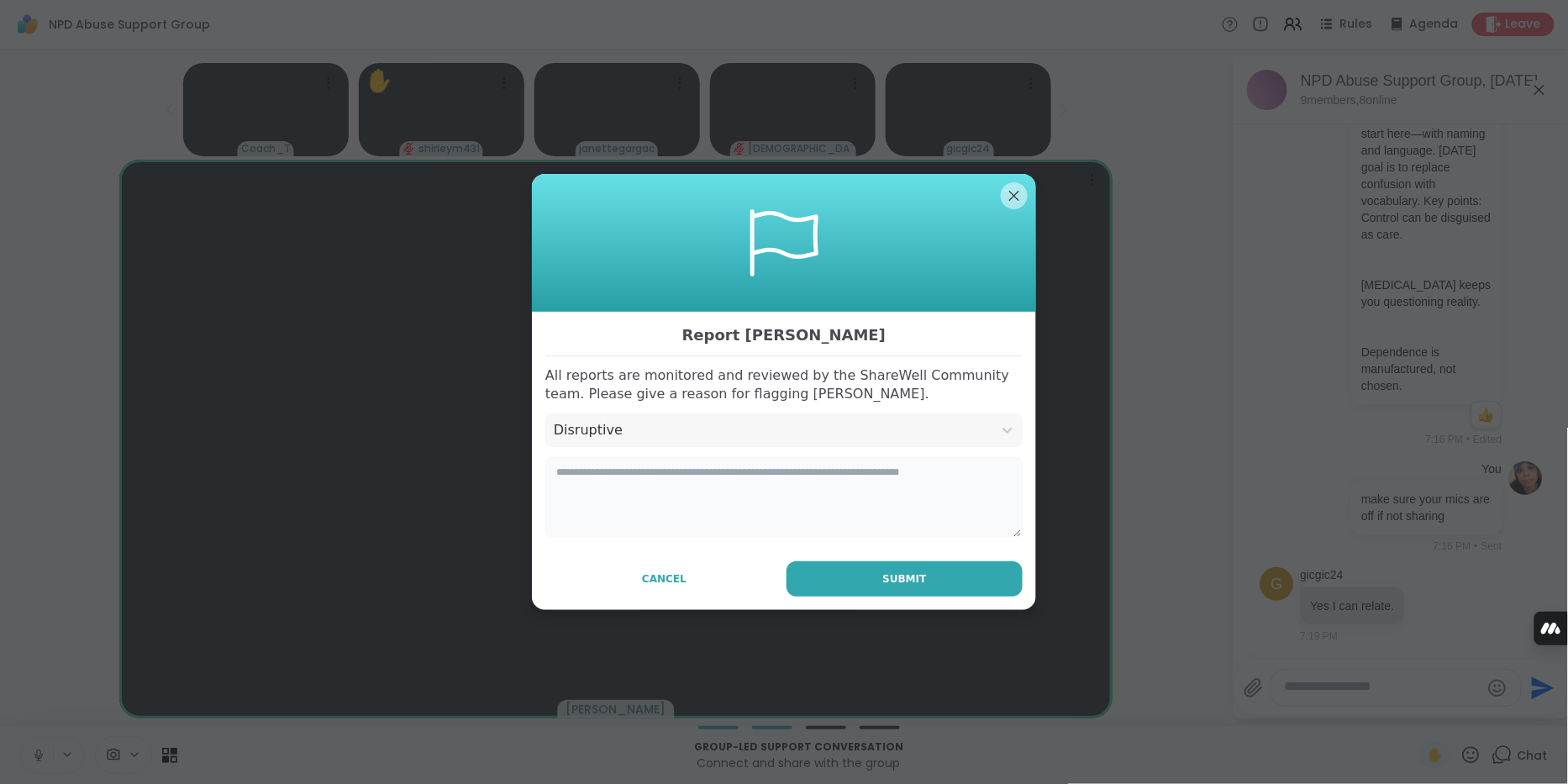
click at [824, 495] on textarea at bounding box center [784, 497] width 477 height 80
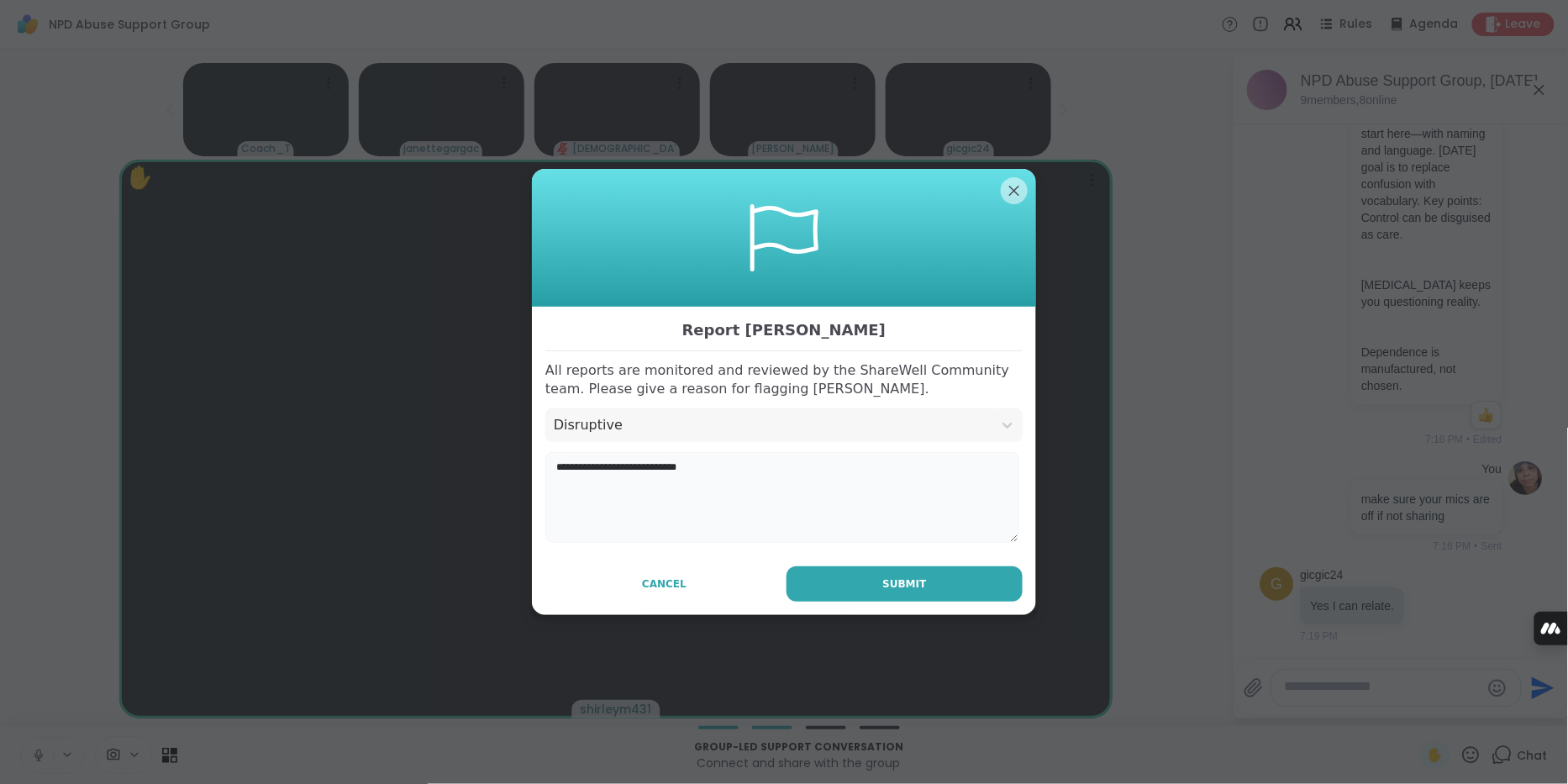
type textarea "**********"
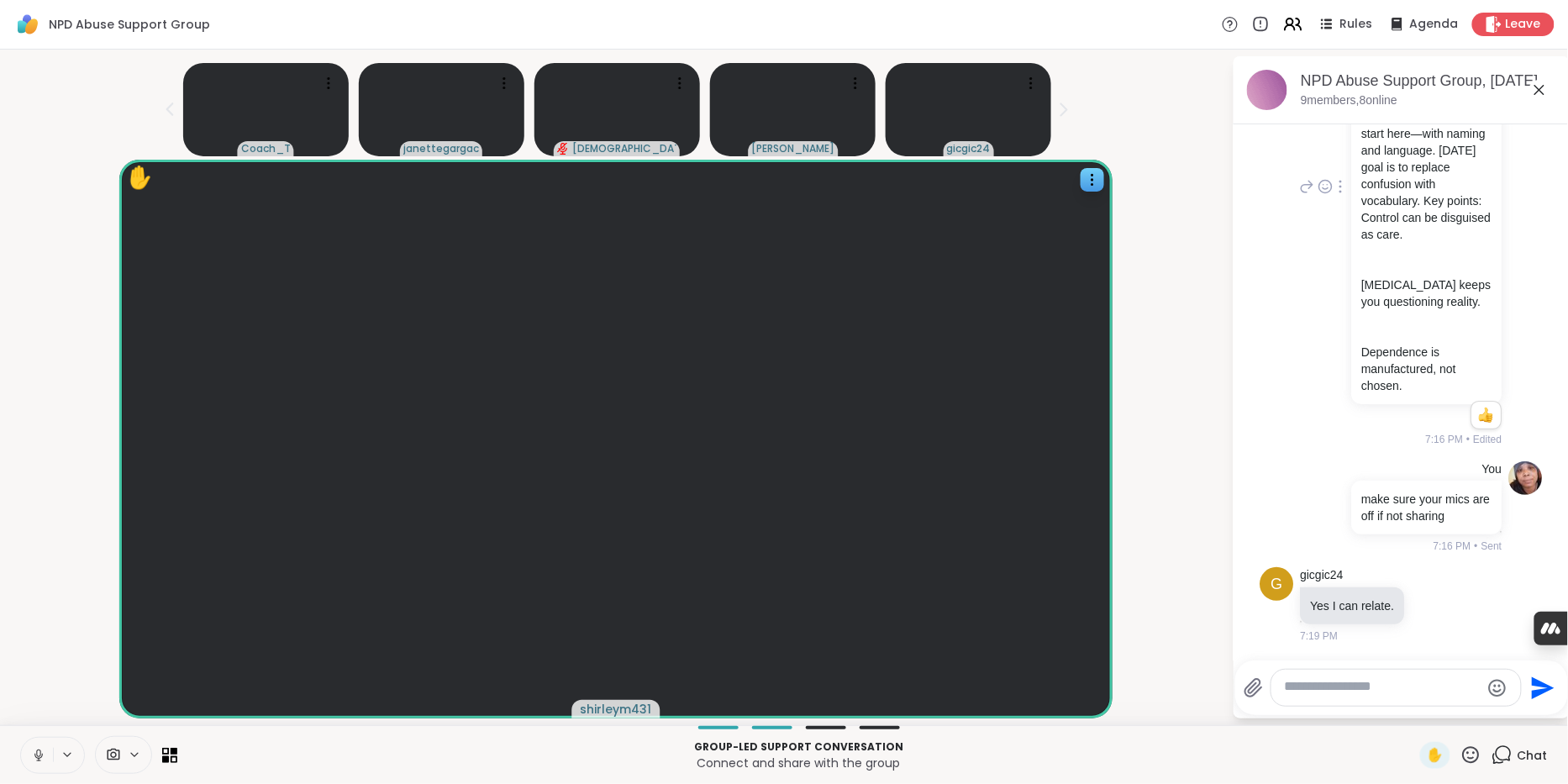
scroll to position [1201, 0]
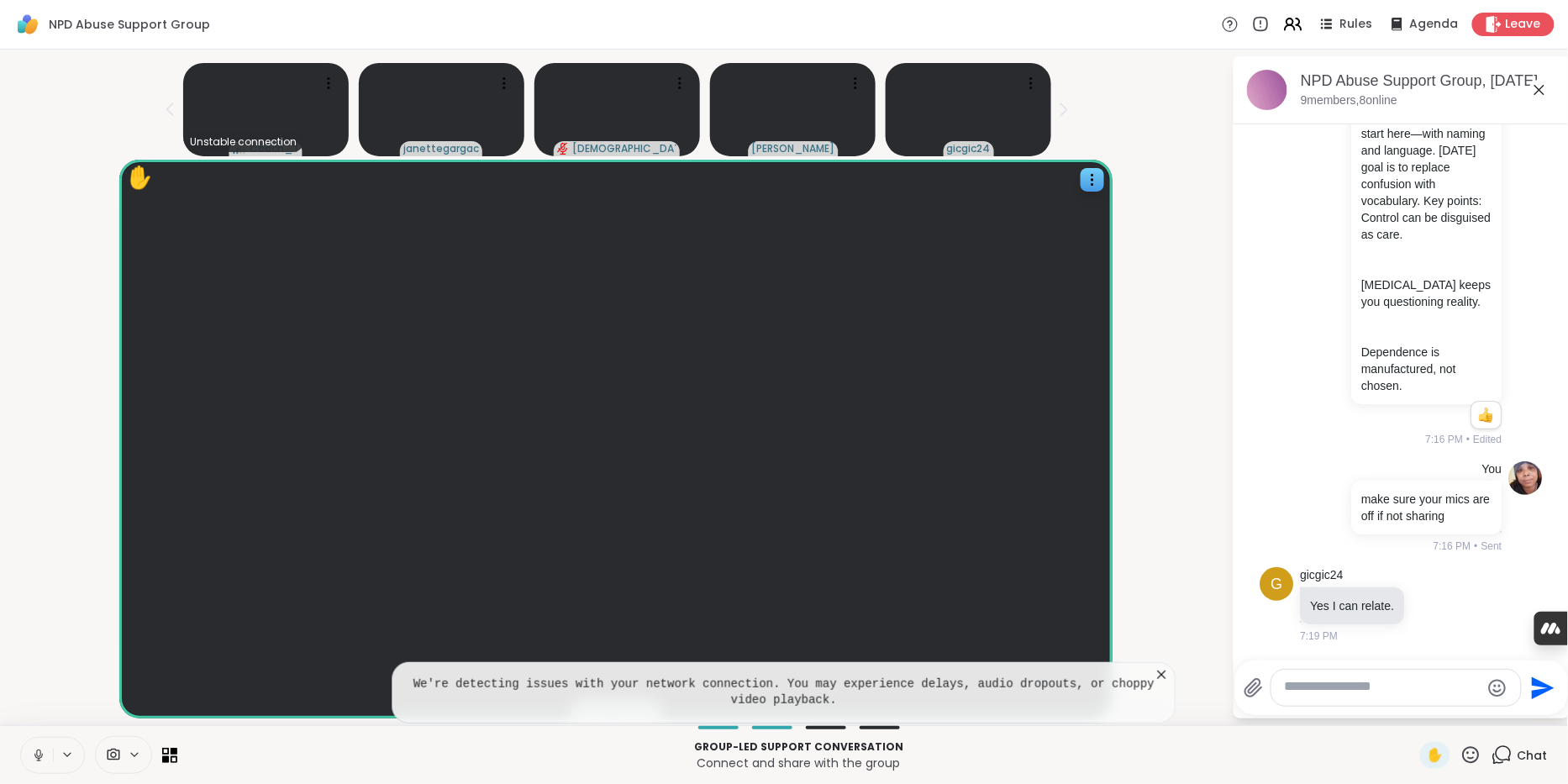
click at [1163, 670] on icon at bounding box center [1162, 674] width 9 height 9
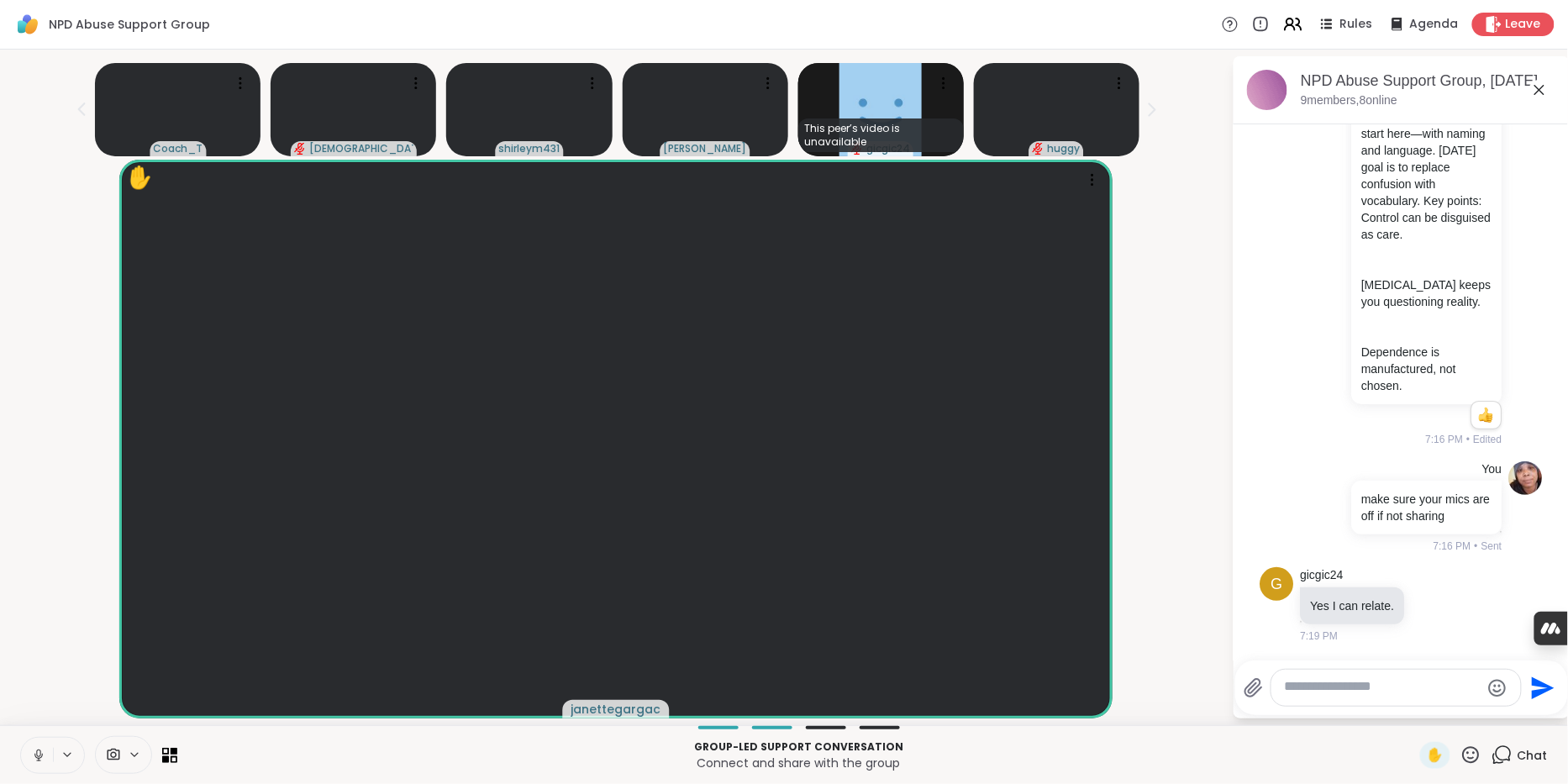
click at [42, 748] on icon at bounding box center [39, 756] width 15 height 15
click at [40, 743] on button at bounding box center [37, 755] width 32 height 35
click at [46, 749] on icon at bounding box center [39, 756] width 15 height 15
click at [43, 752] on icon at bounding box center [39, 756] width 15 height 15
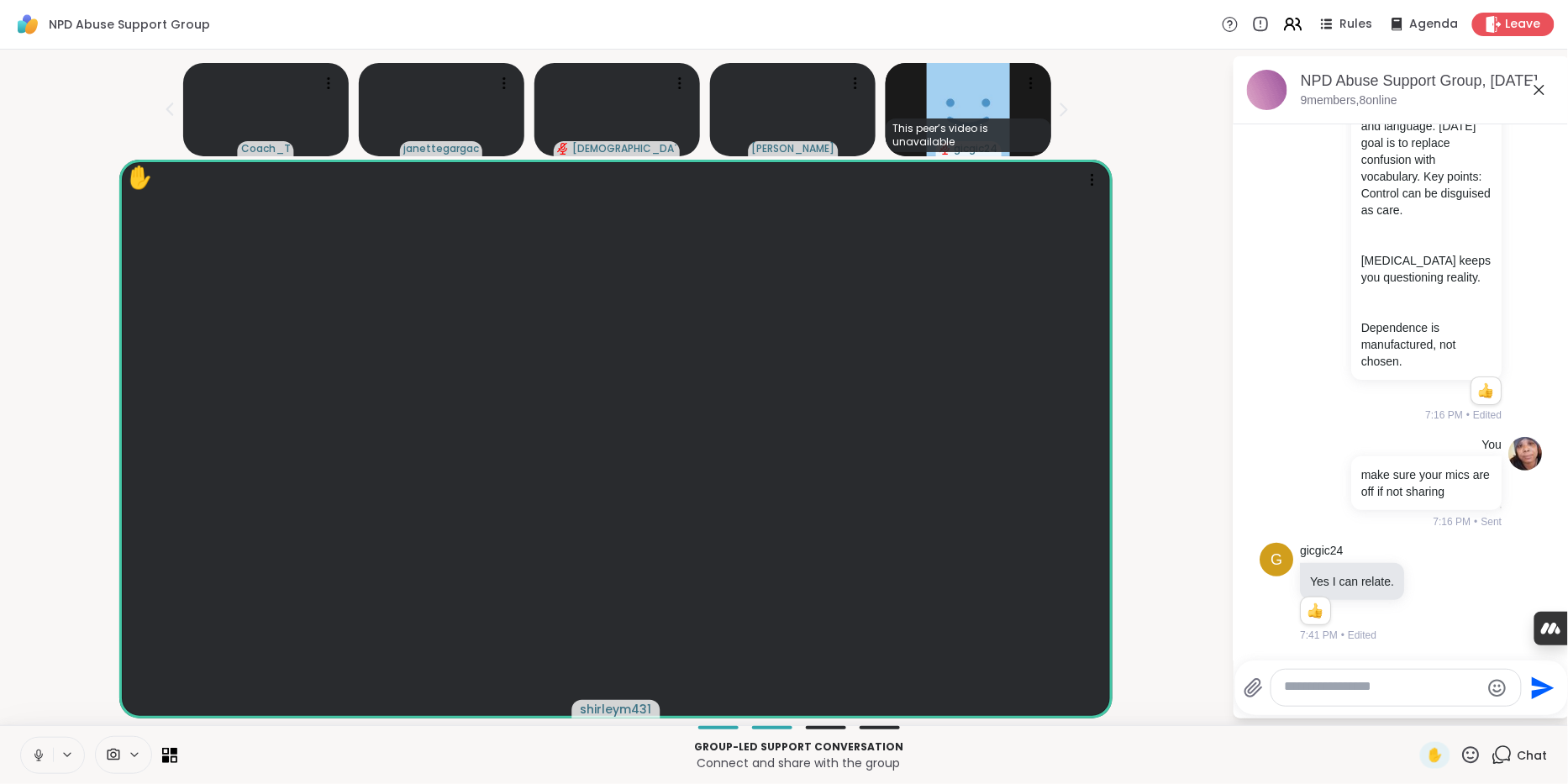
click at [45, 752] on icon at bounding box center [39, 756] width 15 height 15
click at [42, 751] on icon at bounding box center [39, 756] width 15 height 15
click at [45, 762] on button at bounding box center [37, 755] width 32 height 35
click at [45, 751] on icon at bounding box center [39, 756] width 15 height 15
click at [46, 752] on icon at bounding box center [39, 756] width 15 height 15
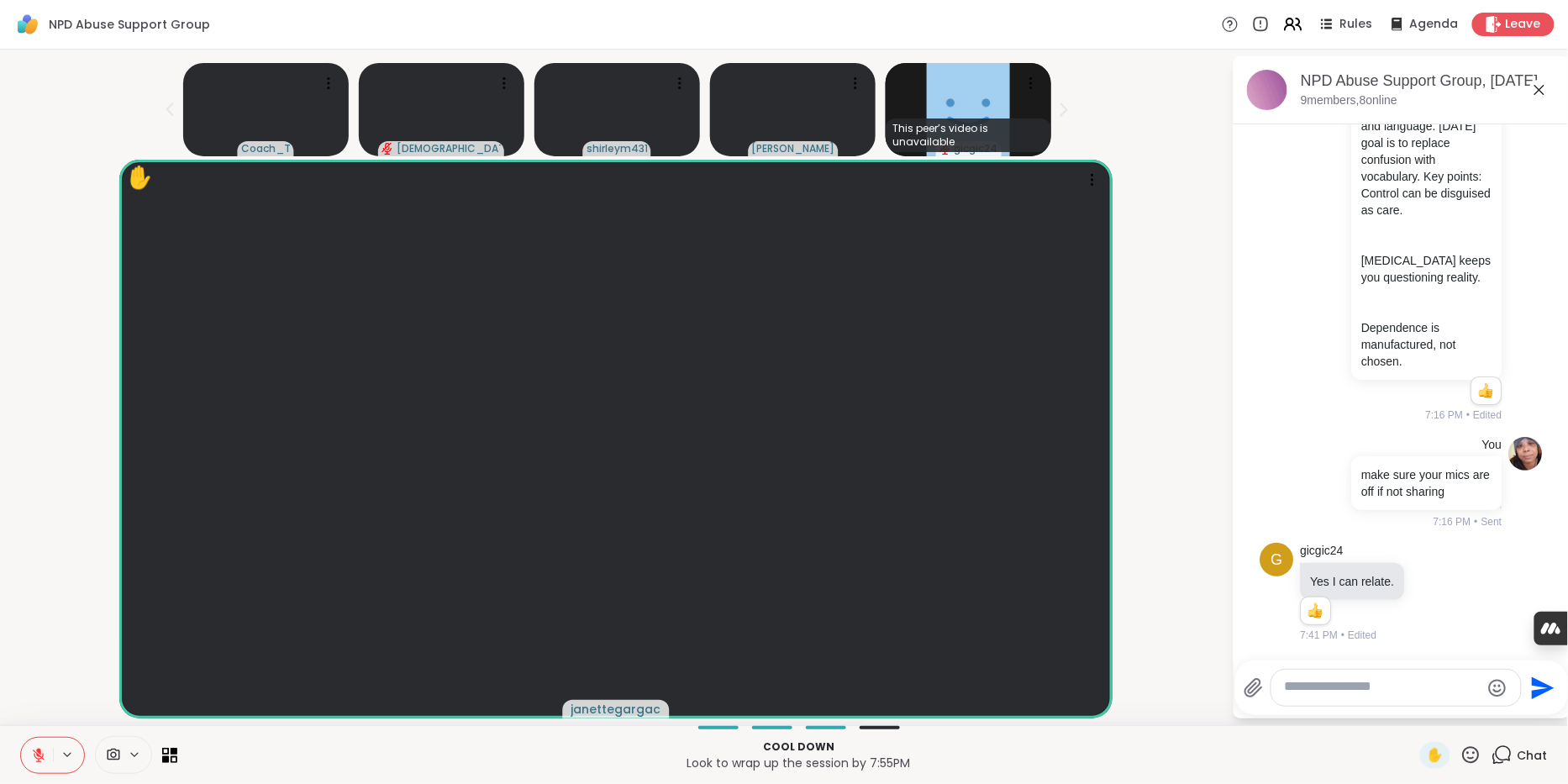
click at [41, 750] on icon at bounding box center [38, 751] width 5 height 7
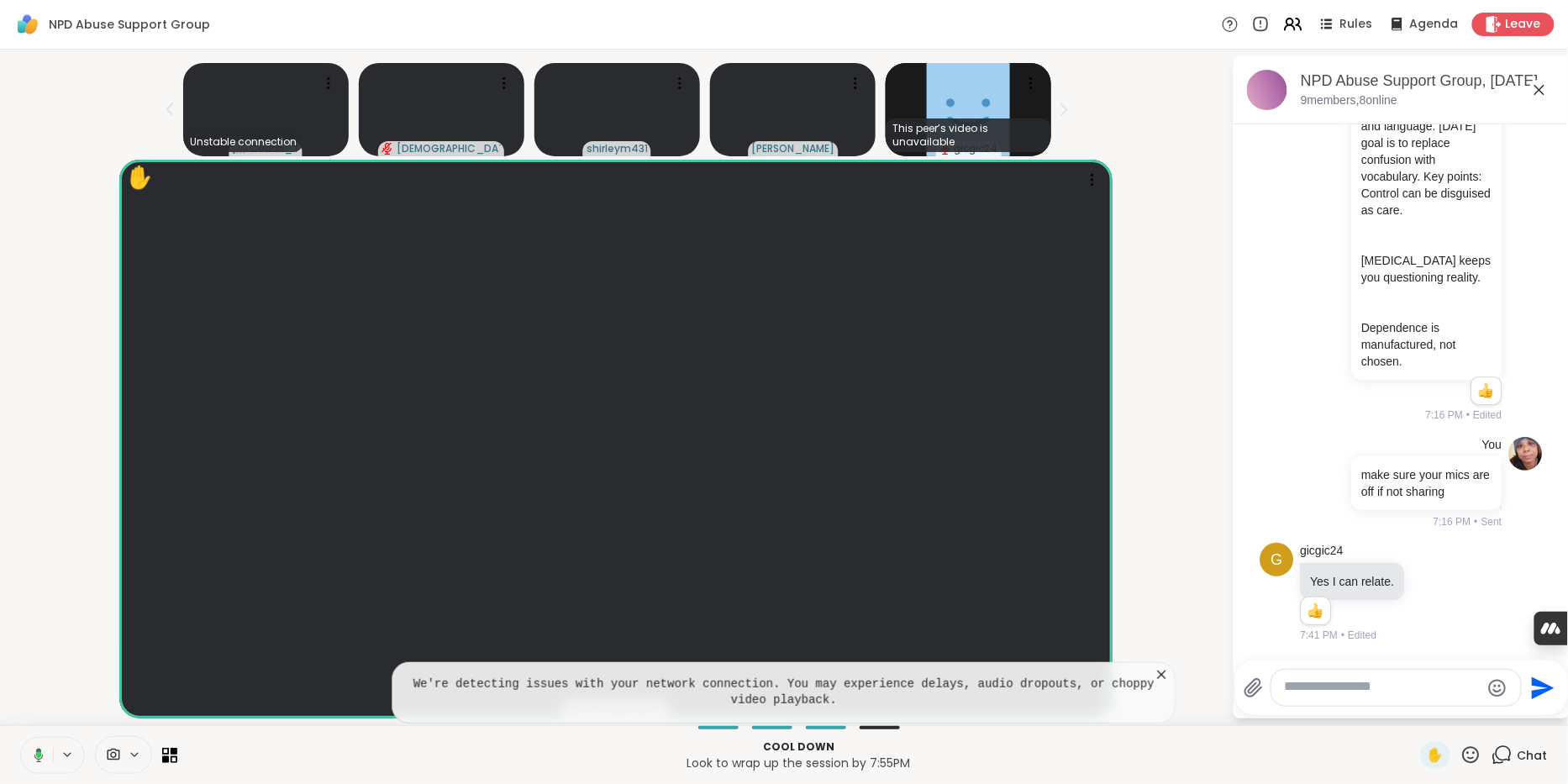
click at [1160, 667] on icon at bounding box center [1162, 675] width 17 height 17
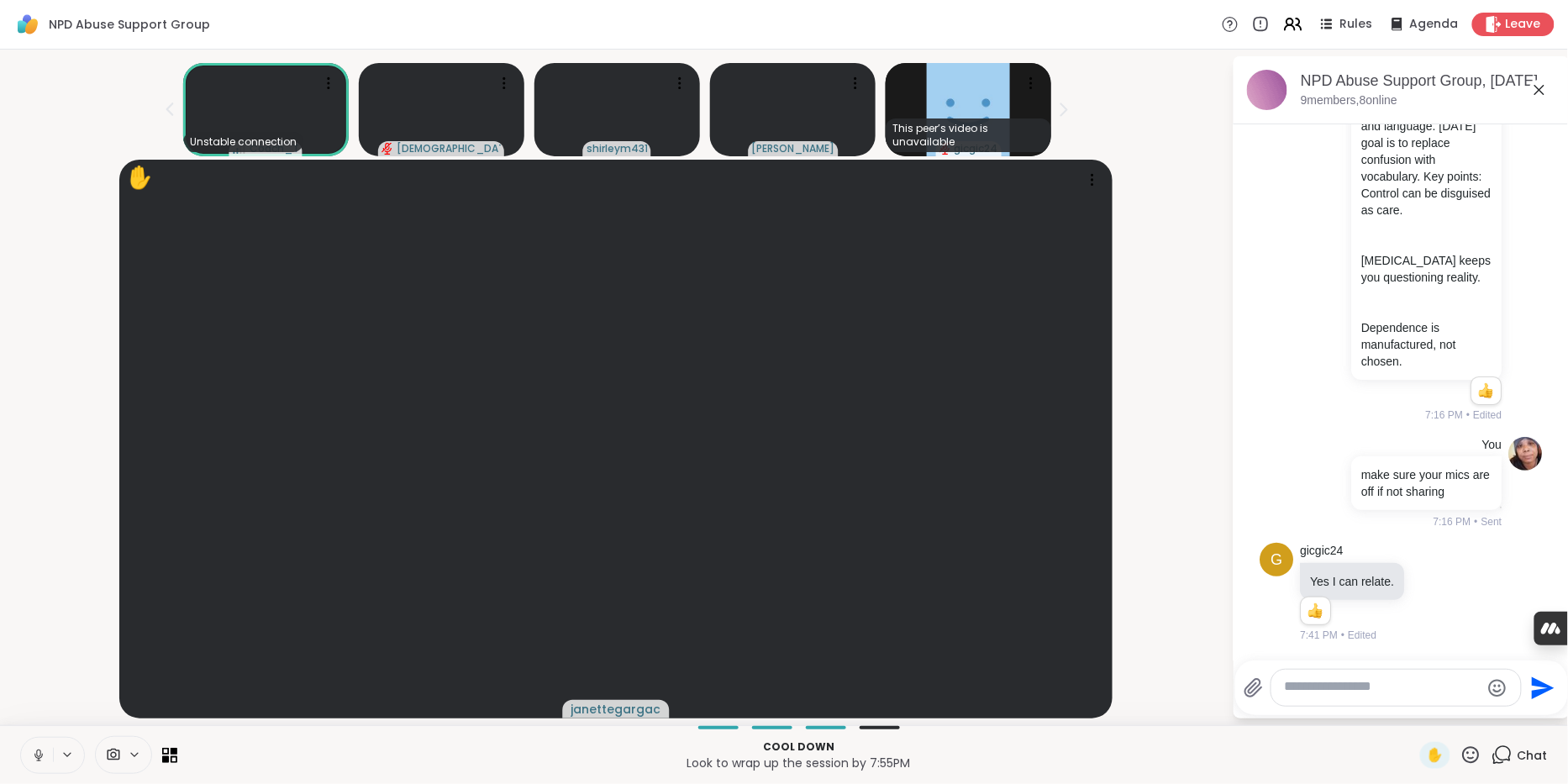
click at [45, 755] on icon at bounding box center [39, 756] width 15 height 15
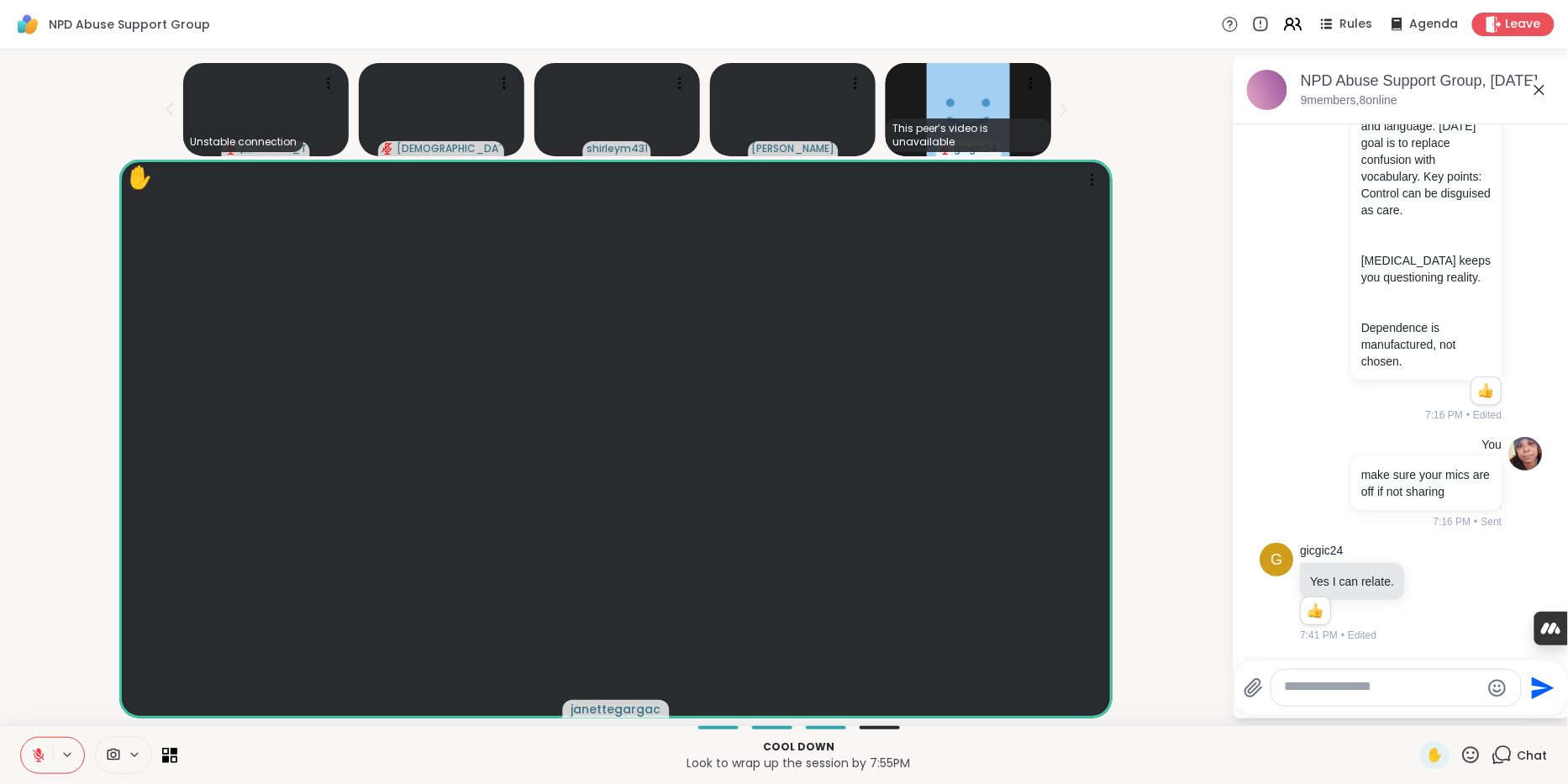
click at [46, 754] on icon at bounding box center [39, 756] width 15 height 15
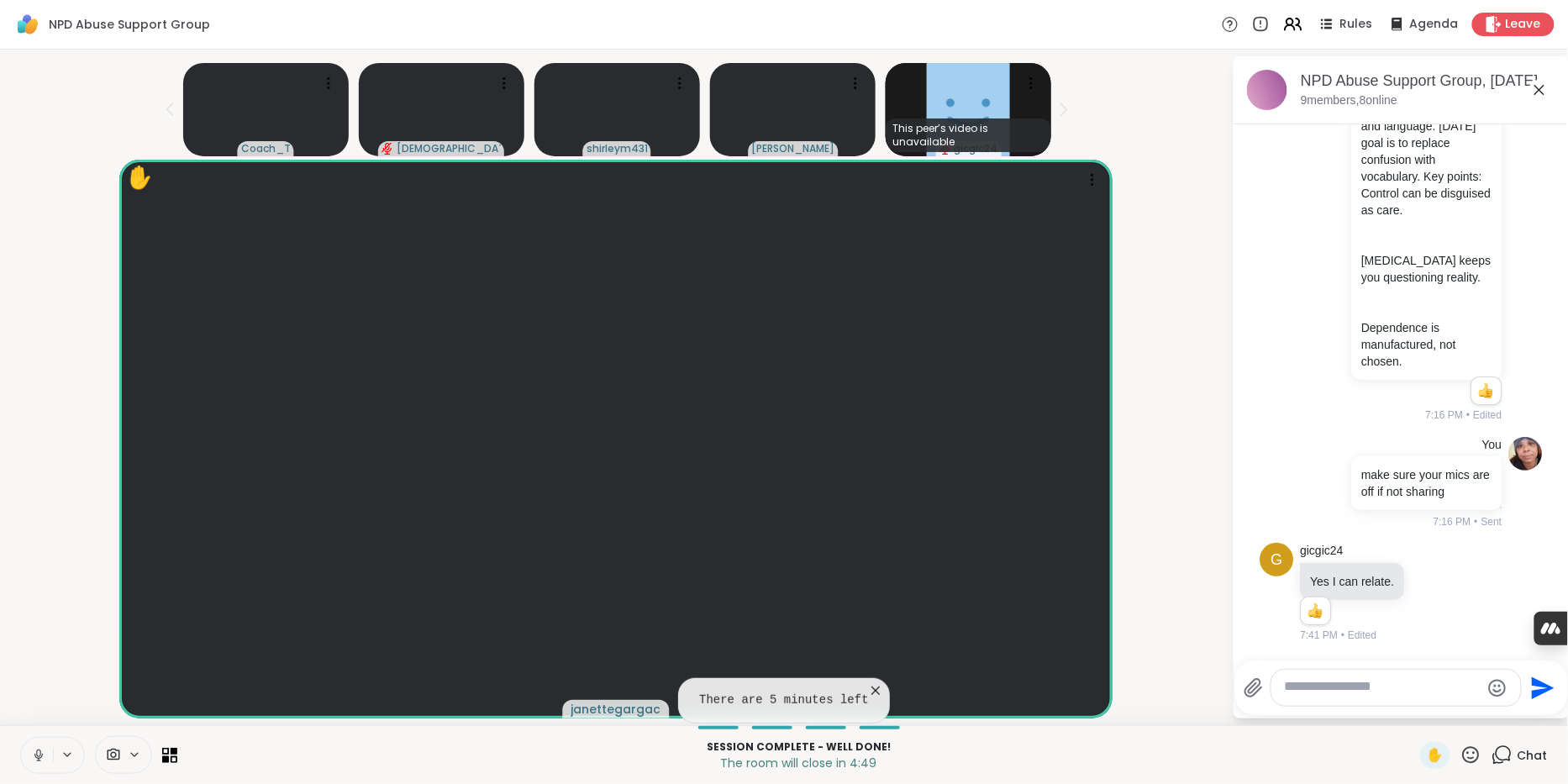
click at [41, 750] on icon at bounding box center [38, 754] width 4 height 8
click at [46, 749] on icon at bounding box center [39, 756] width 15 height 15
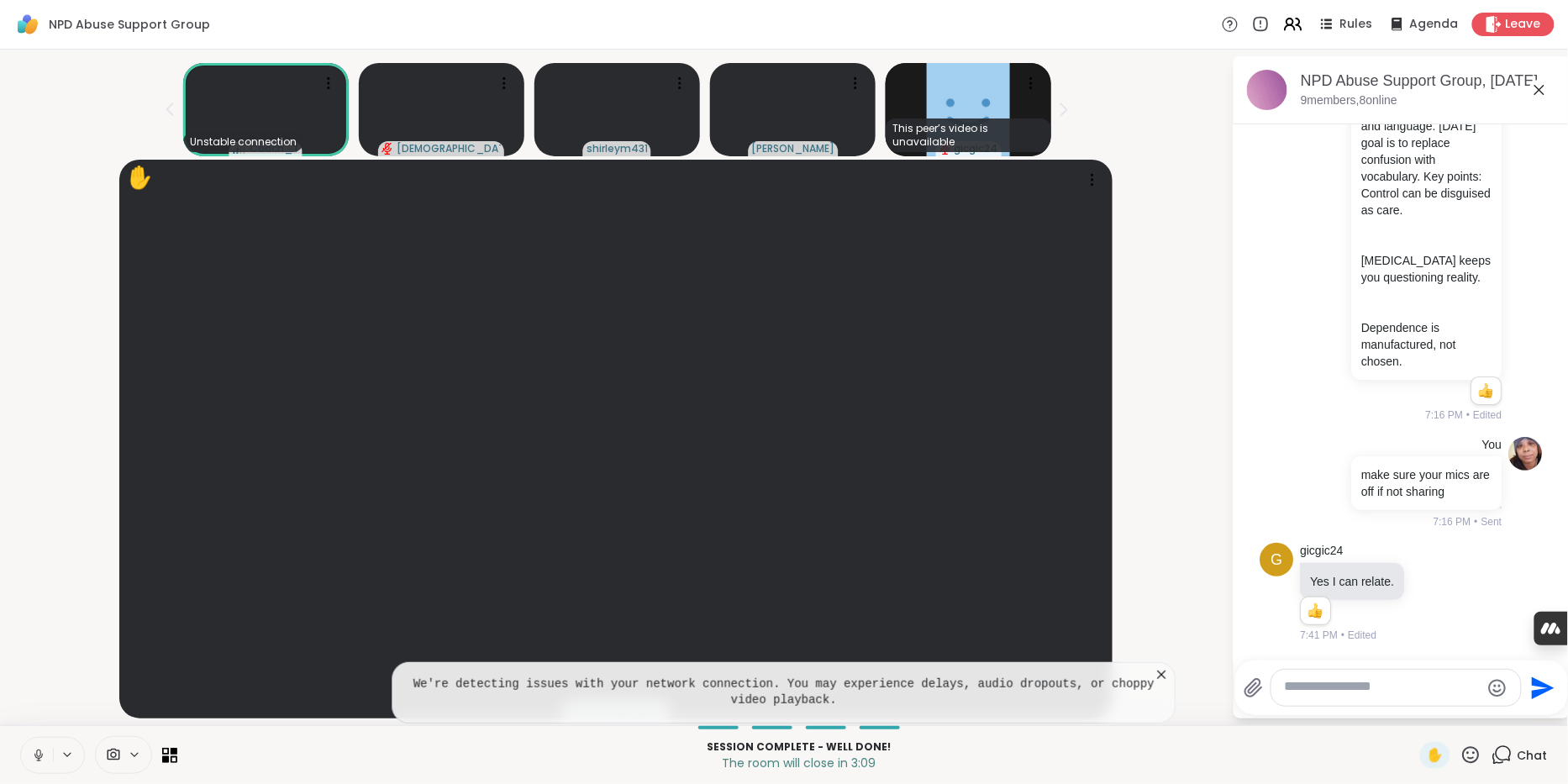
click at [1165, 667] on icon at bounding box center [1162, 675] width 17 height 17
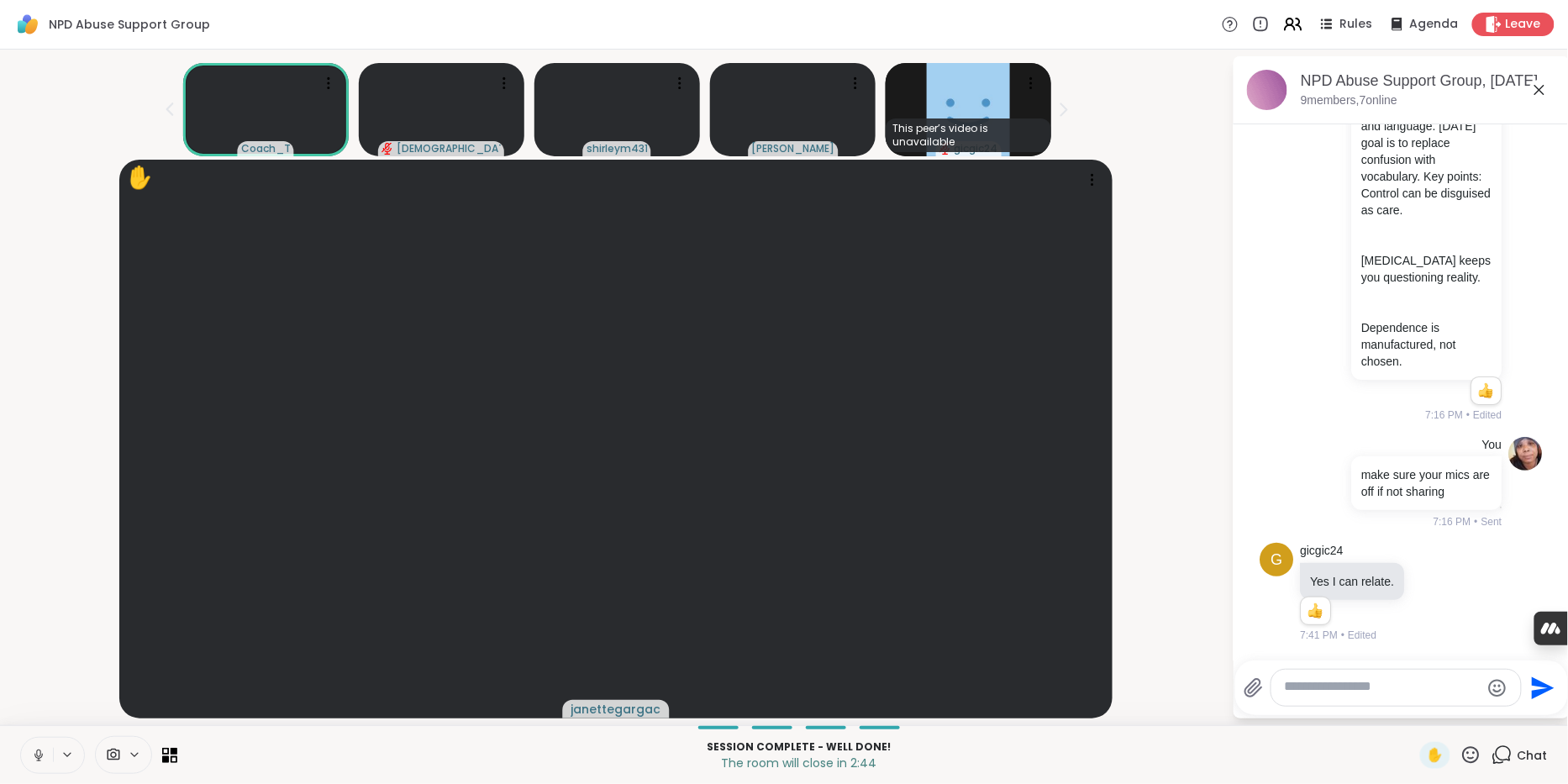
click at [40, 756] on icon at bounding box center [38, 755] width 9 height 5
click at [40, 750] on icon at bounding box center [39, 756] width 11 height 11
click at [46, 749] on icon at bounding box center [39, 756] width 15 height 15
click at [1442, 584] on icon at bounding box center [1434, 593] width 15 height 17
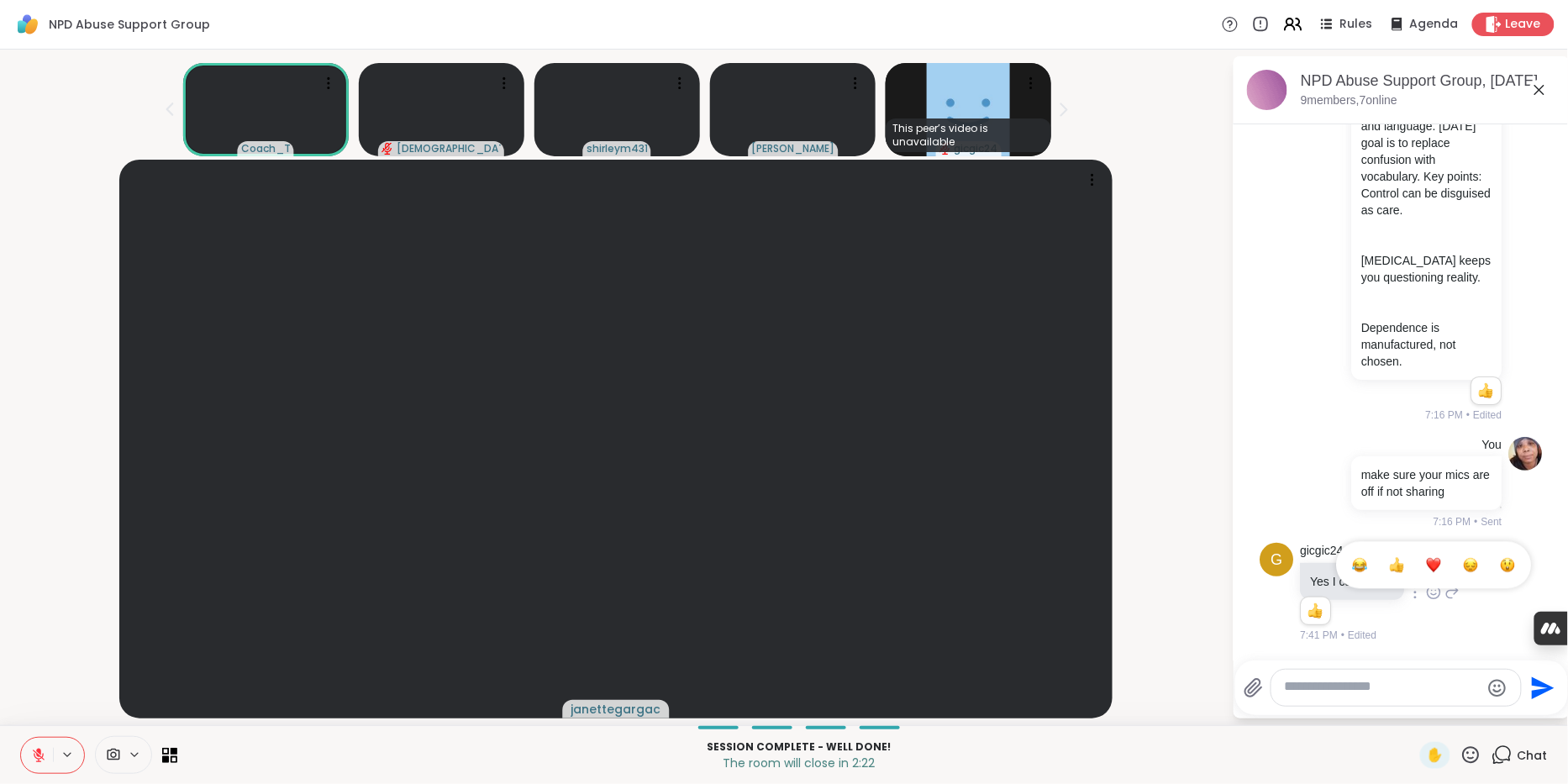
click at [1414, 552] on button "Select Reaction: Thumbs up" at bounding box center [1397, 564] width 33 height 33
click at [45, 752] on icon at bounding box center [39, 756] width 15 height 15
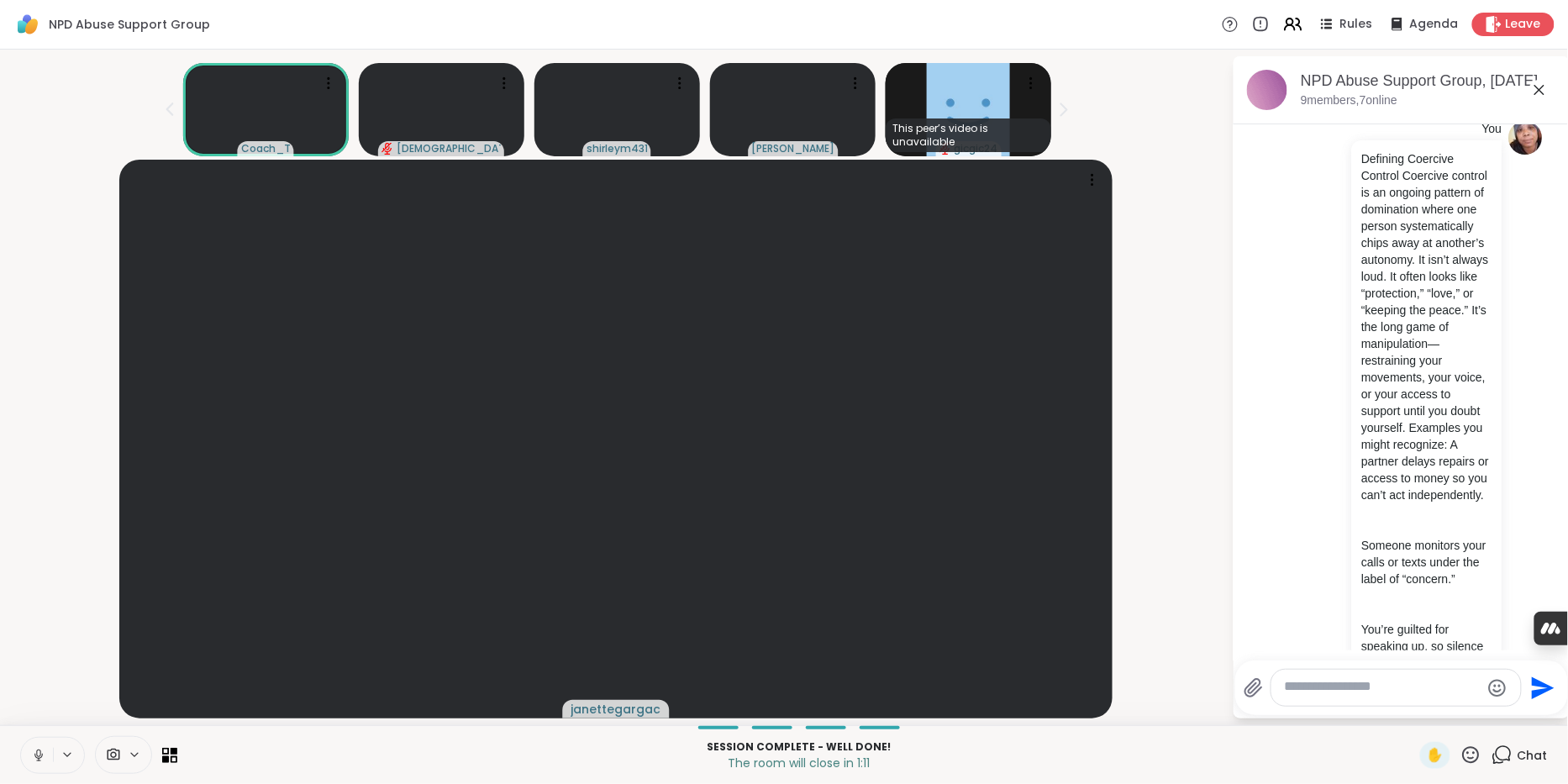
scroll to position [0, 0]
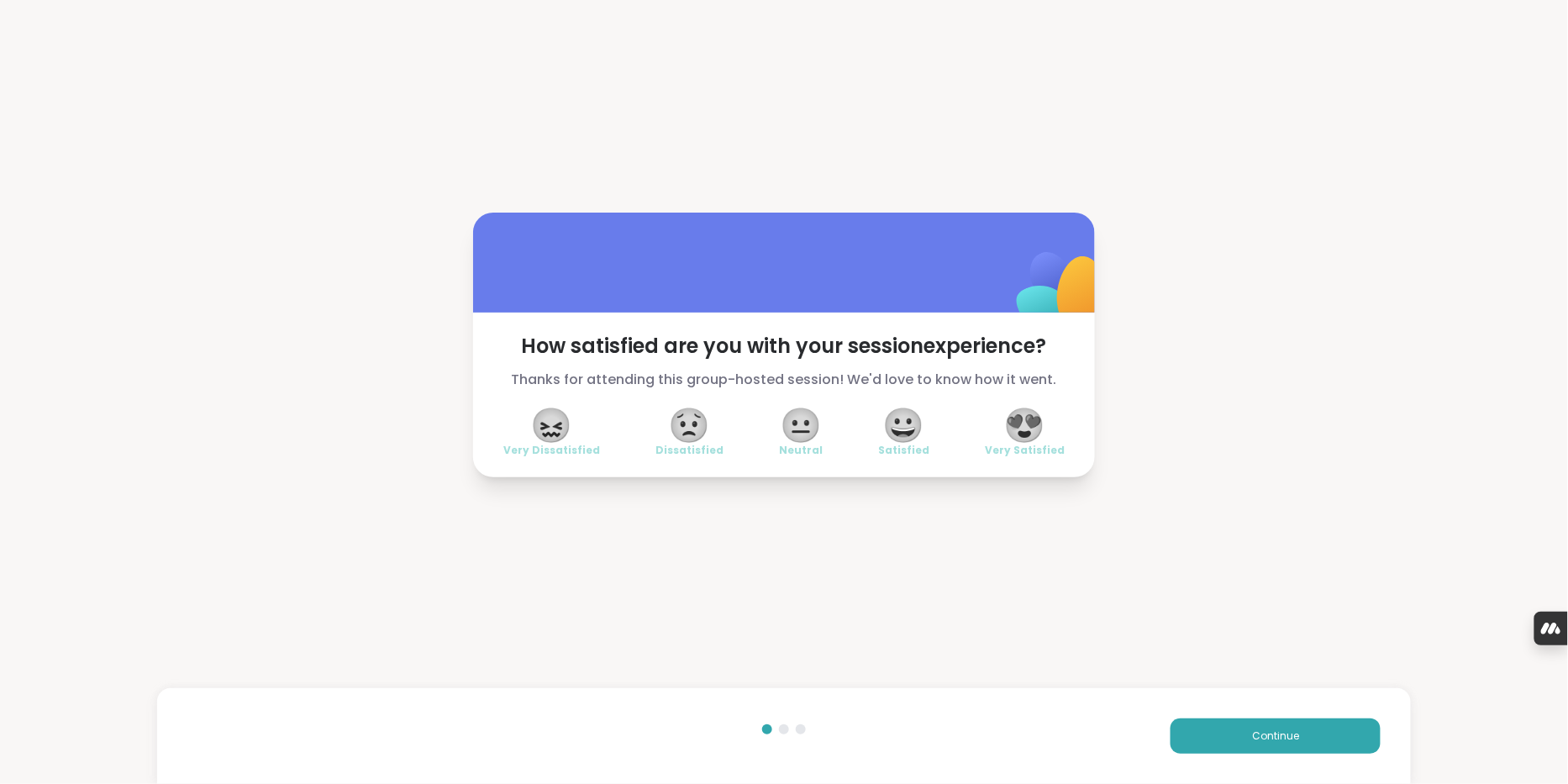
click at [801, 440] on span "😐" at bounding box center [800, 425] width 42 height 30
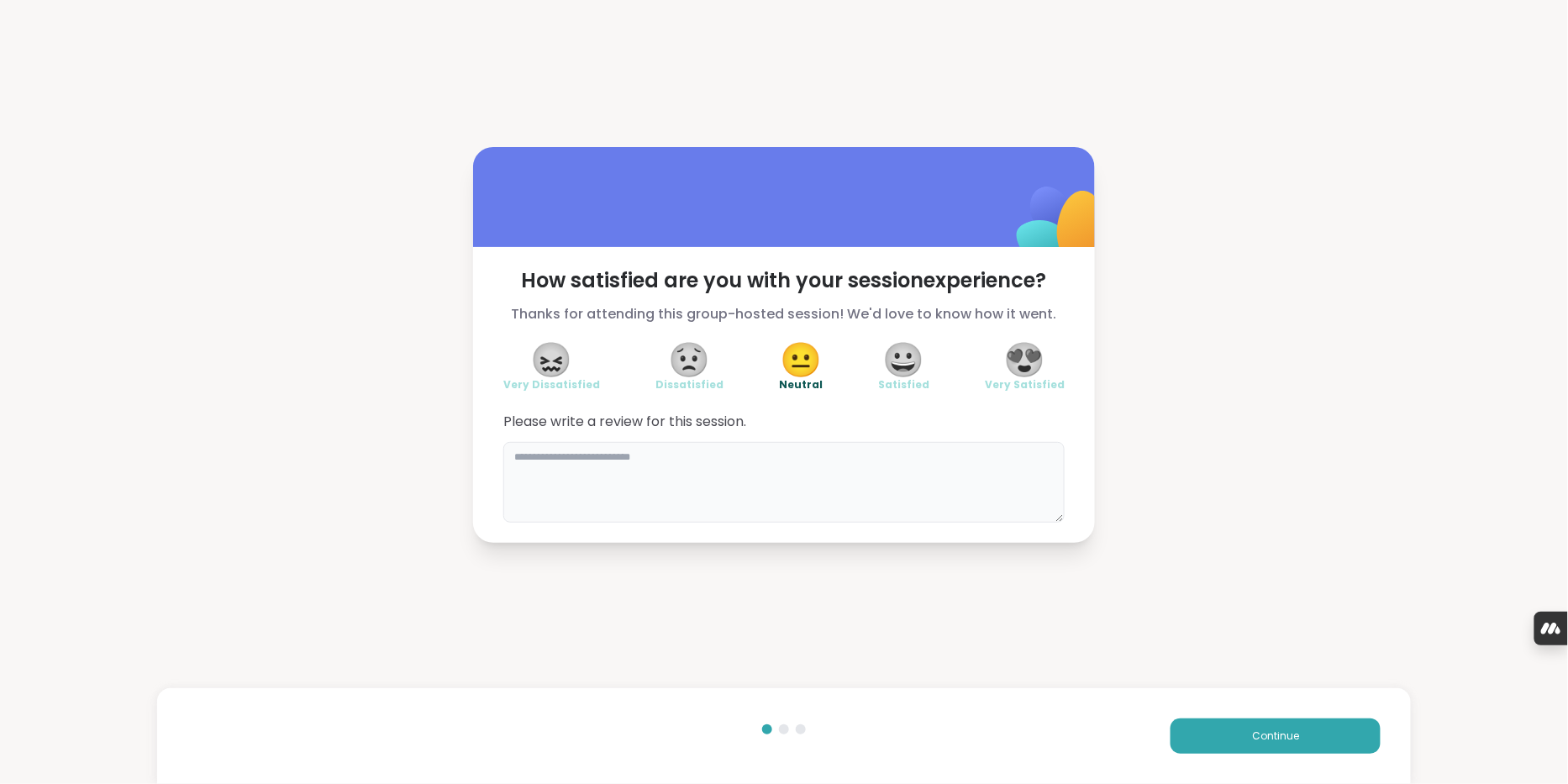
click at [902, 496] on textarea at bounding box center [784, 482] width 561 height 80
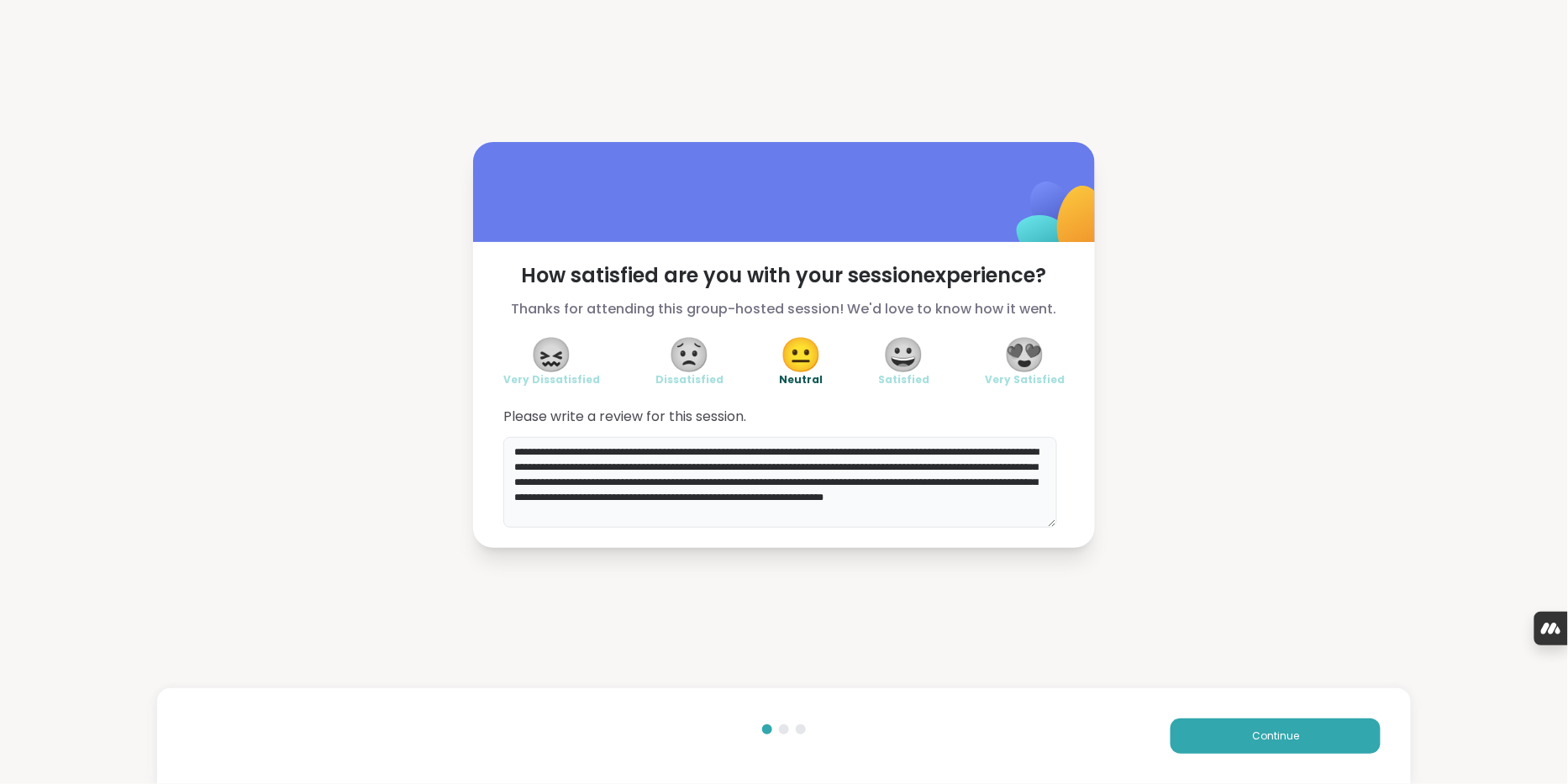
scroll to position [19, 0]
click at [746, 527] on textarea "**********" at bounding box center [780, 482] width 554 height 91
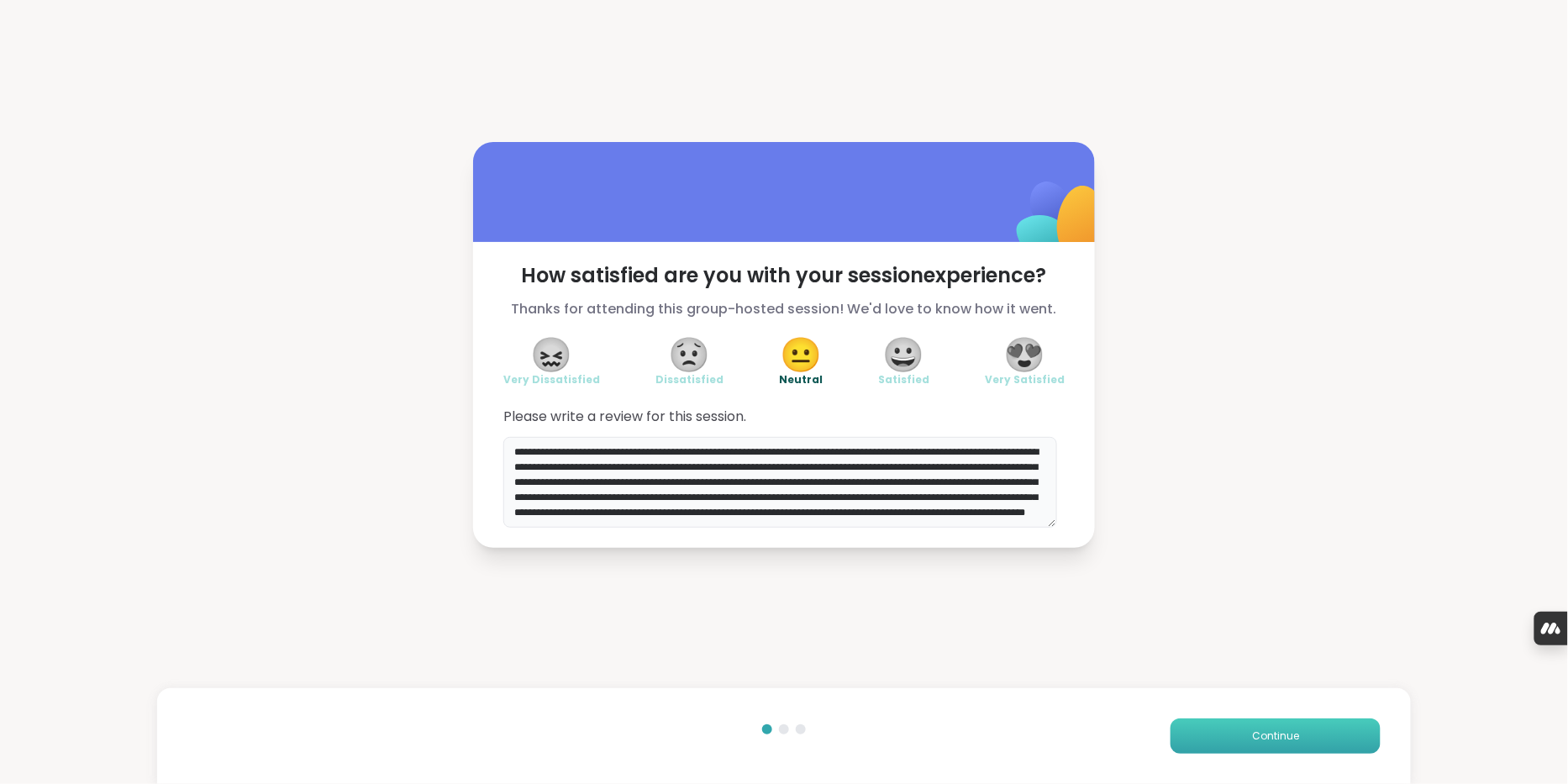
type textarea "**********"
click at [1221, 720] on button "Continue" at bounding box center [1275, 736] width 210 height 35
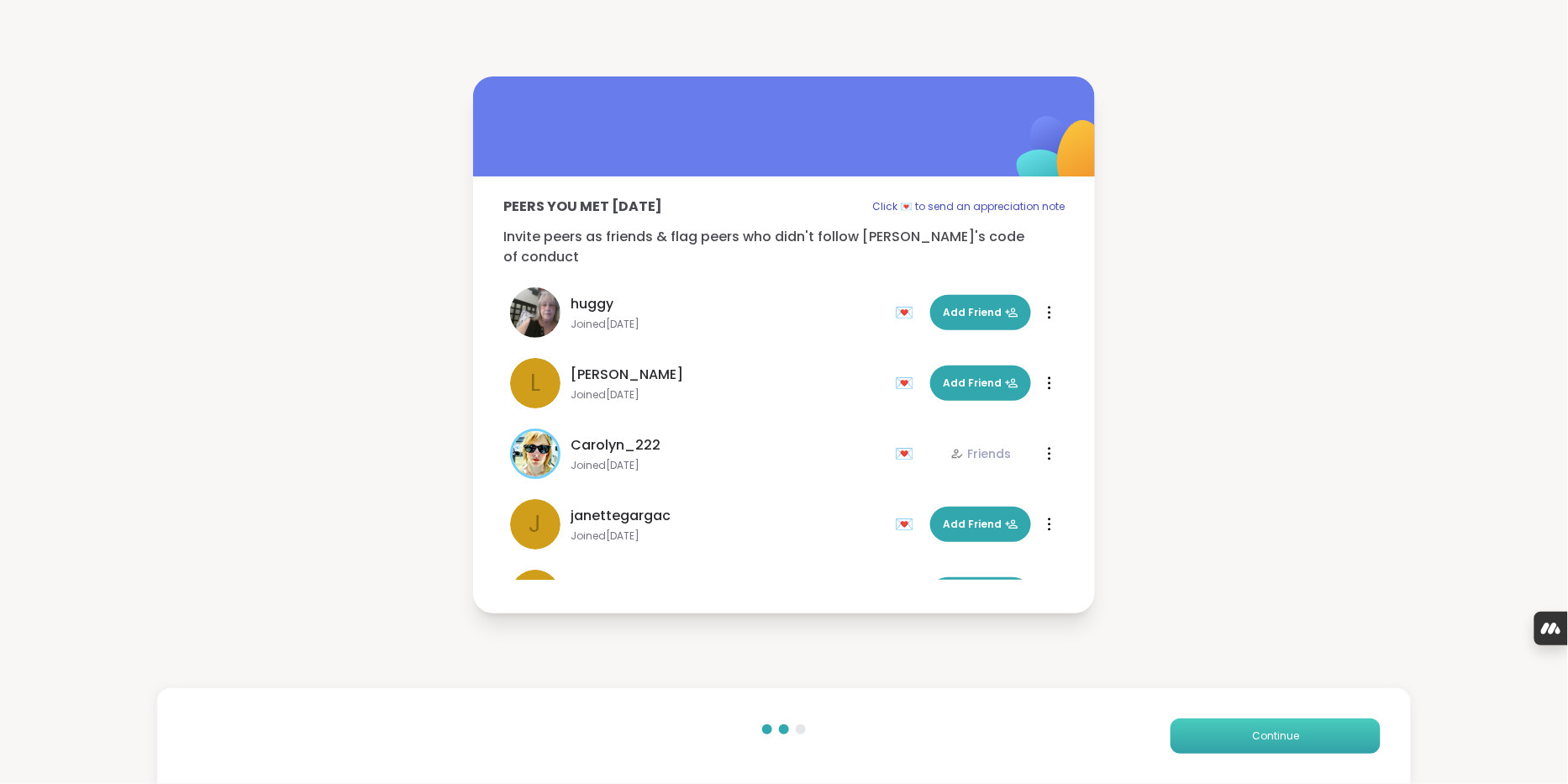
click at [1339, 735] on button "Continue" at bounding box center [1275, 736] width 210 height 35
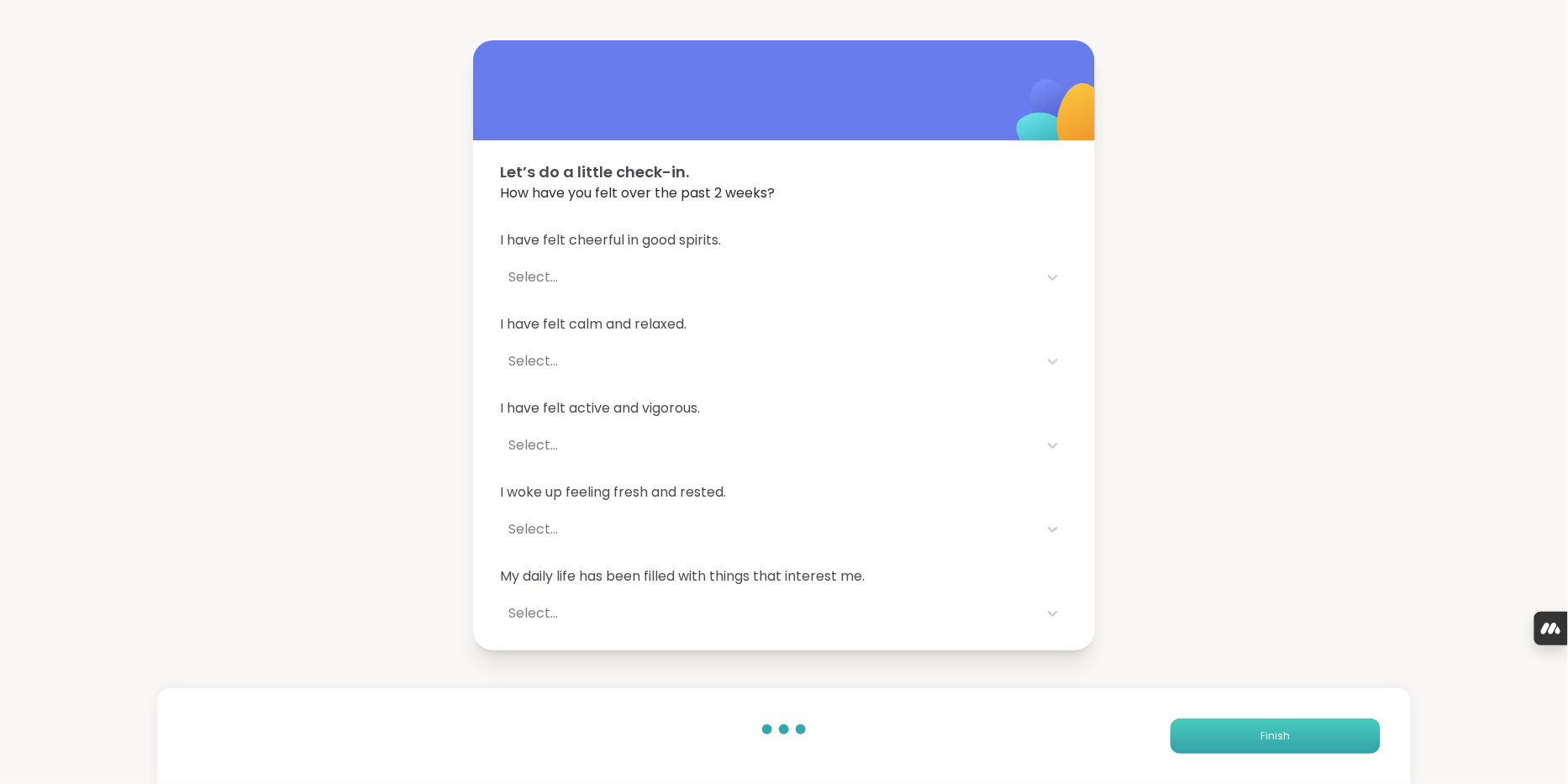
click at [1301, 724] on button "Finish" at bounding box center [1275, 736] width 210 height 35
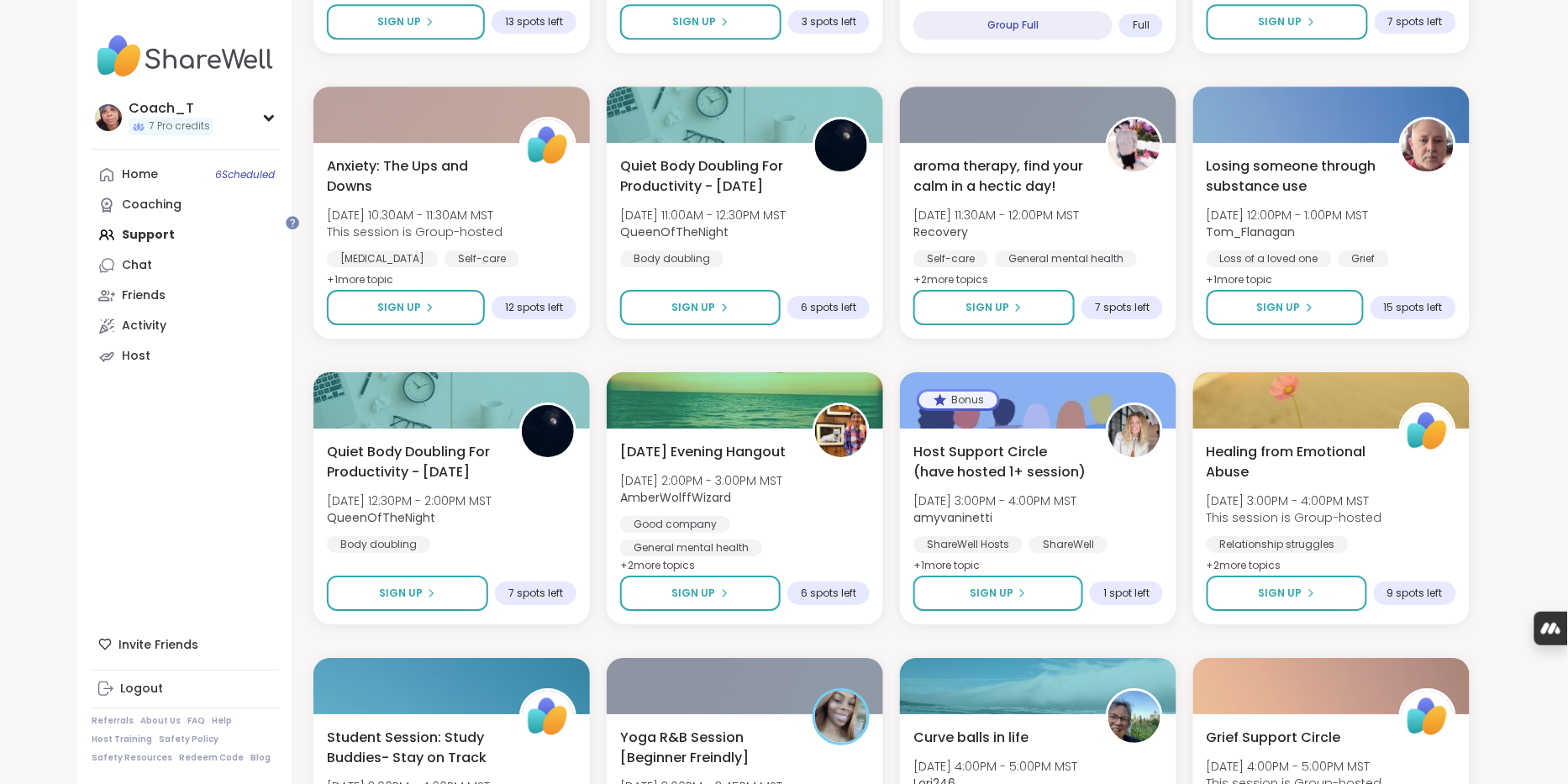
scroll to position [2210, 0]
